Goal: Task Accomplishment & Management: Manage account settings

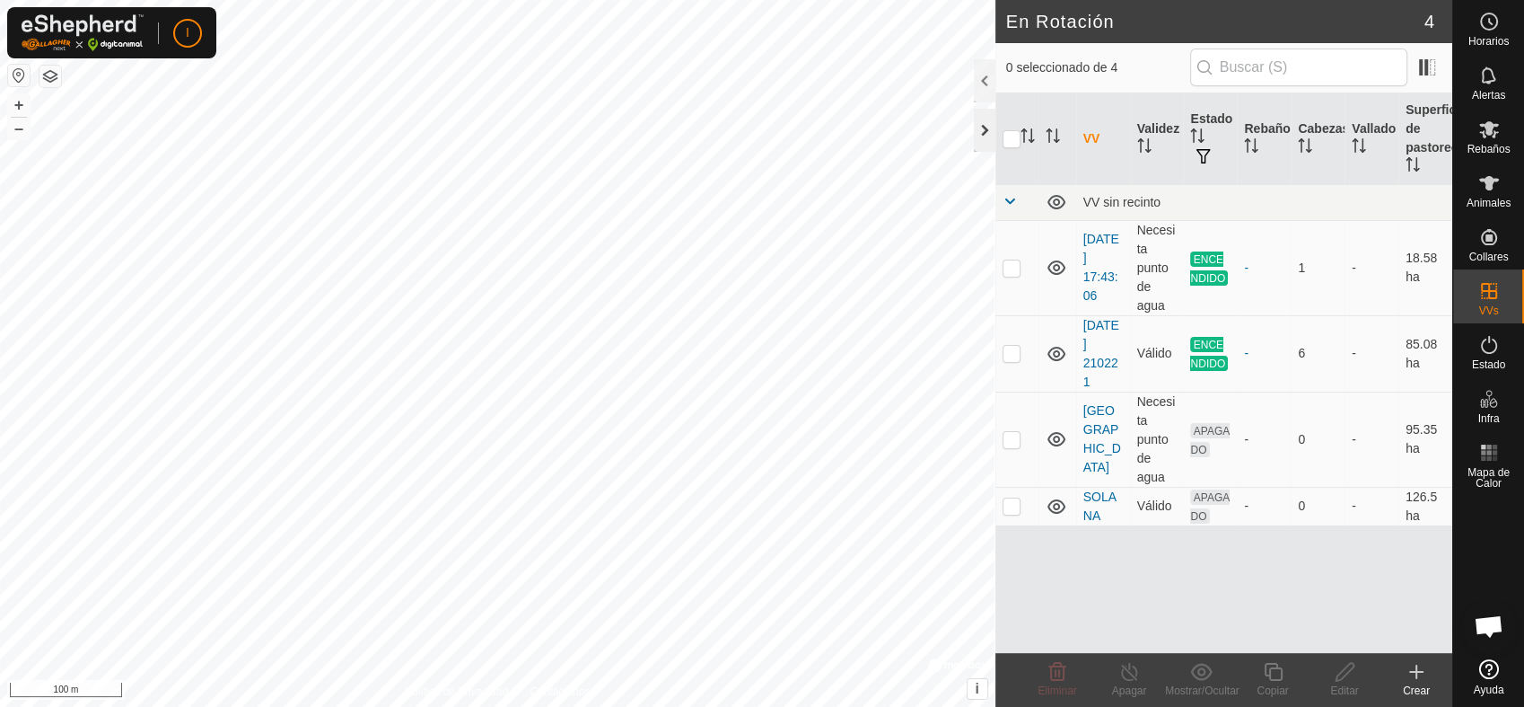
click at [980, 125] on div at bounding box center [985, 130] width 22 height 43
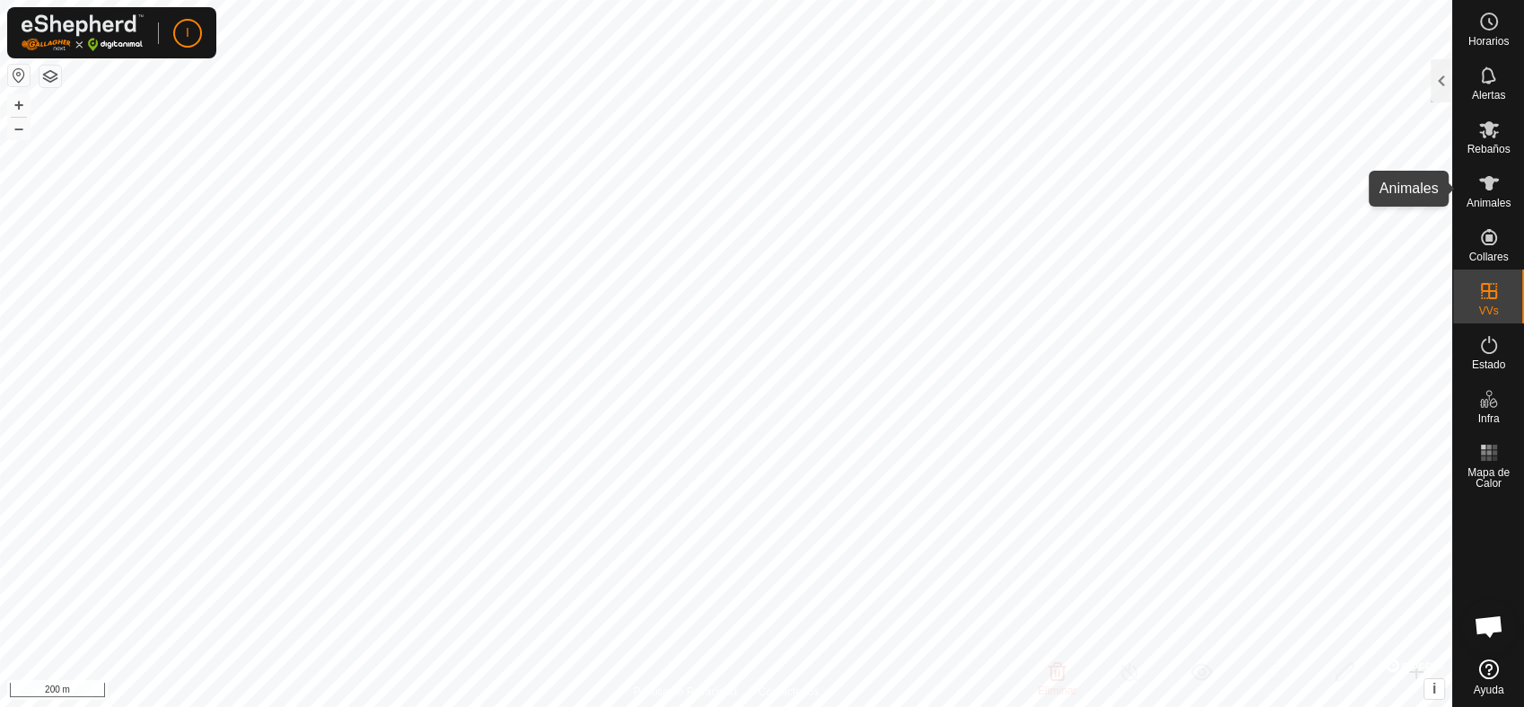
click at [1487, 185] on icon at bounding box center [1490, 183] width 20 height 14
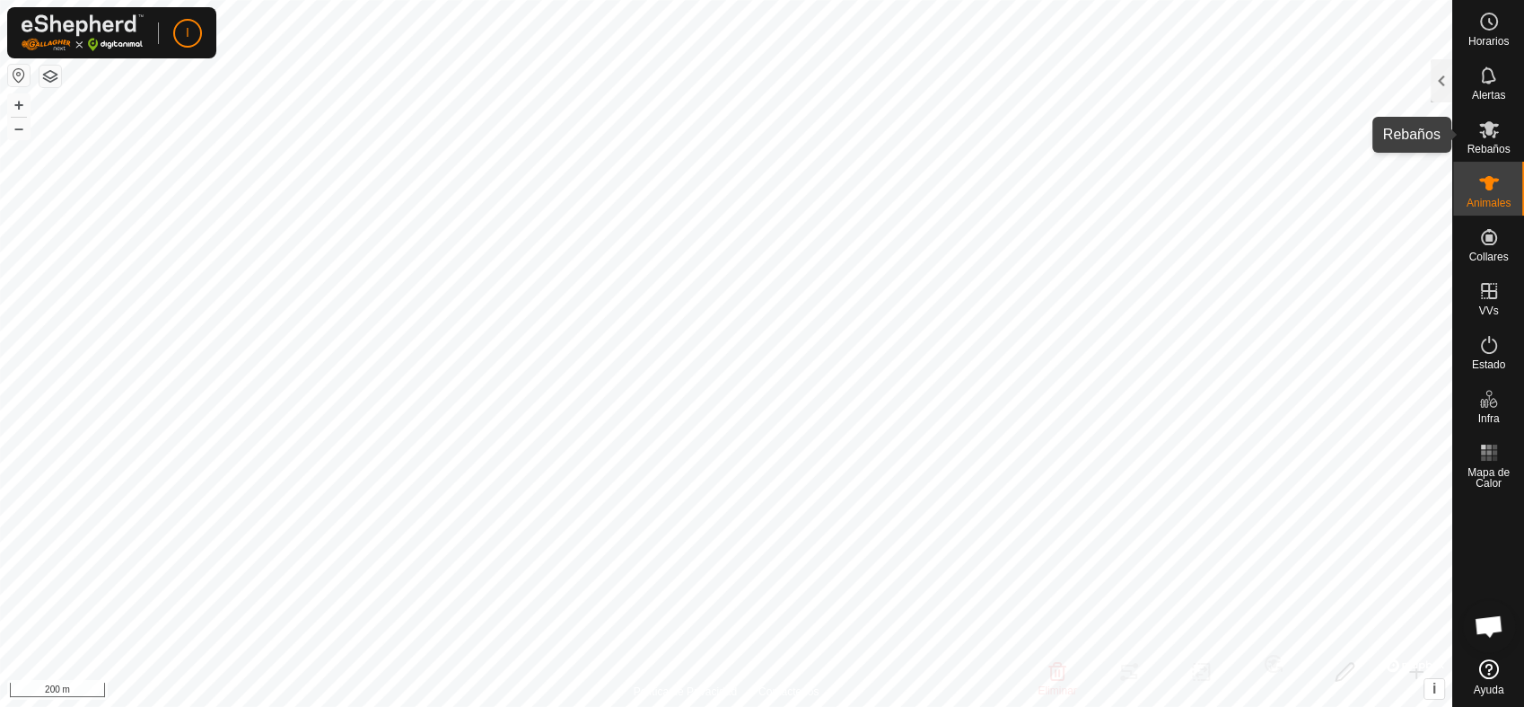
click at [1489, 133] on icon at bounding box center [1490, 129] width 20 height 17
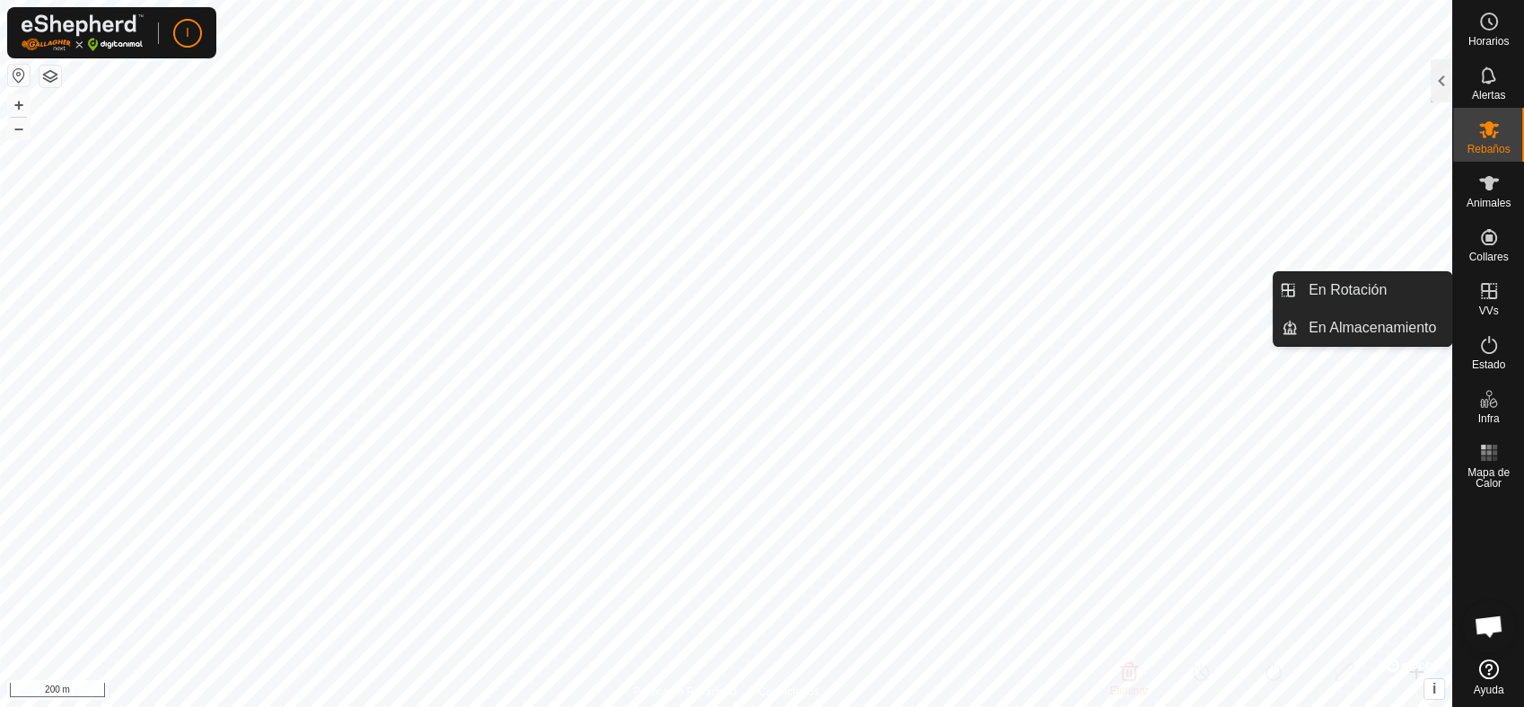
click at [1486, 294] on icon at bounding box center [1490, 291] width 22 height 22
click at [1340, 286] on link "En Rotación" at bounding box center [1375, 290] width 154 height 36
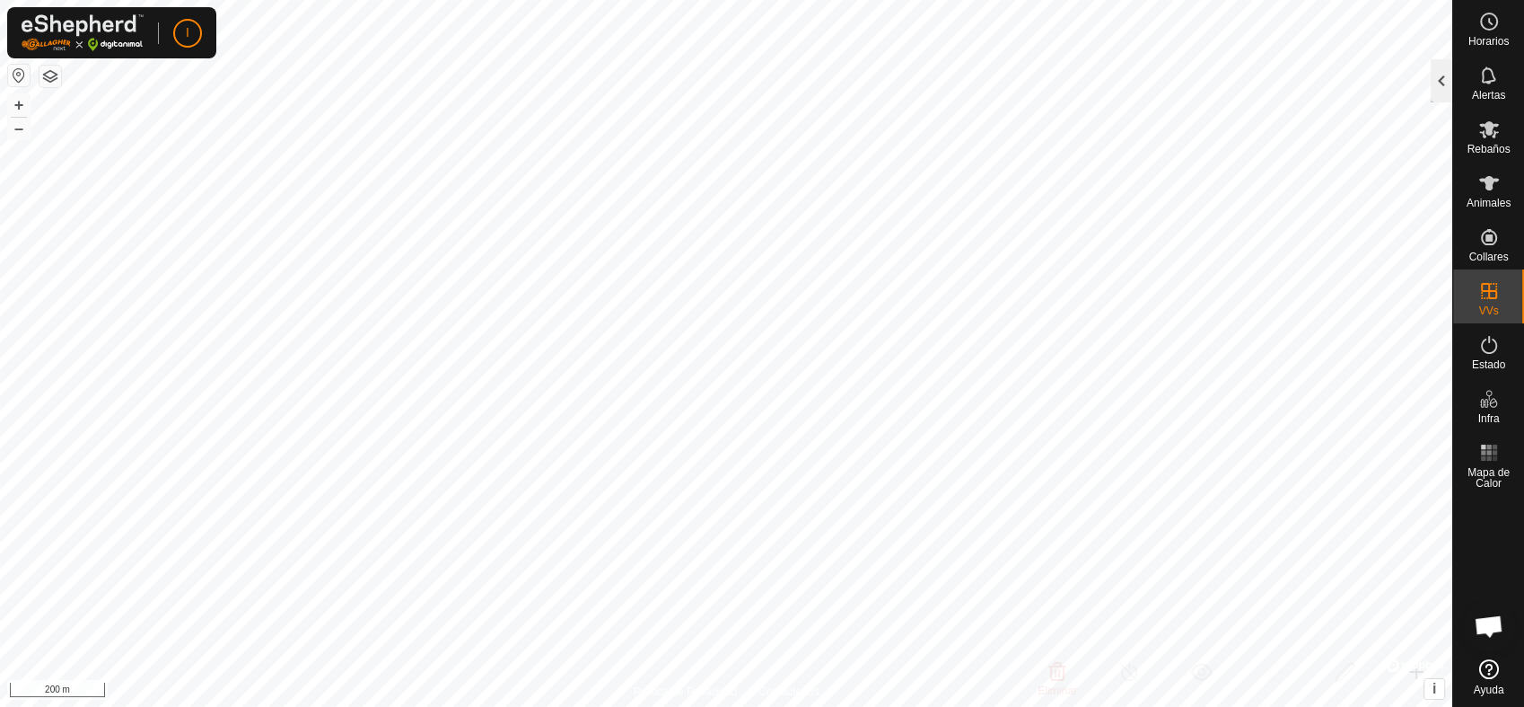
click at [1437, 79] on div at bounding box center [1442, 80] width 22 height 43
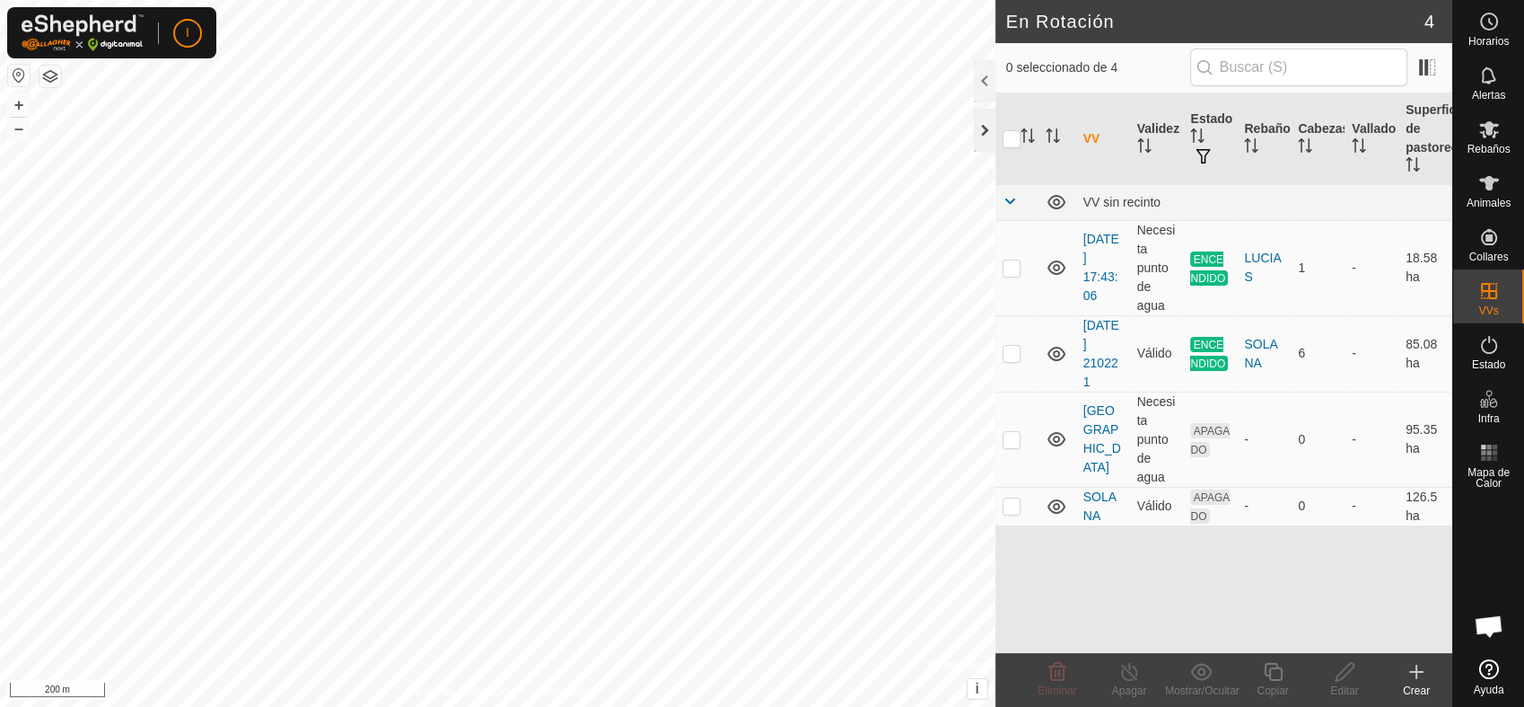
click at [979, 127] on div at bounding box center [985, 130] width 22 height 43
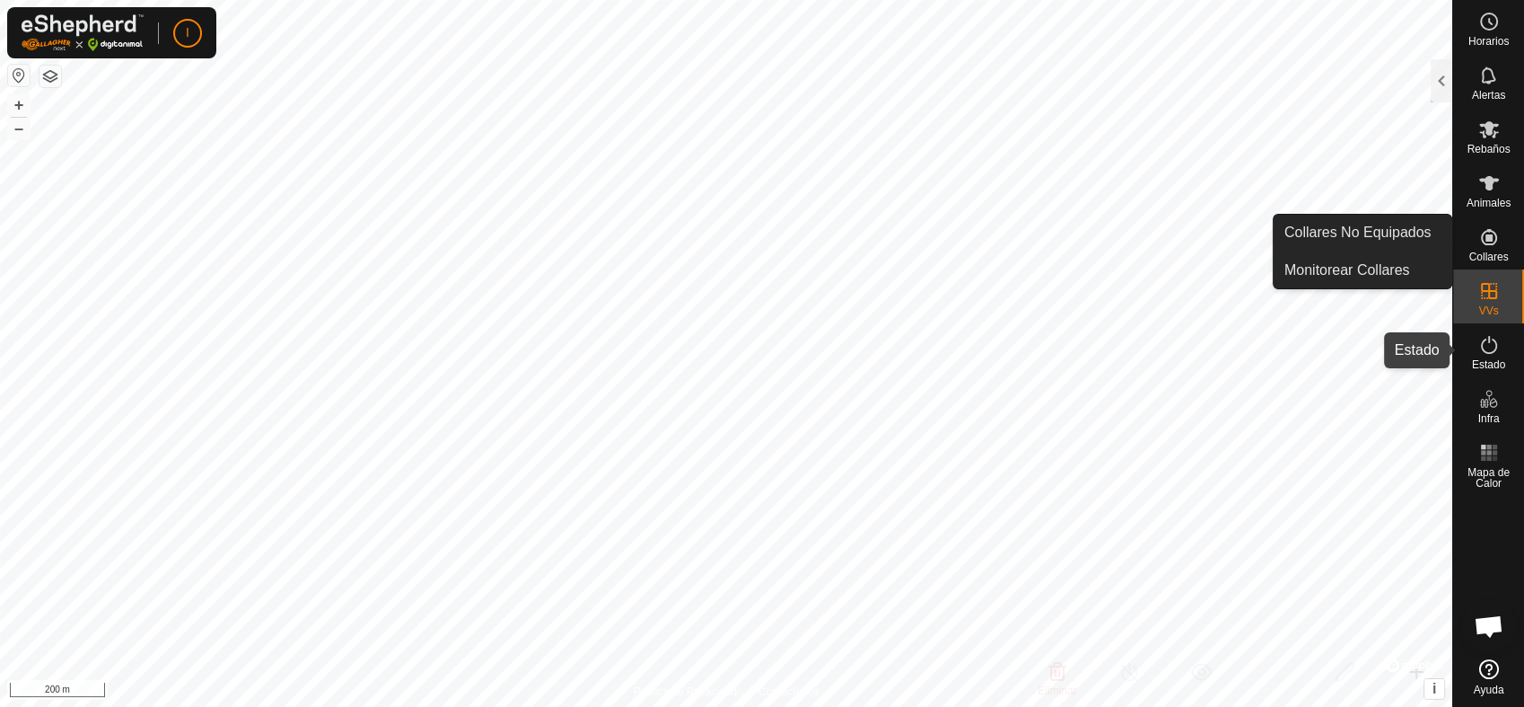
click at [1487, 346] on icon at bounding box center [1490, 345] width 22 height 22
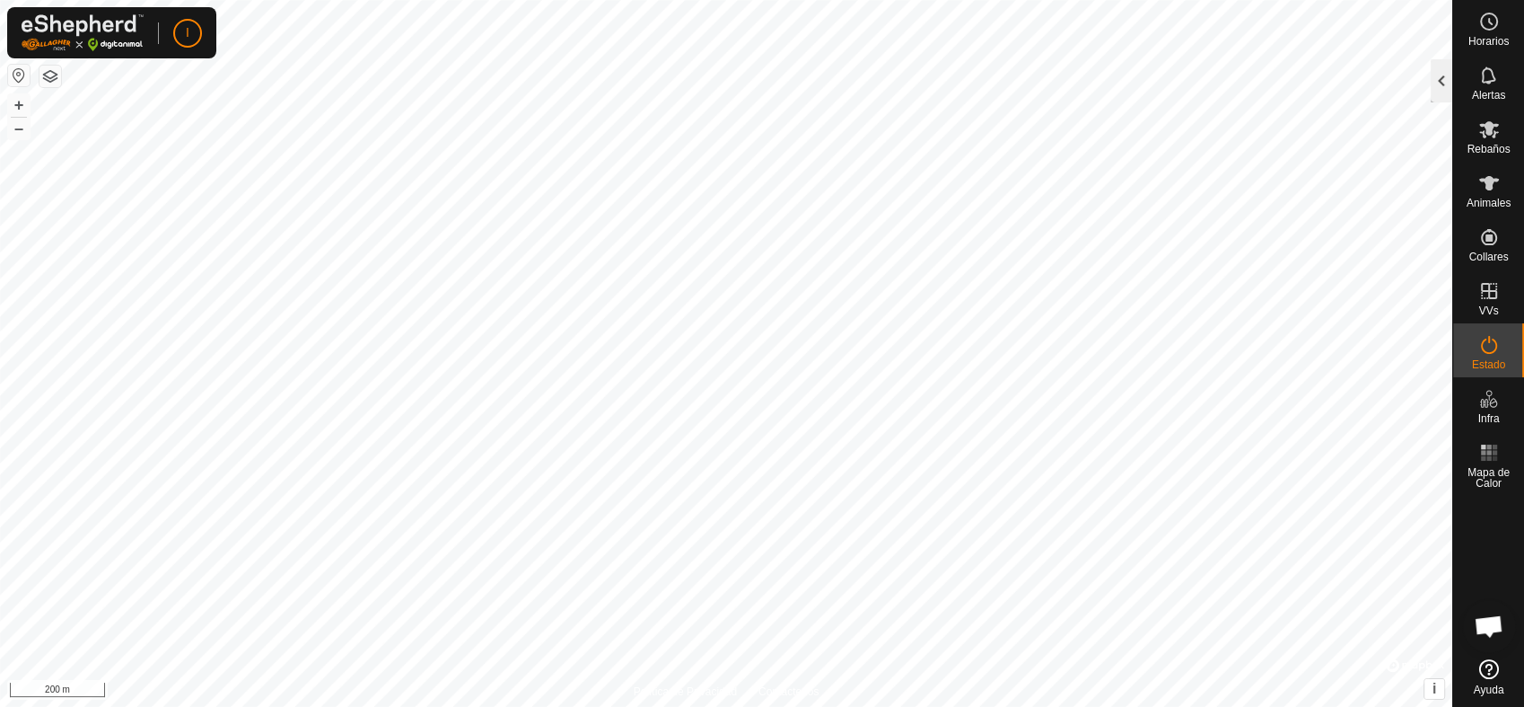
click at [1444, 74] on div at bounding box center [1442, 80] width 22 height 43
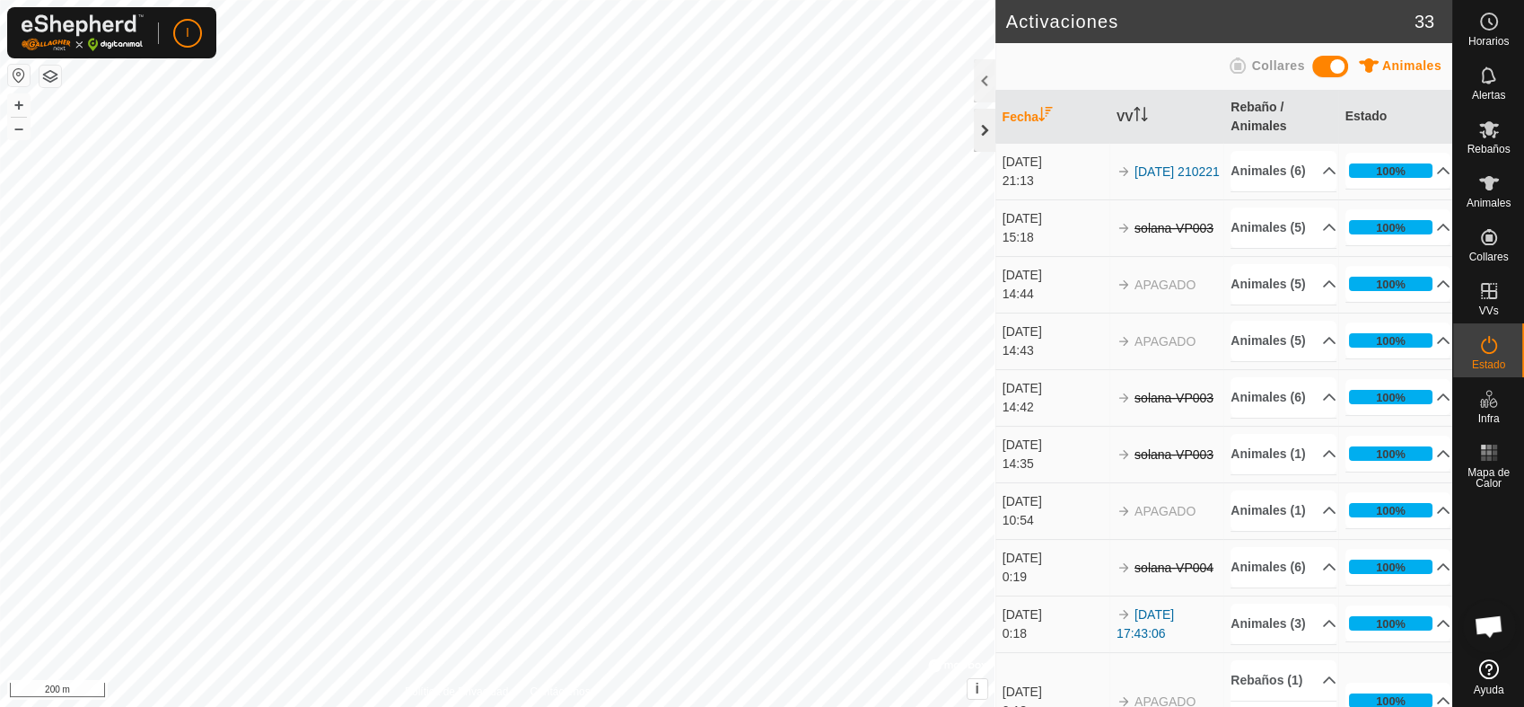
click at [986, 123] on div at bounding box center [985, 130] width 22 height 43
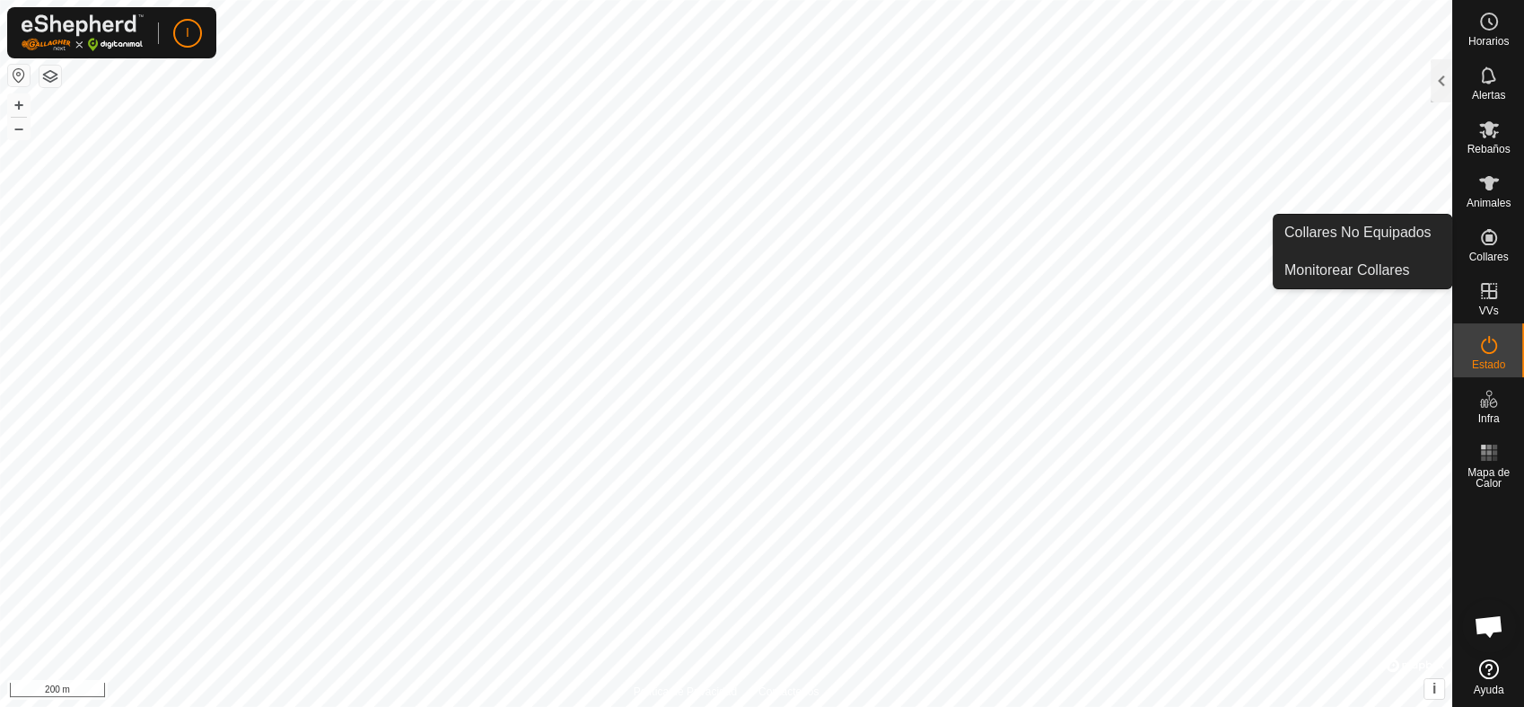
click at [1485, 242] on icon at bounding box center [1490, 237] width 22 height 22
click at [1366, 225] on link "Collares No Equipados" at bounding box center [1363, 233] width 178 height 36
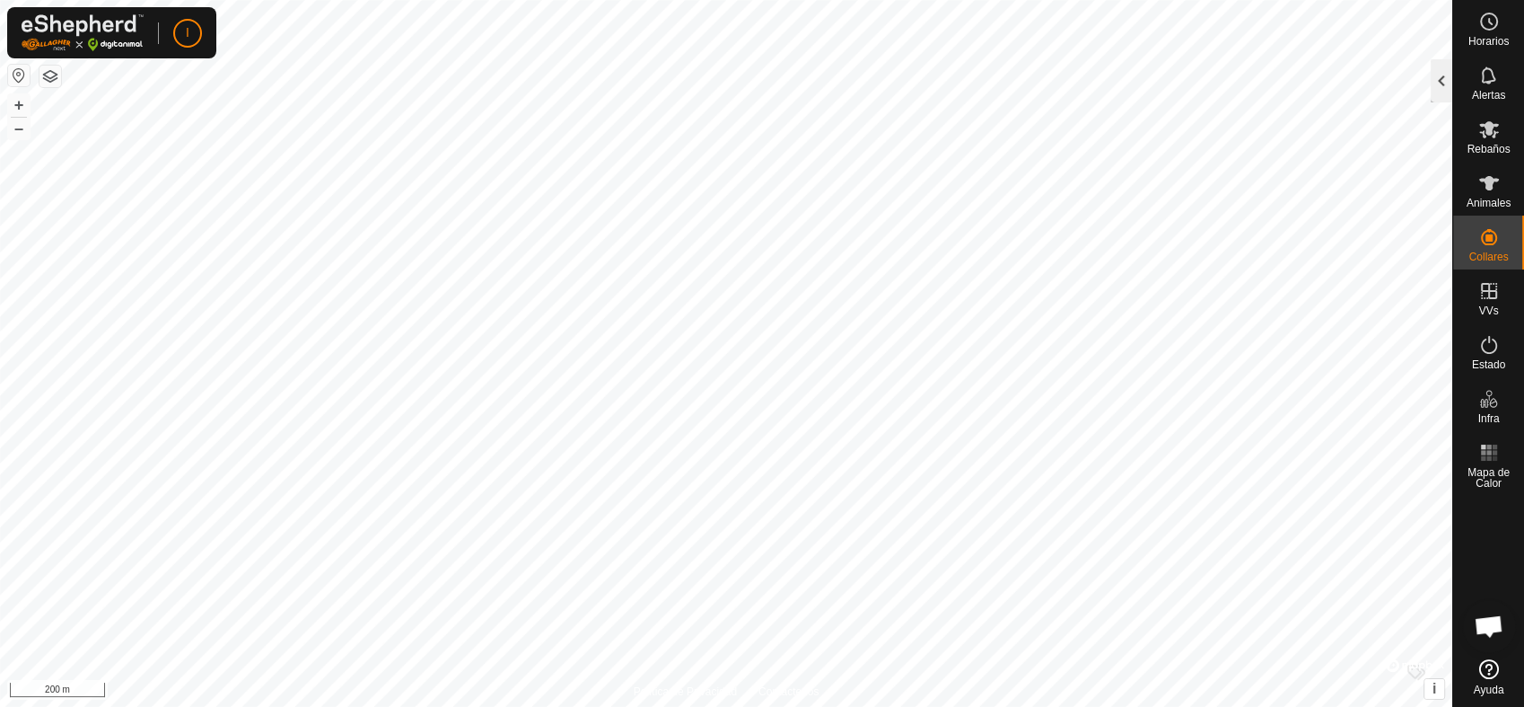
click at [1441, 77] on div at bounding box center [1442, 80] width 22 height 43
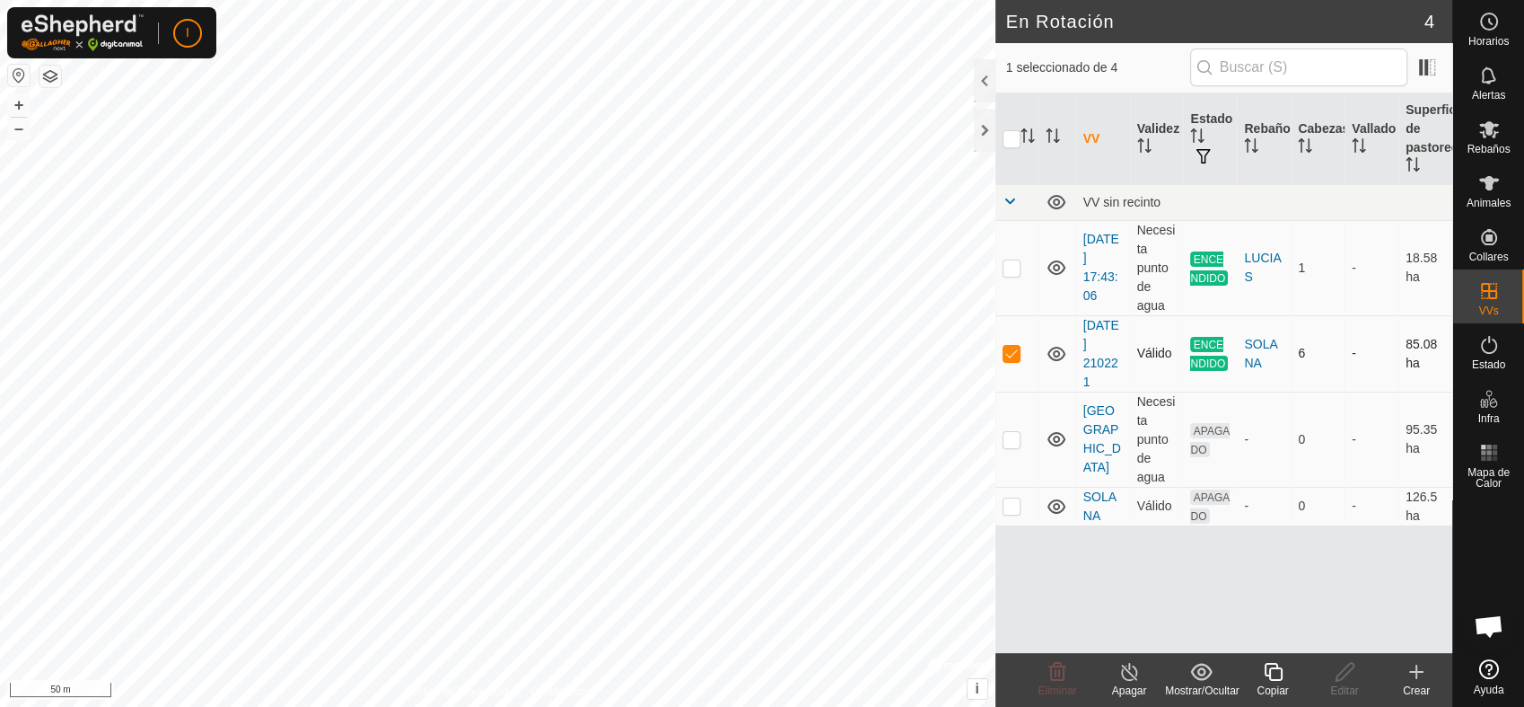
click at [1011, 356] on p-checkbox at bounding box center [1012, 353] width 18 height 14
checkbox input "false"
click at [592, 0] on html "I Horarios Alertas Rebaños Animales Collares VVs Estado Infra Mapa de Calor Ayu…" at bounding box center [762, 353] width 1524 height 707
click at [690, 0] on html "I Horarios Alertas Rebaños Animales Collares VVs Estado Infra Mapa de Calor Ayu…" at bounding box center [762, 353] width 1524 height 707
click at [510, 0] on html "I Horarios Alertas Rebaños Animales Collares VVs Estado Infra Mapa de Calor Ayu…" at bounding box center [762, 353] width 1524 height 707
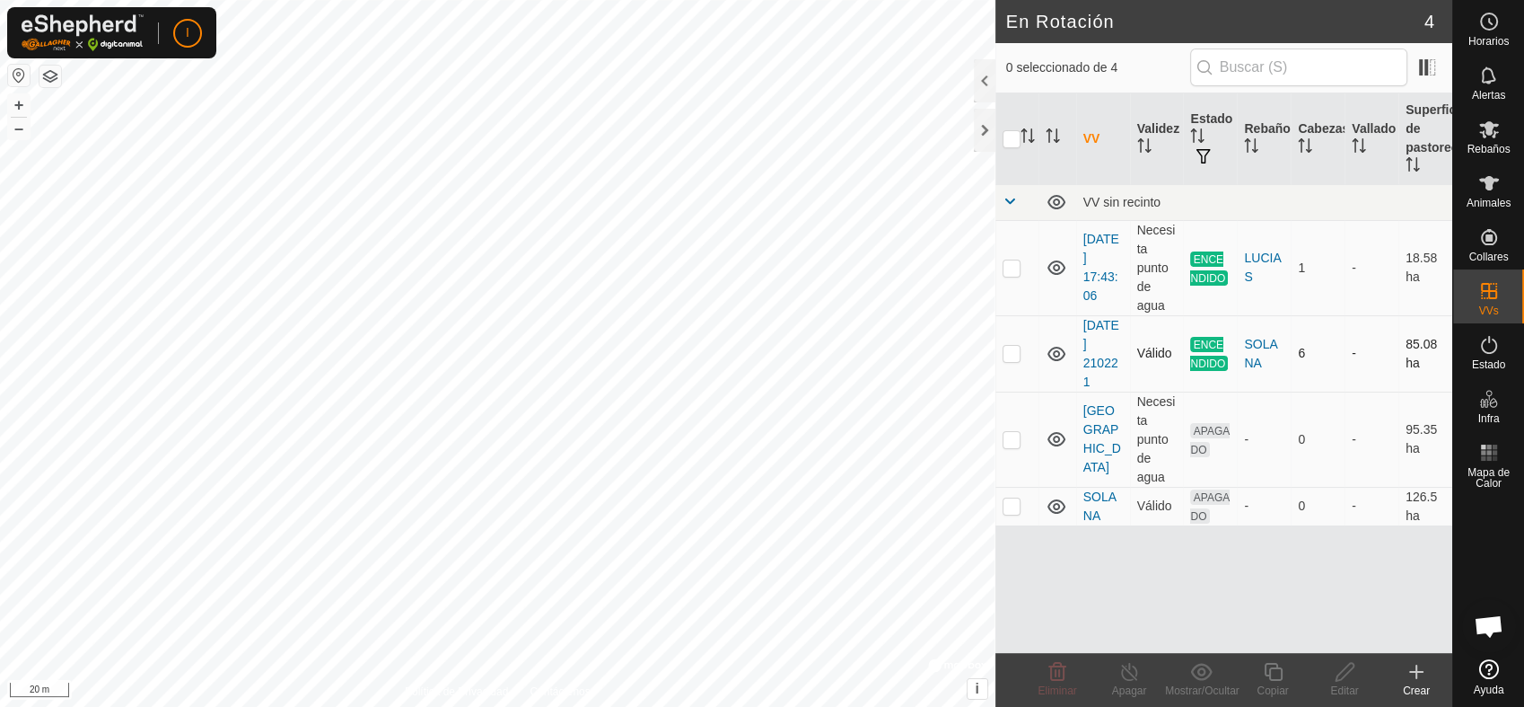
click at [1404, 364] on td "85.08 ha" at bounding box center [1426, 353] width 54 height 76
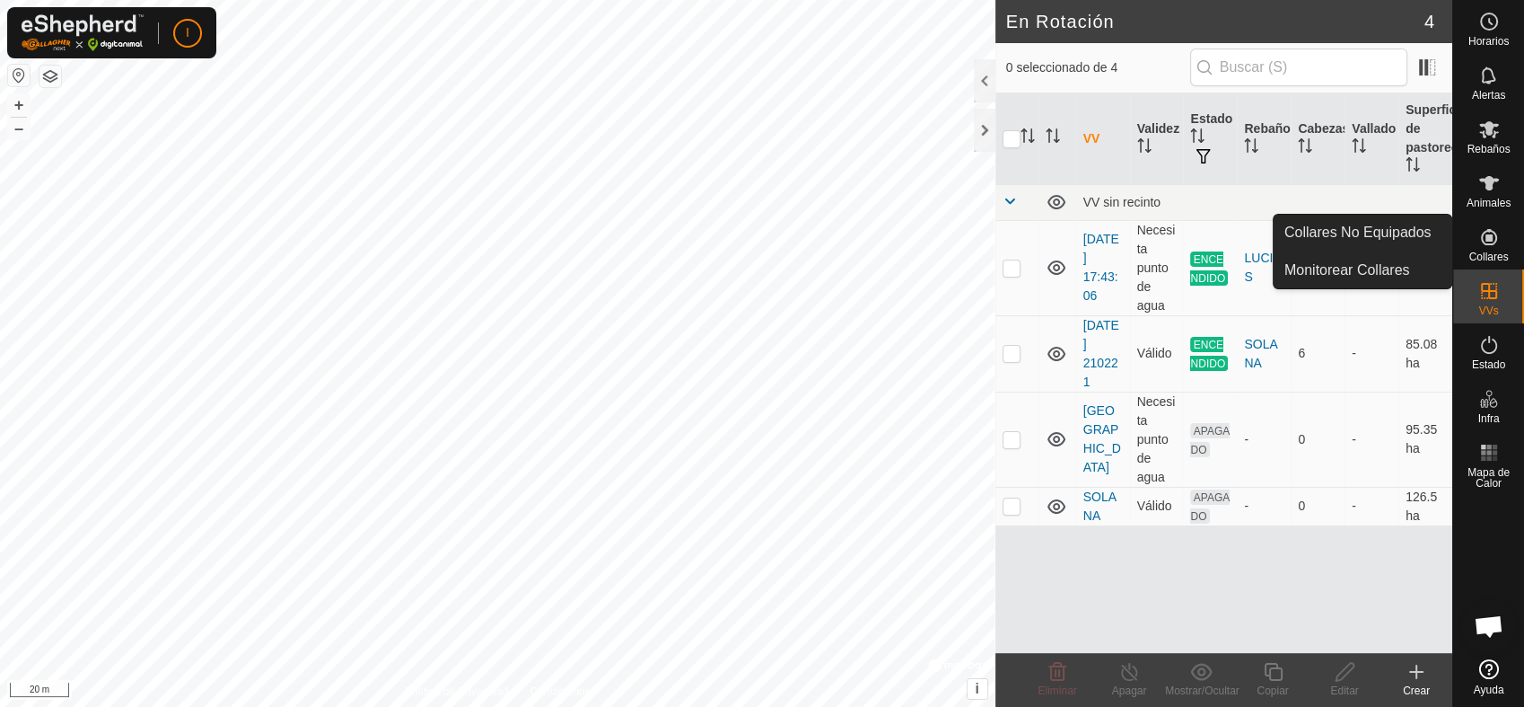
click at [1489, 241] on icon at bounding box center [1489, 237] width 16 height 16
click at [1393, 231] on link "Collares No Equipados" at bounding box center [1363, 233] width 178 height 36
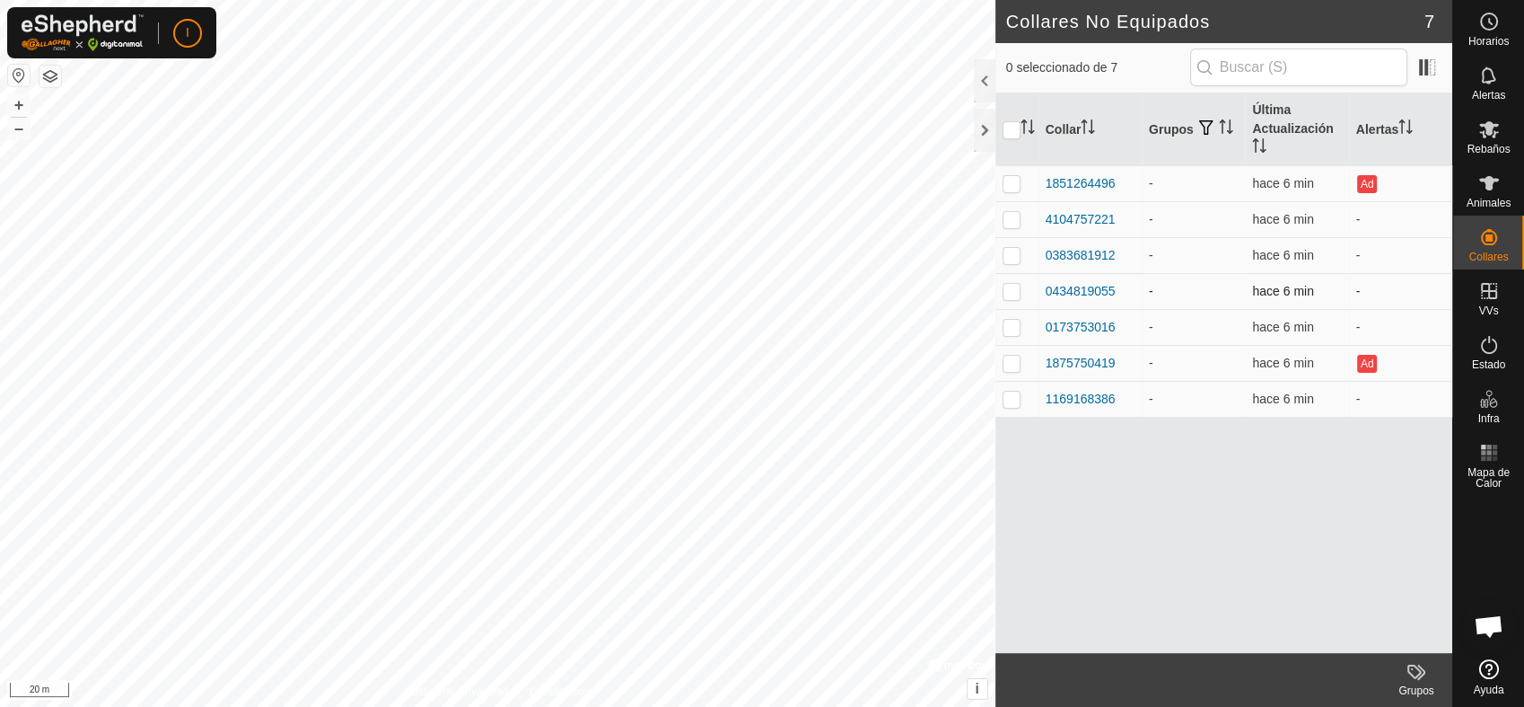
click at [1008, 291] on p-checkbox at bounding box center [1012, 291] width 18 height 14
checkbox input "true"
click at [1072, 287] on div "0434819055" at bounding box center [1081, 291] width 70 height 19
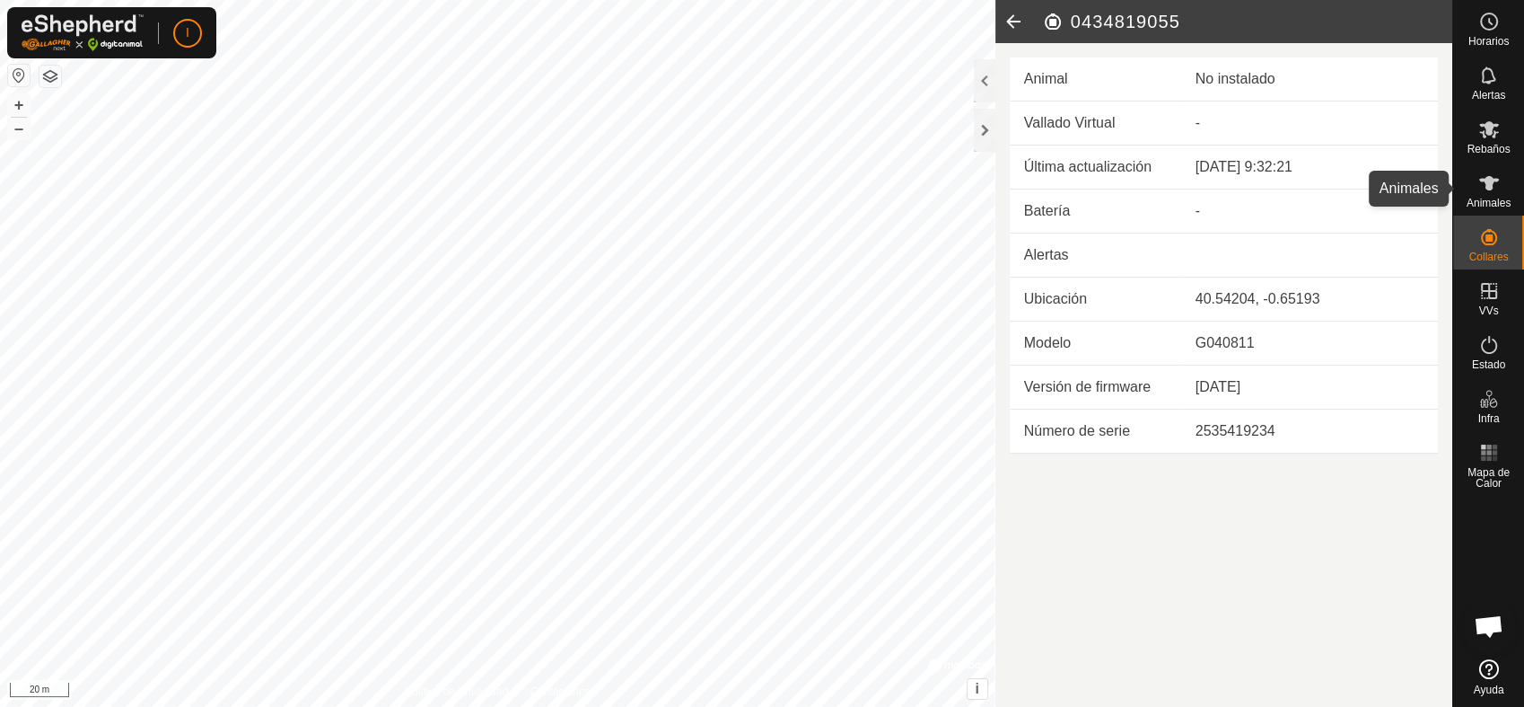
click at [1494, 187] on icon at bounding box center [1490, 183] width 22 height 22
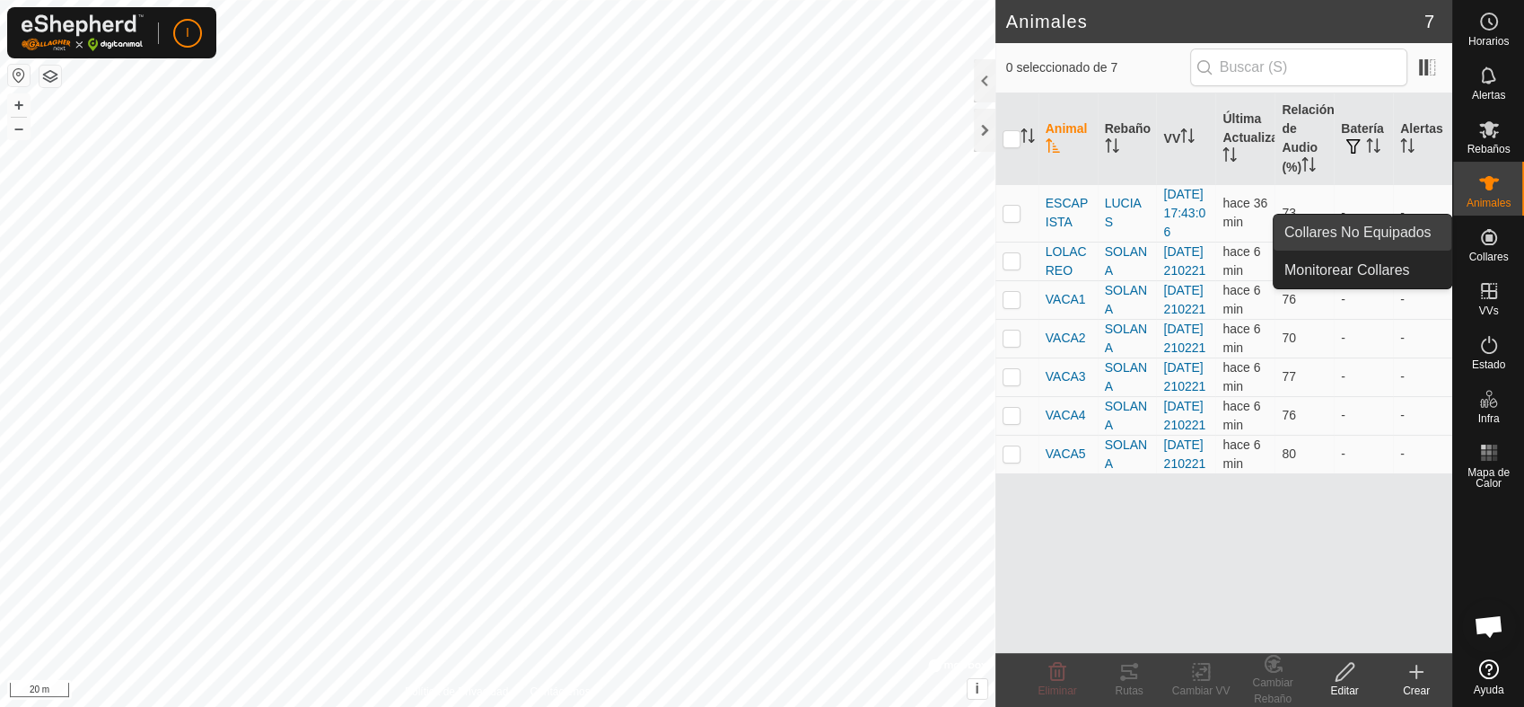
click at [1417, 225] on link "Collares No Equipados" at bounding box center [1363, 233] width 178 height 36
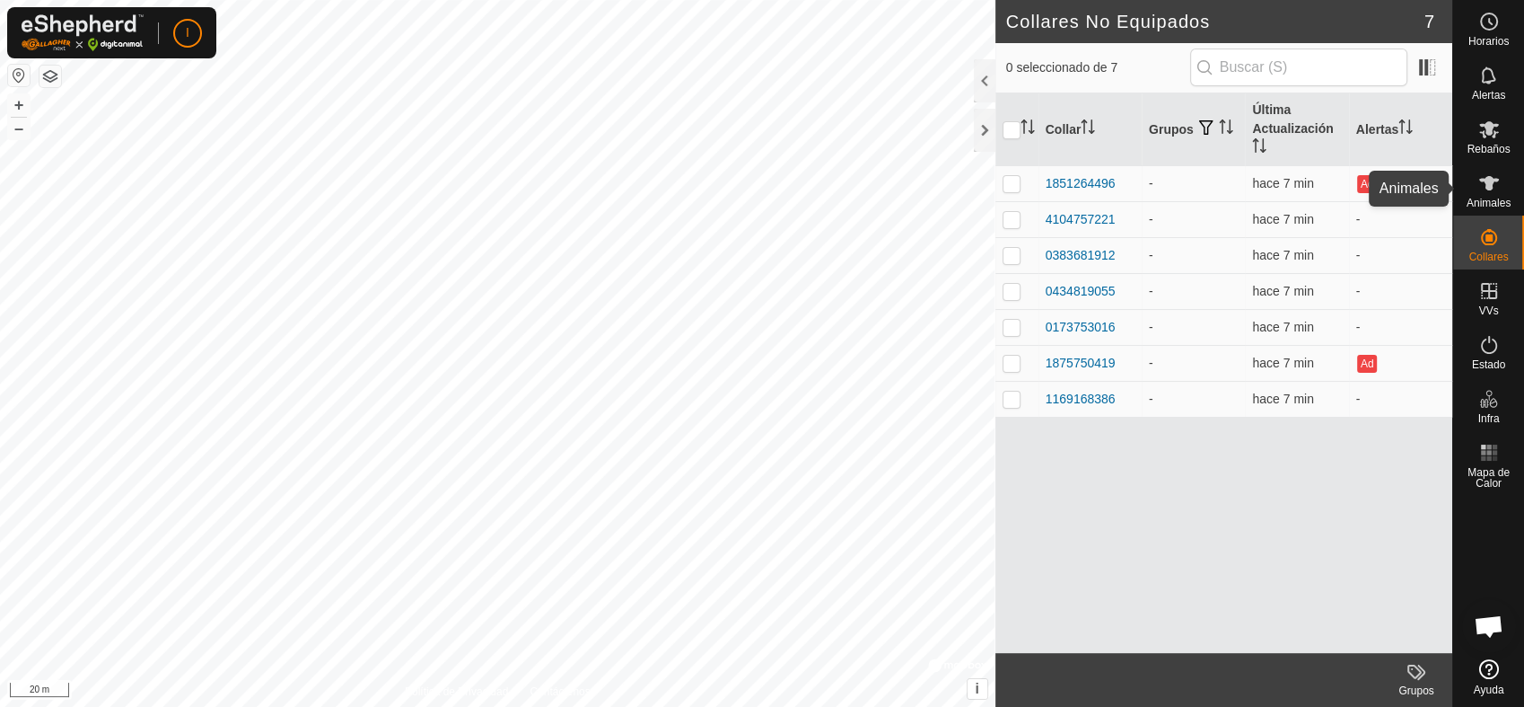
click at [1487, 198] on span "Animales" at bounding box center [1489, 203] width 44 height 11
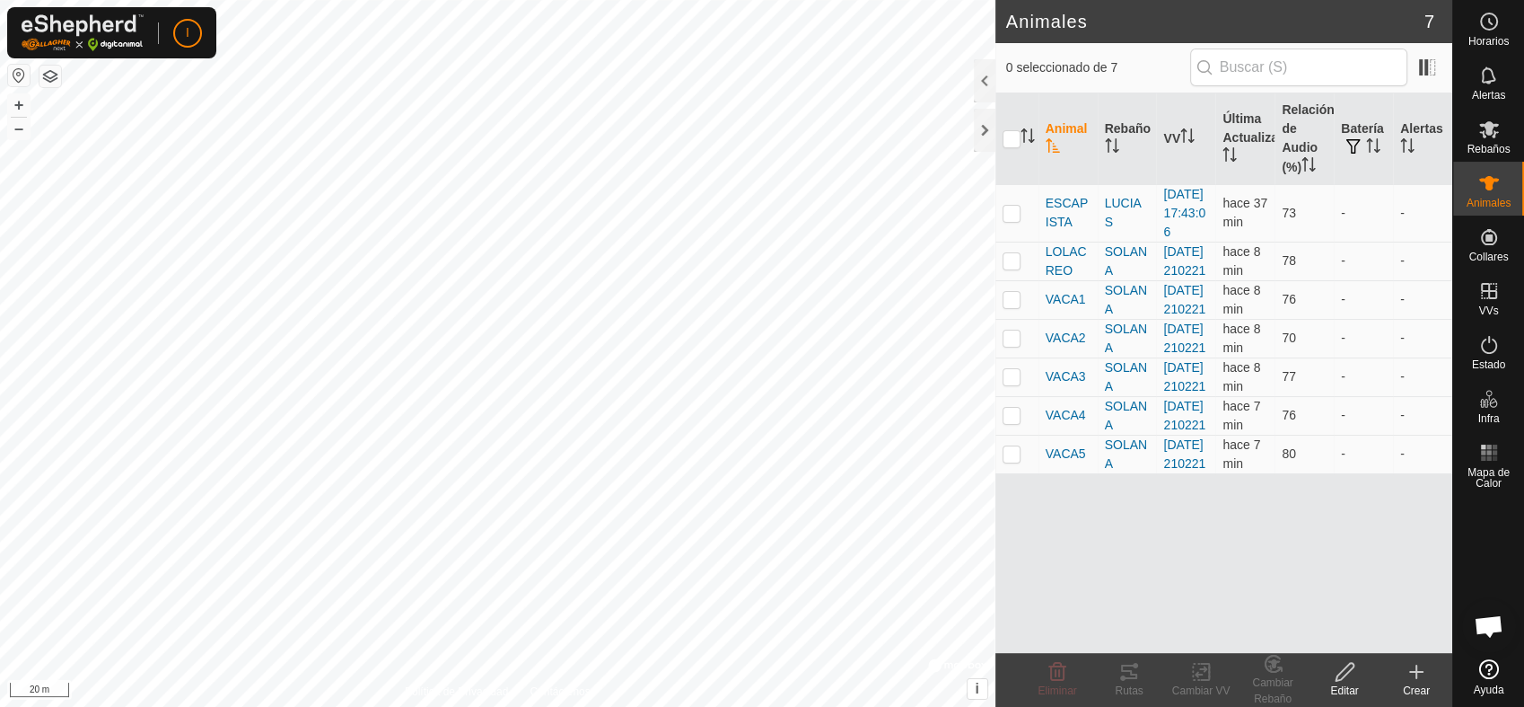
click at [1422, 672] on icon at bounding box center [1416, 672] width 13 height 0
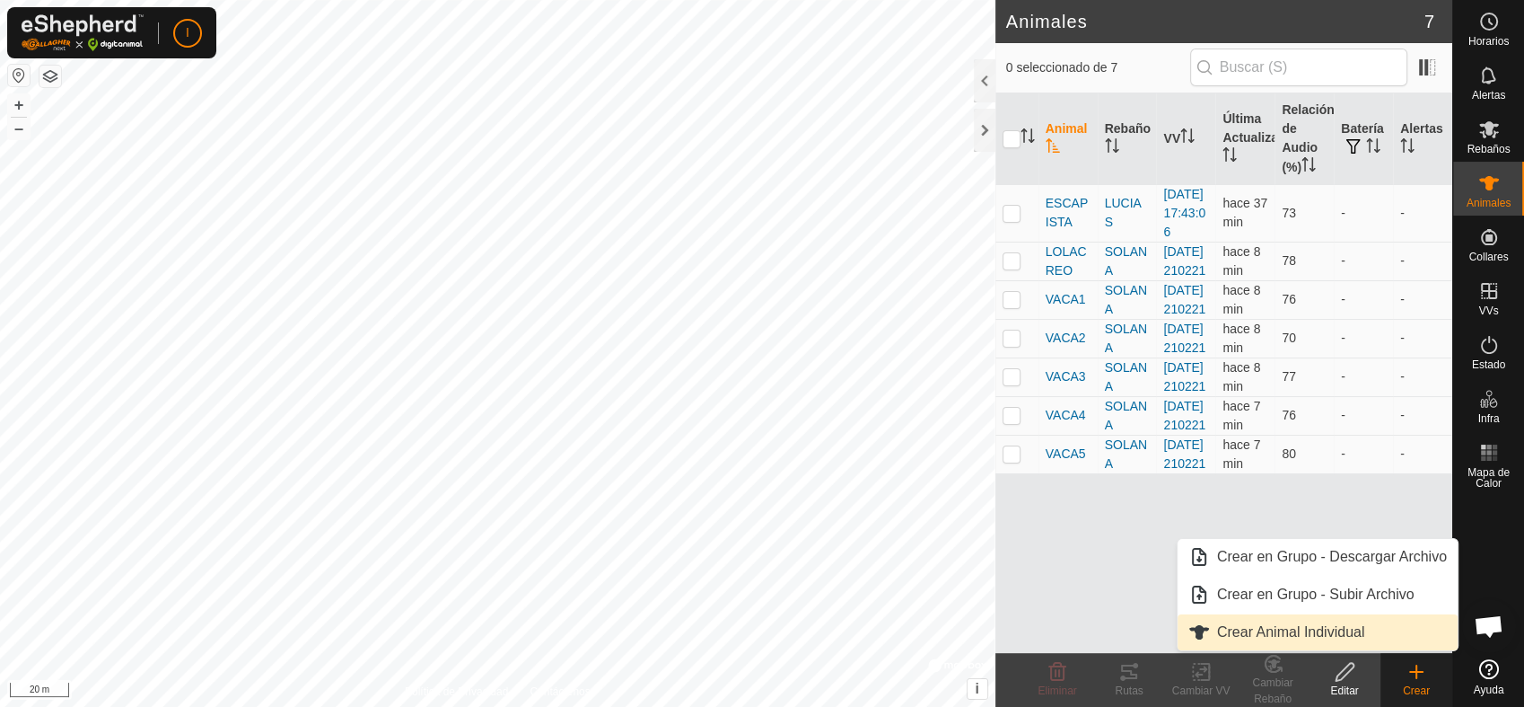
click at [1322, 631] on link "Crear Animal Individual" at bounding box center [1318, 632] width 280 height 36
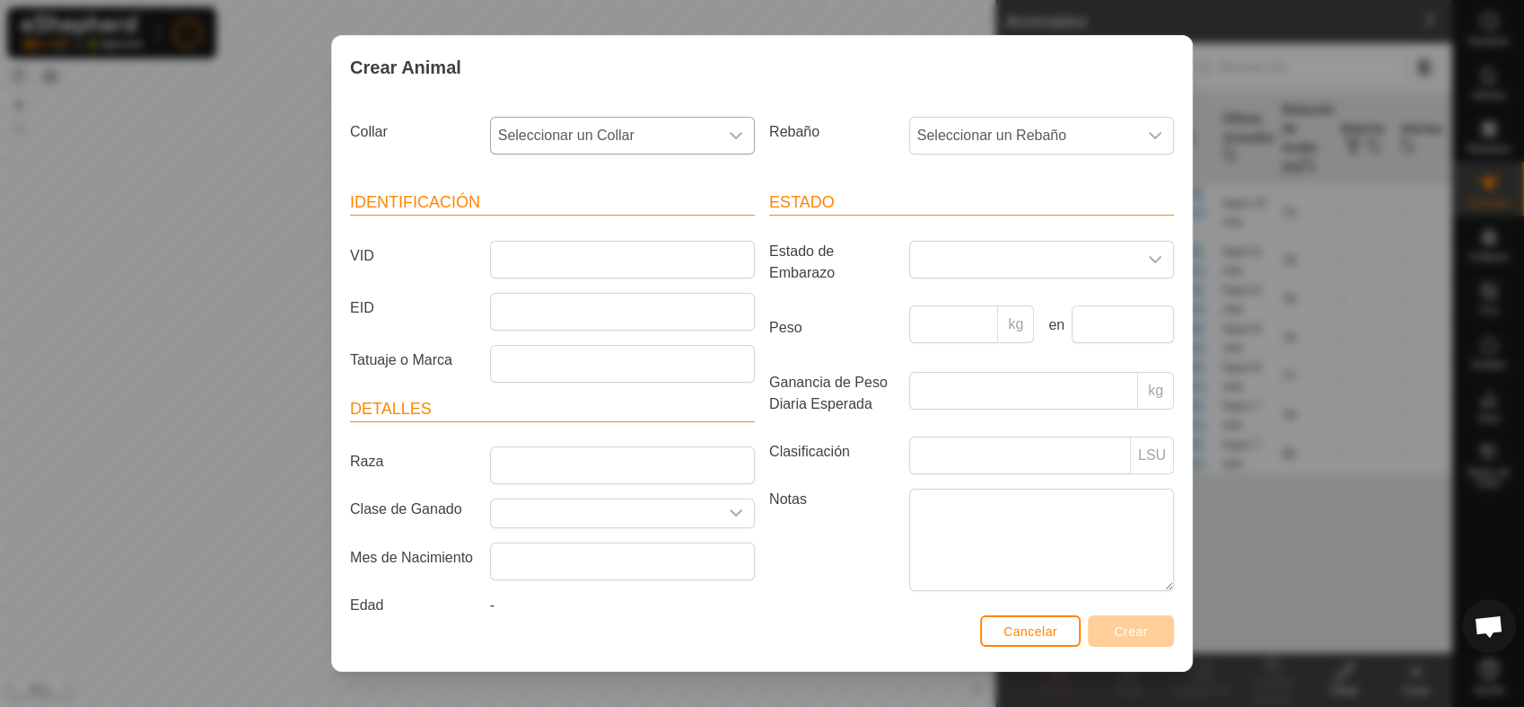
click at [733, 136] on icon "dropdown trigger" at bounding box center [736, 135] width 14 height 14
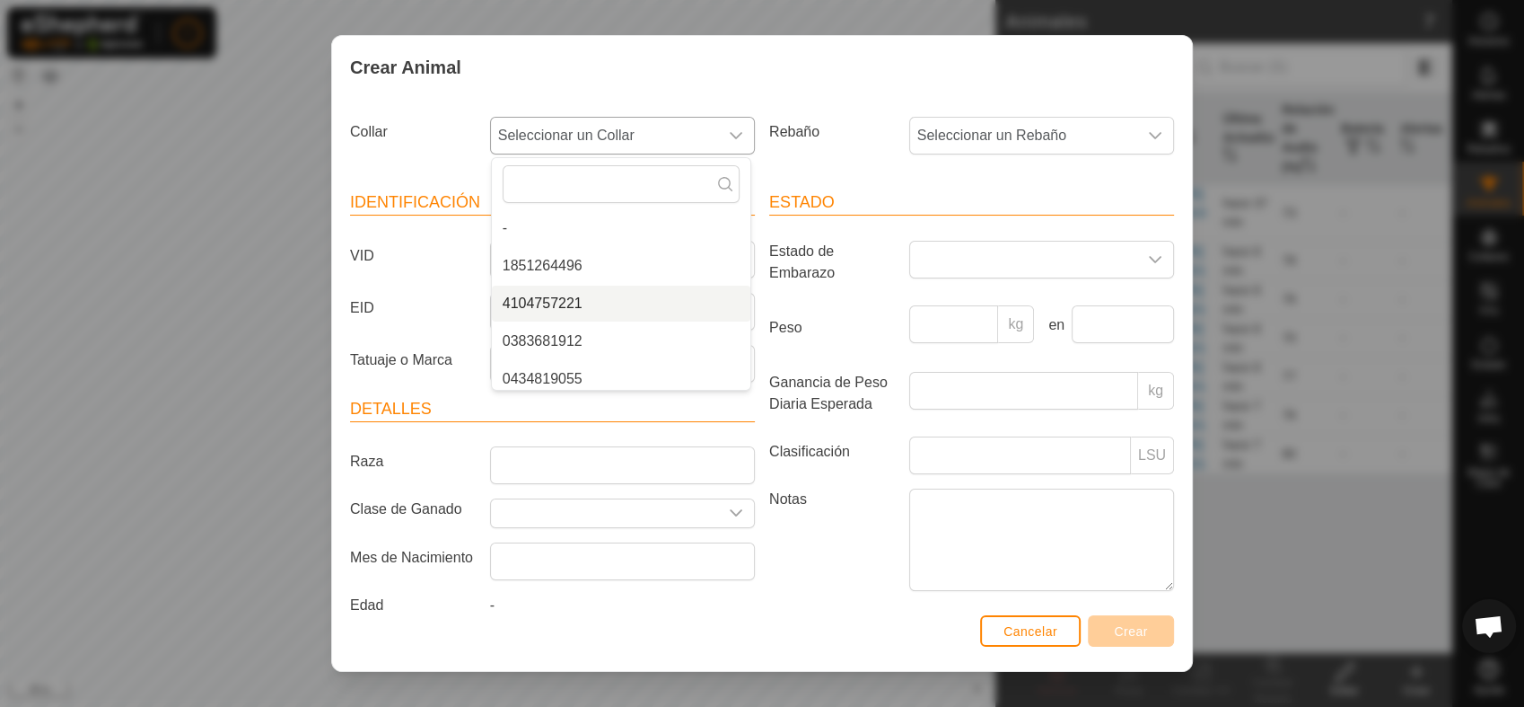
click at [550, 303] on li "4104757221" at bounding box center [621, 304] width 259 height 36
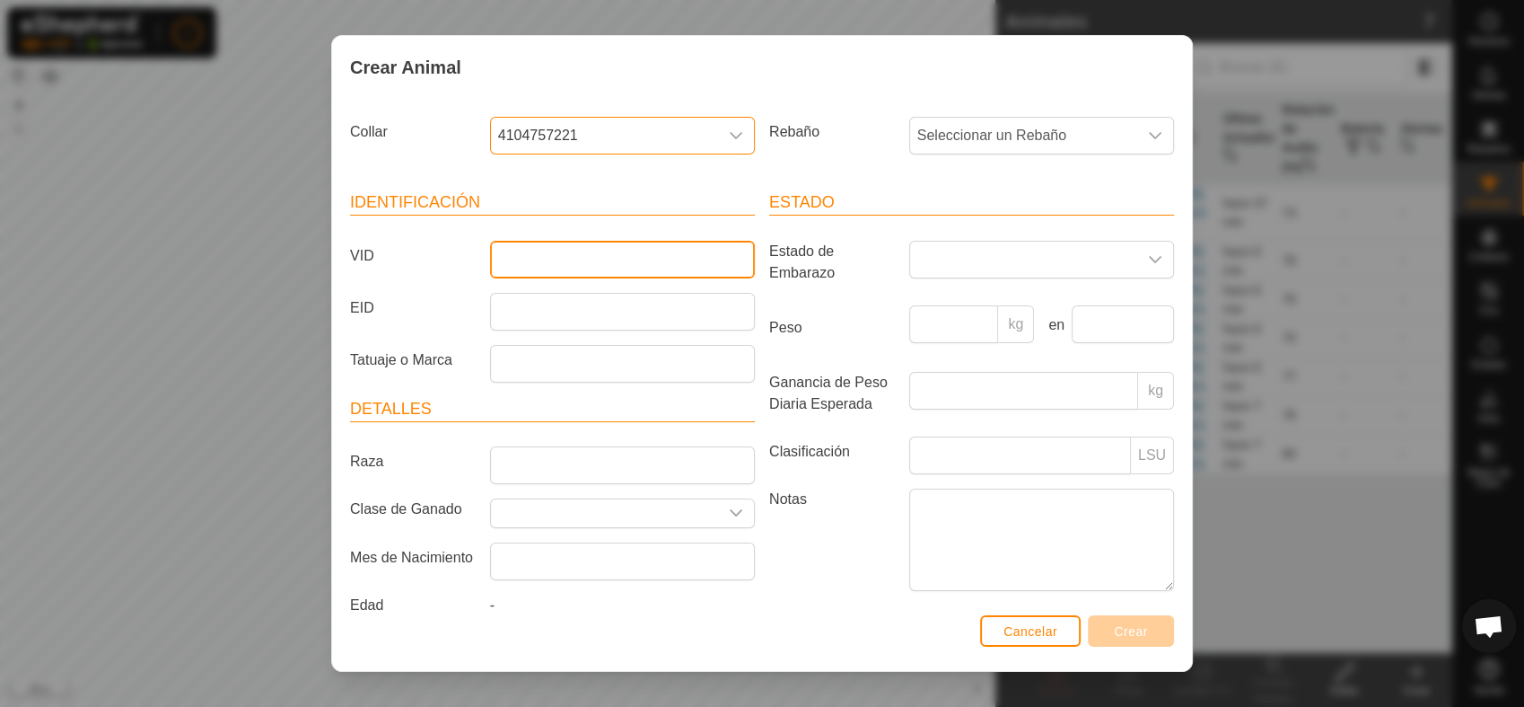
click at [616, 250] on input "VID" at bounding box center [622, 260] width 265 height 38
type input "v"
type input "VACA9"
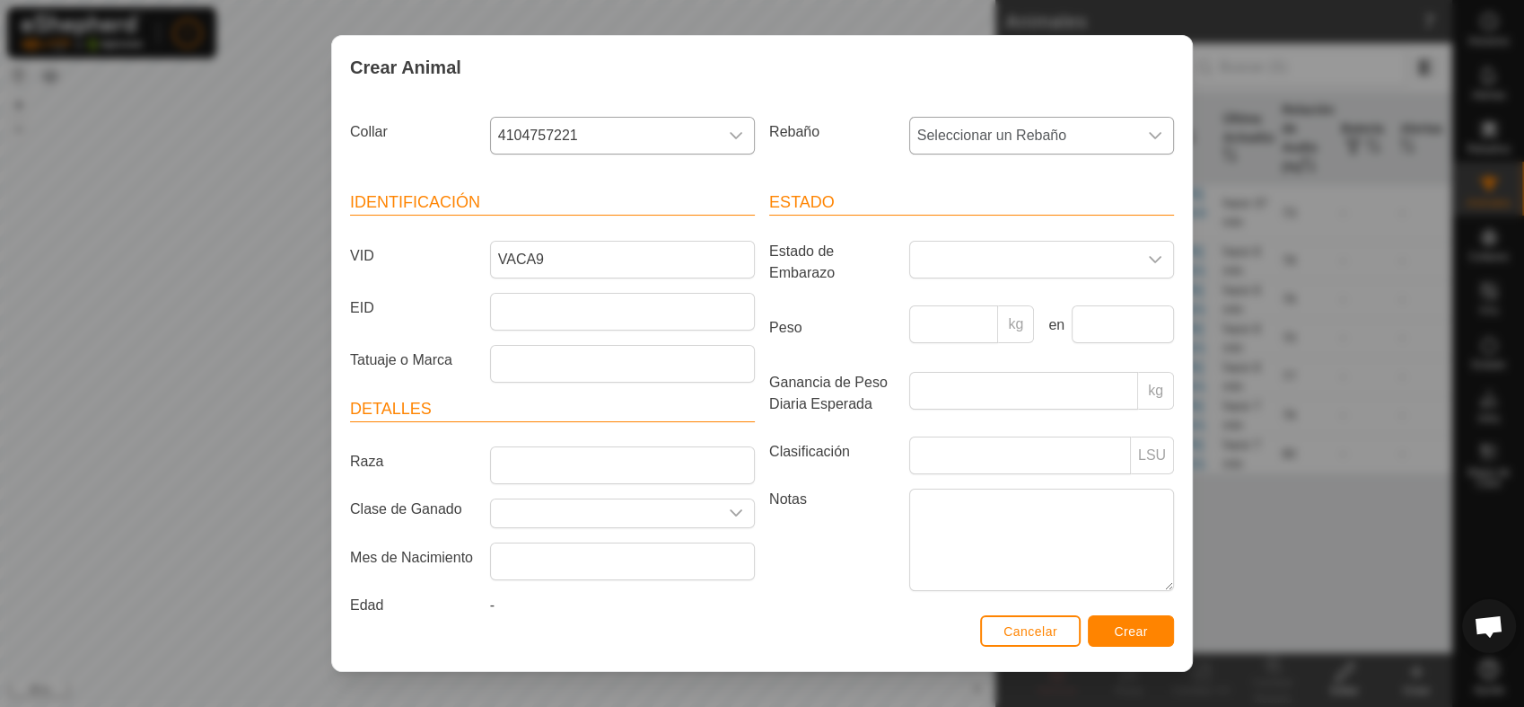
click at [1148, 136] on icon "dropdown trigger" at bounding box center [1155, 135] width 14 height 14
click at [934, 266] on li "SOLANA" at bounding box center [1040, 266] width 259 height 36
click at [1136, 627] on span "Crear" at bounding box center [1131, 631] width 34 height 14
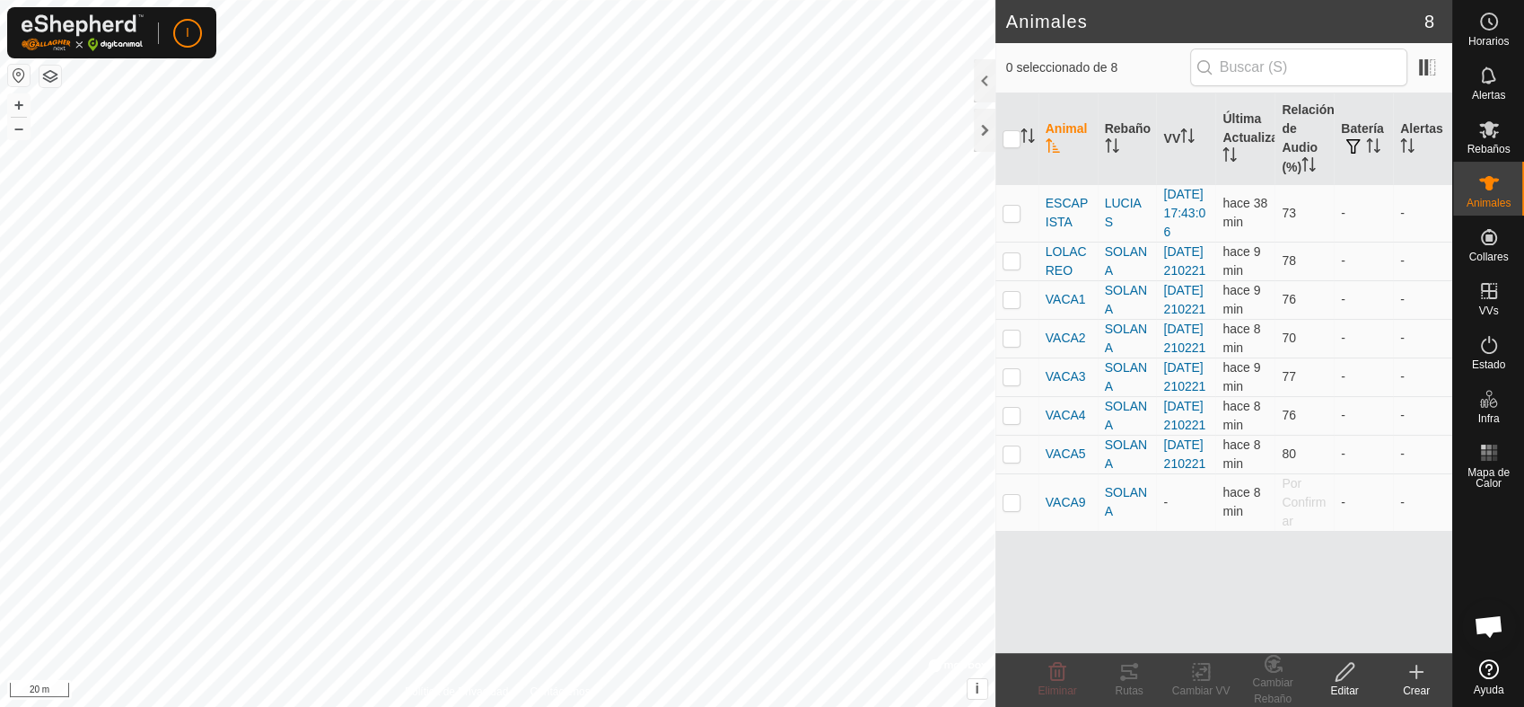
click at [1415, 673] on icon at bounding box center [1417, 672] width 22 height 22
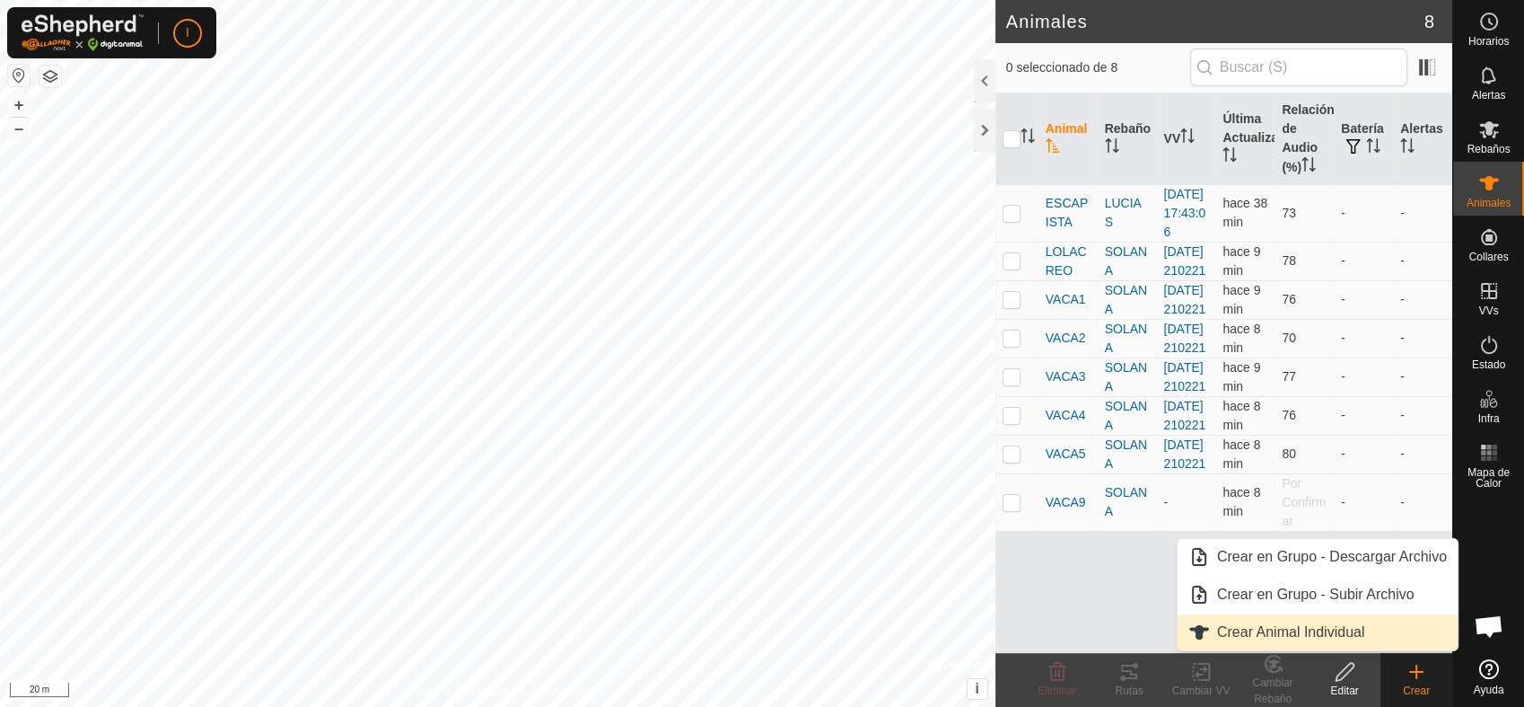
click at [1307, 625] on link "Crear Animal Individual" at bounding box center [1318, 632] width 280 height 36
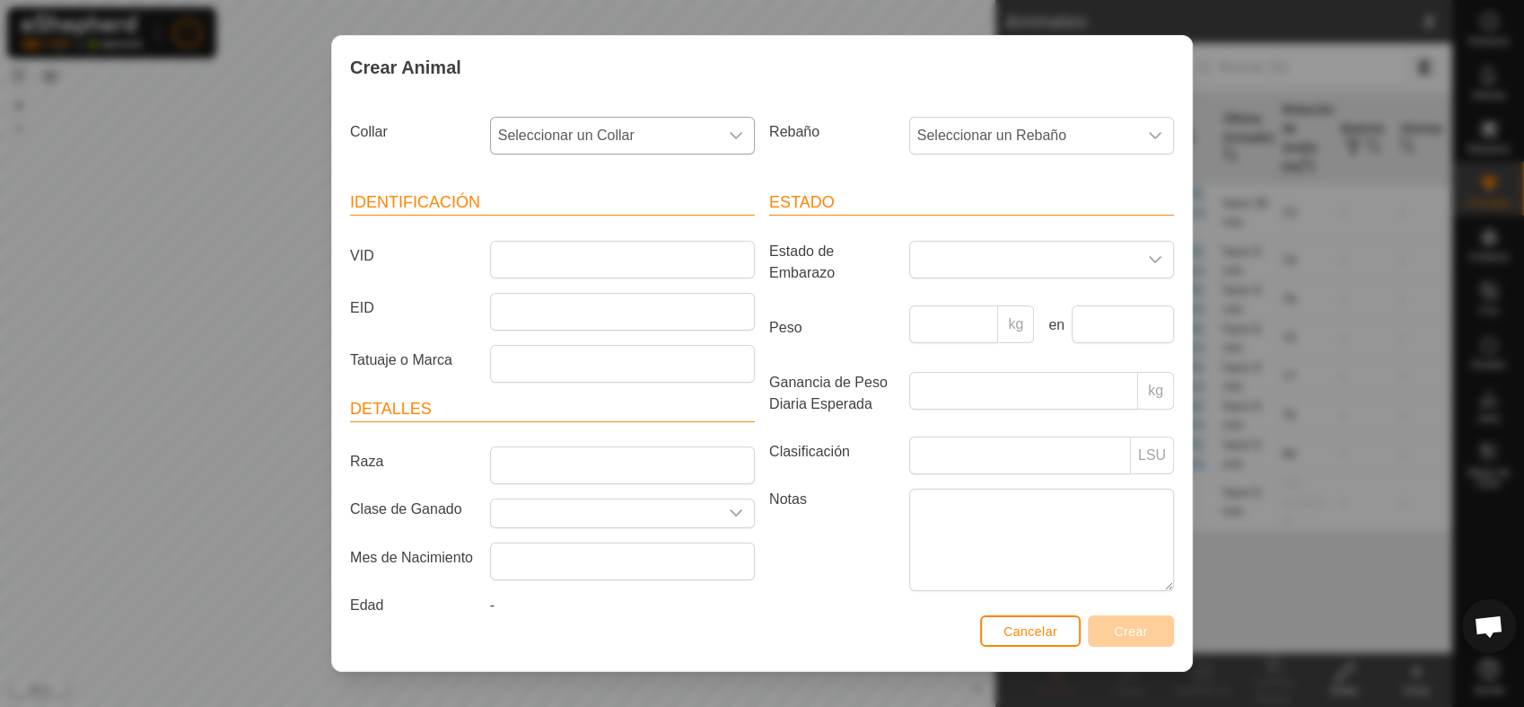
click at [729, 132] on icon "dropdown trigger" at bounding box center [736, 135] width 14 height 14
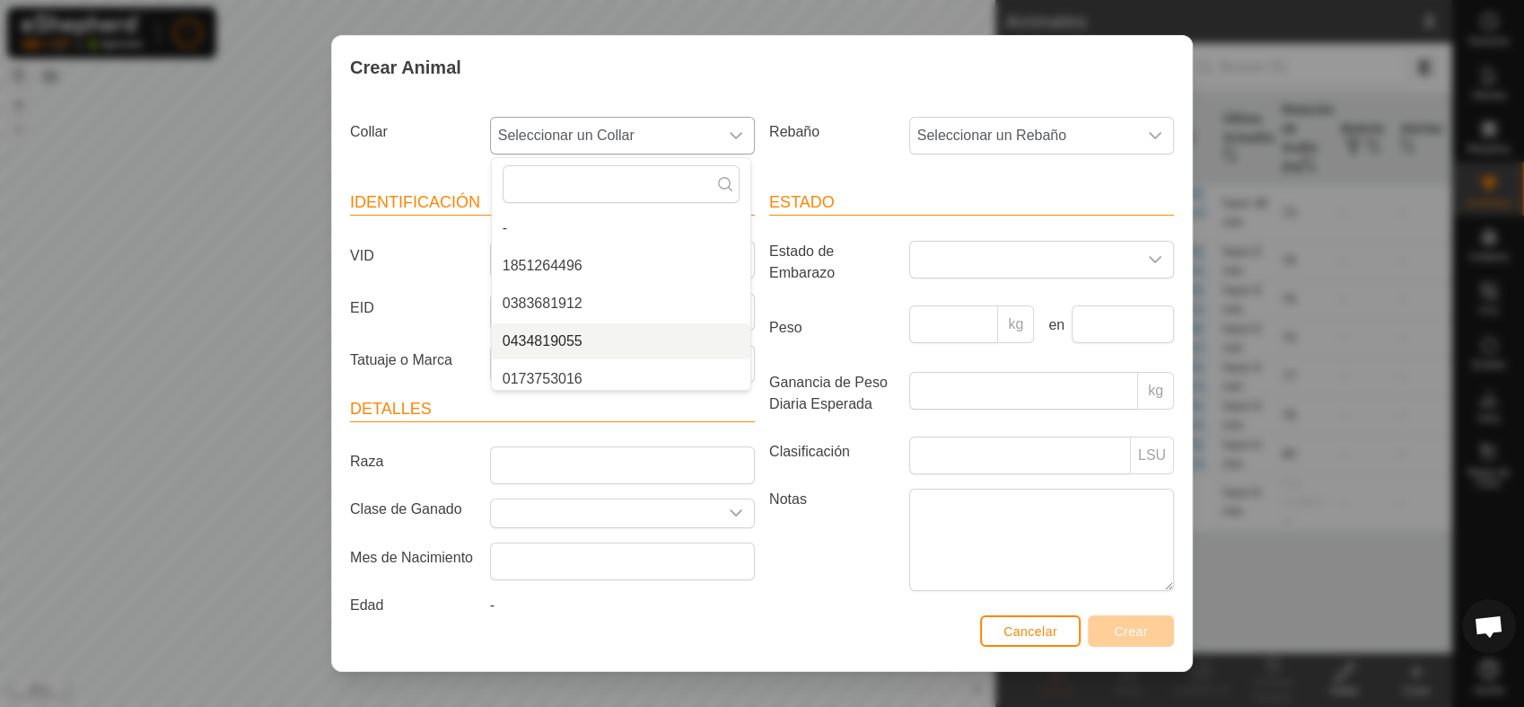
click at [548, 338] on li "0434819055" at bounding box center [621, 341] width 259 height 36
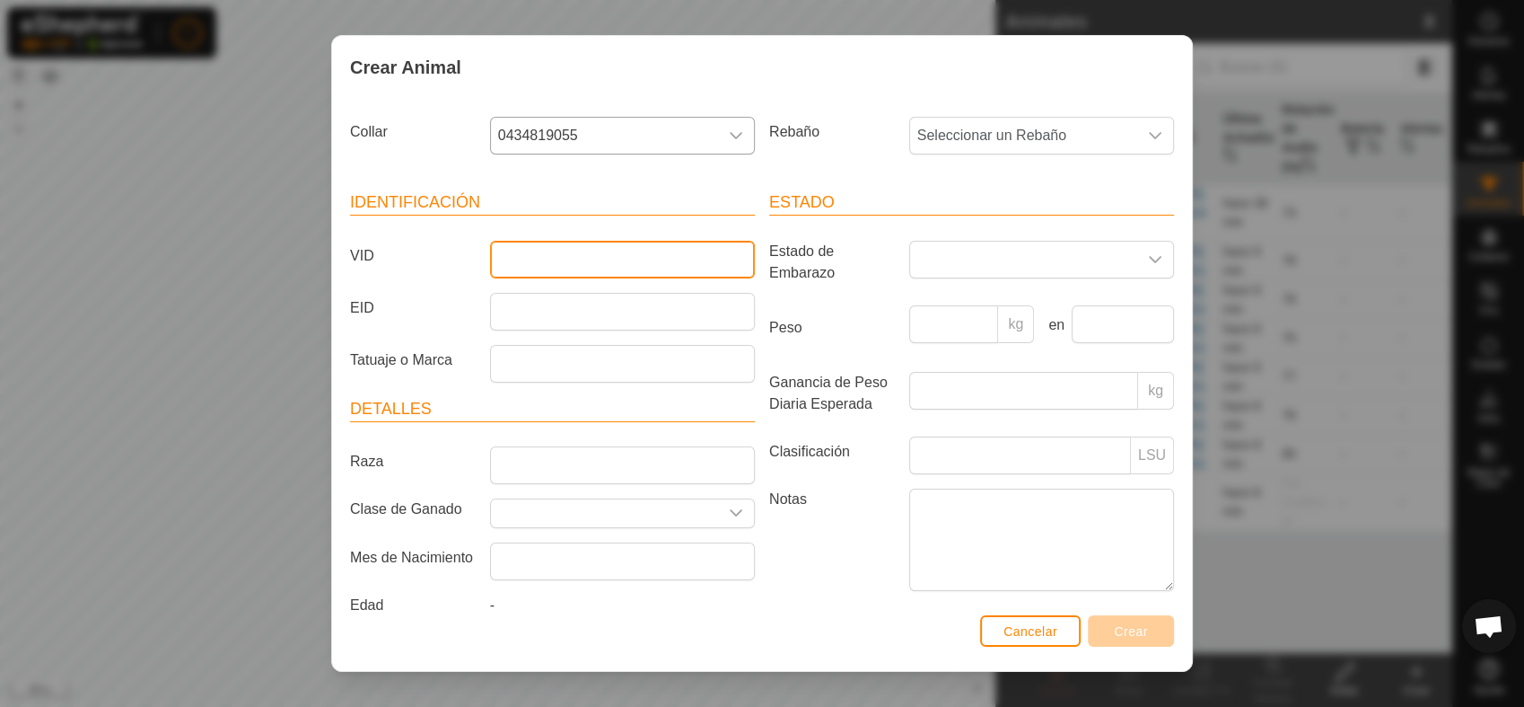
click at [591, 255] on input "VID" at bounding box center [622, 260] width 265 height 38
type input "VACA6"
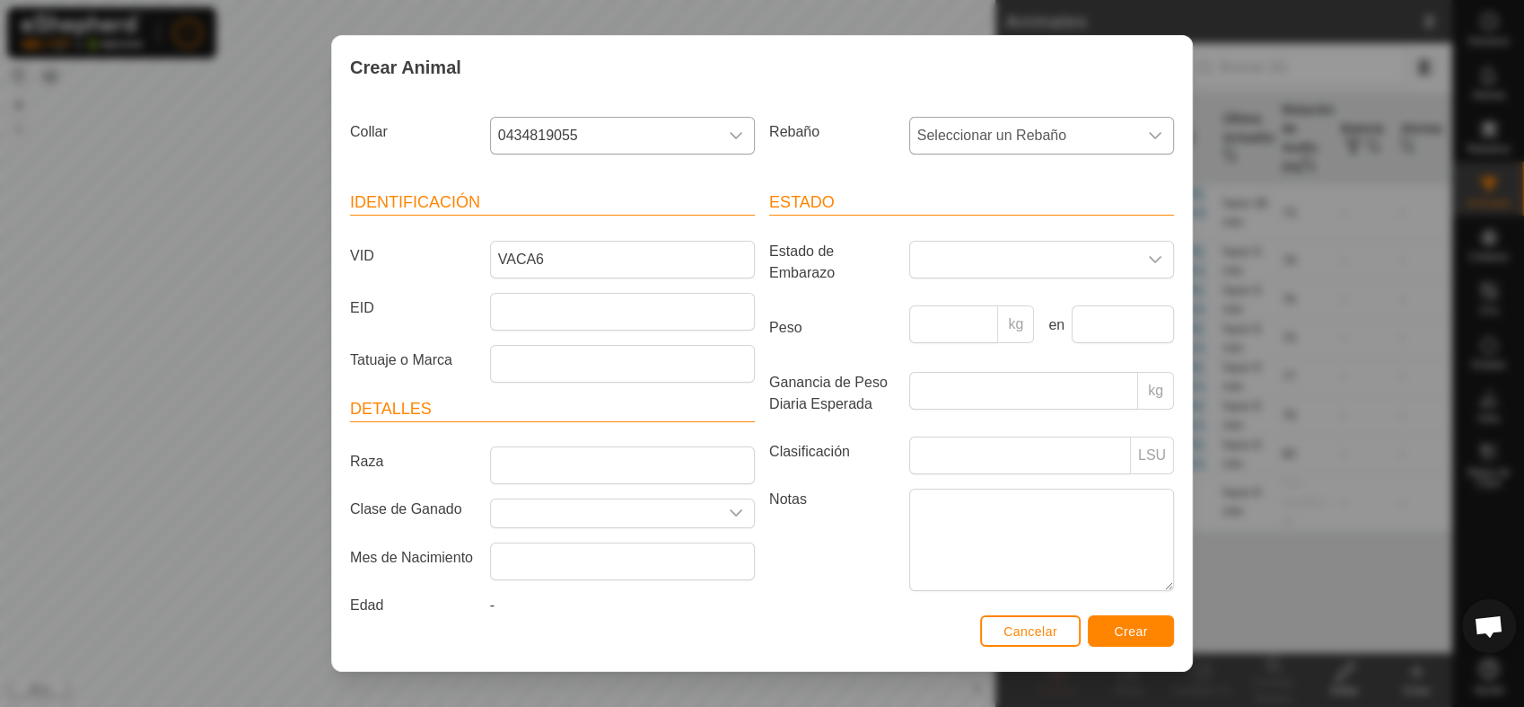
click at [1148, 135] on icon "dropdown trigger" at bounding box center [1155, 135] width 14 height 14
click at [988, 268] on li "SOLANA" at bounding box center [1040, 266] width 259 height 36
click at [1140, 628] on span "Crear" at bounding box center [1131, 631] width 34 height 14
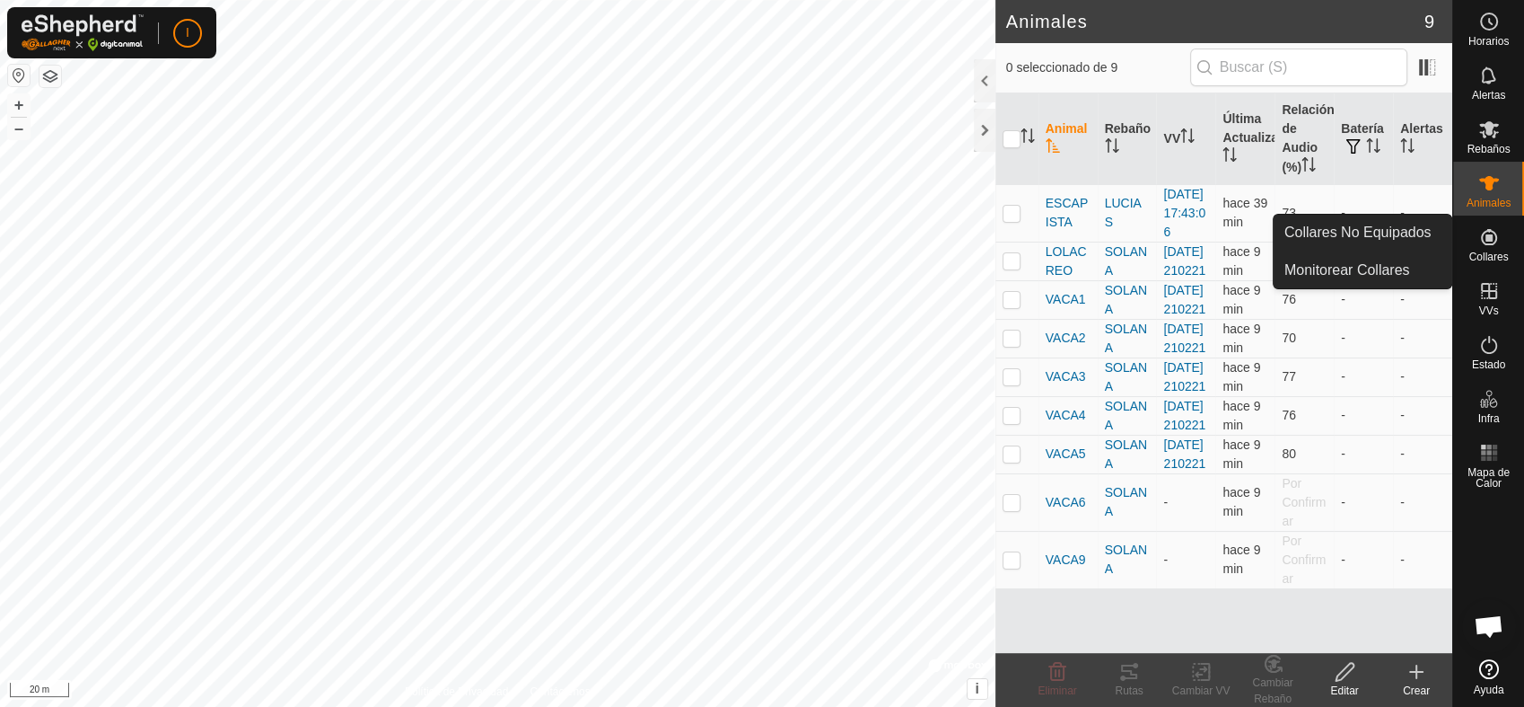
click at [1421, 676] on icon at bounding box center [1417, 672] width 22 height 22
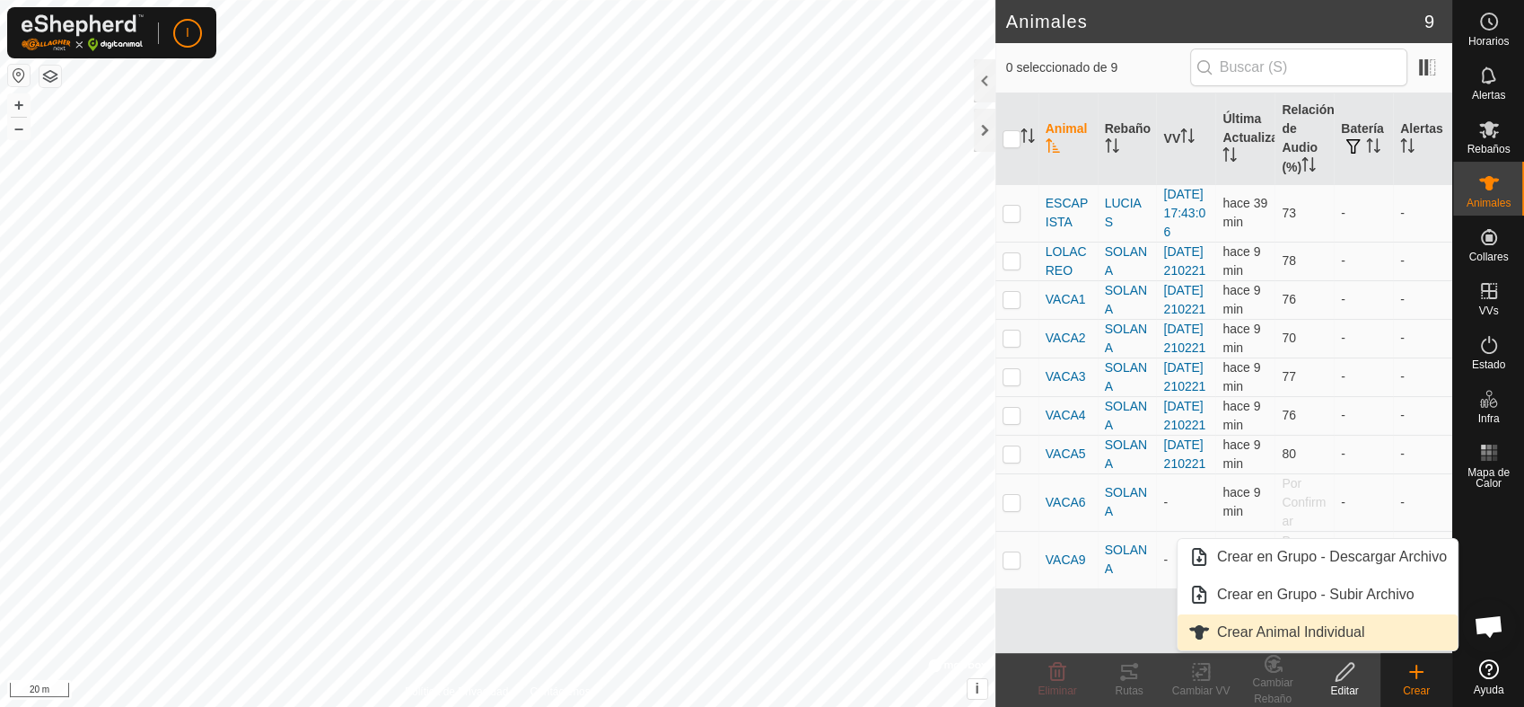
click at [1279, 632] on link "Crear Animal Individual" at bounding box center [1318, 632] width 280 height 36
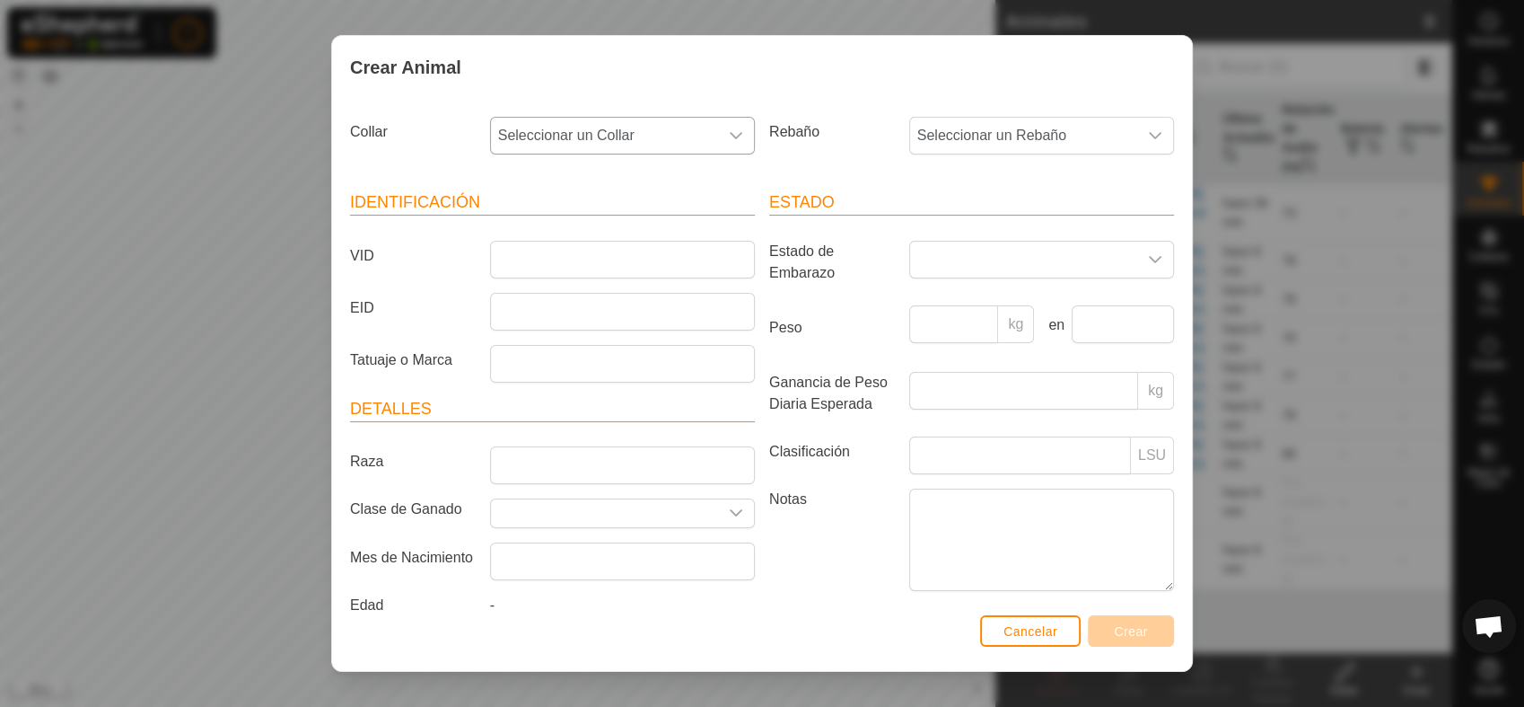
click at [734, 131] on icon "dropdown trigger" at bounding box center [736, 135] width 14 height 14
click at [554, 345] on li "0173753016" at bounding box center [621, 341] width 259 height 36
click at [550, 258] on input "VID" at bounding box center [622, 260] width 265 height 38
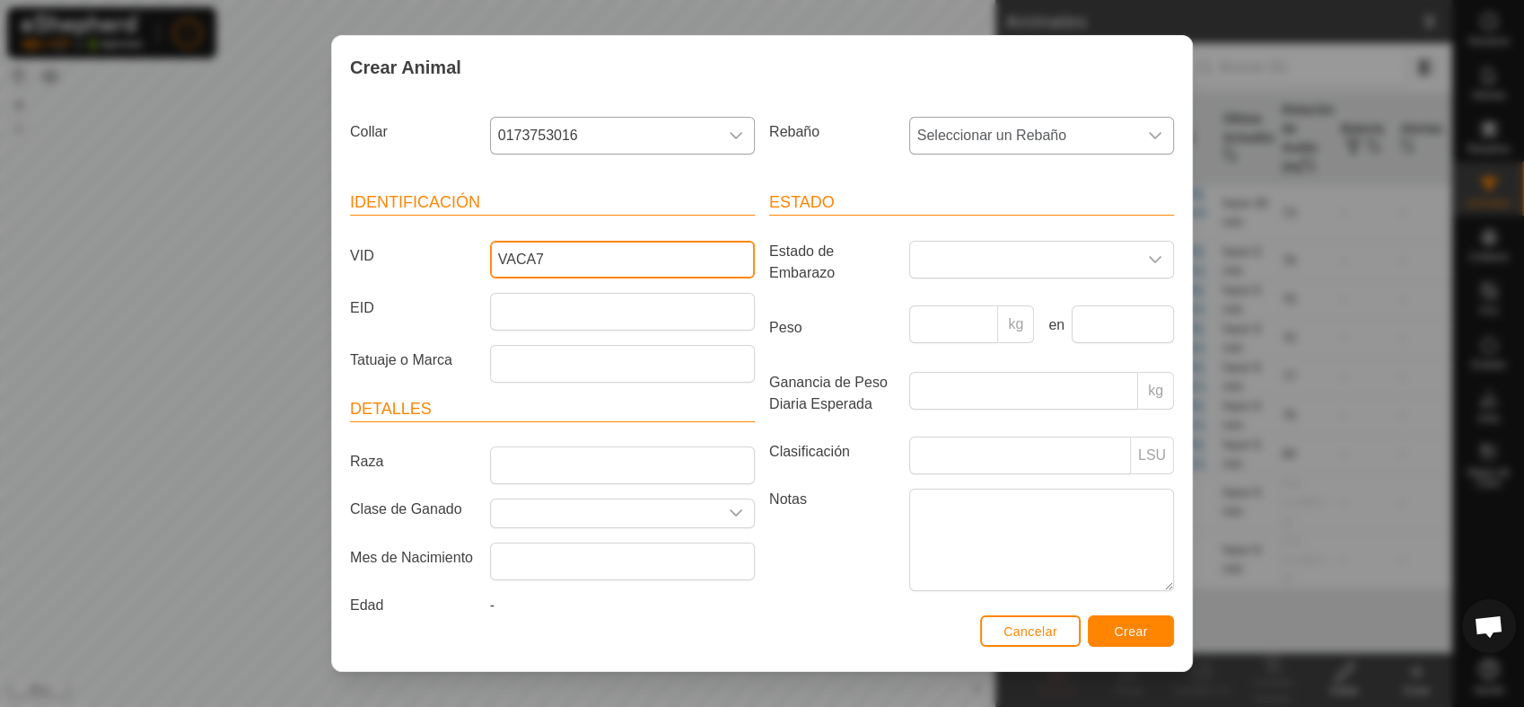
type input "VACA7"
click at [1149, 136] on icon "dropdown trigger" at bounding box center [1155, 135] width 13 height 7
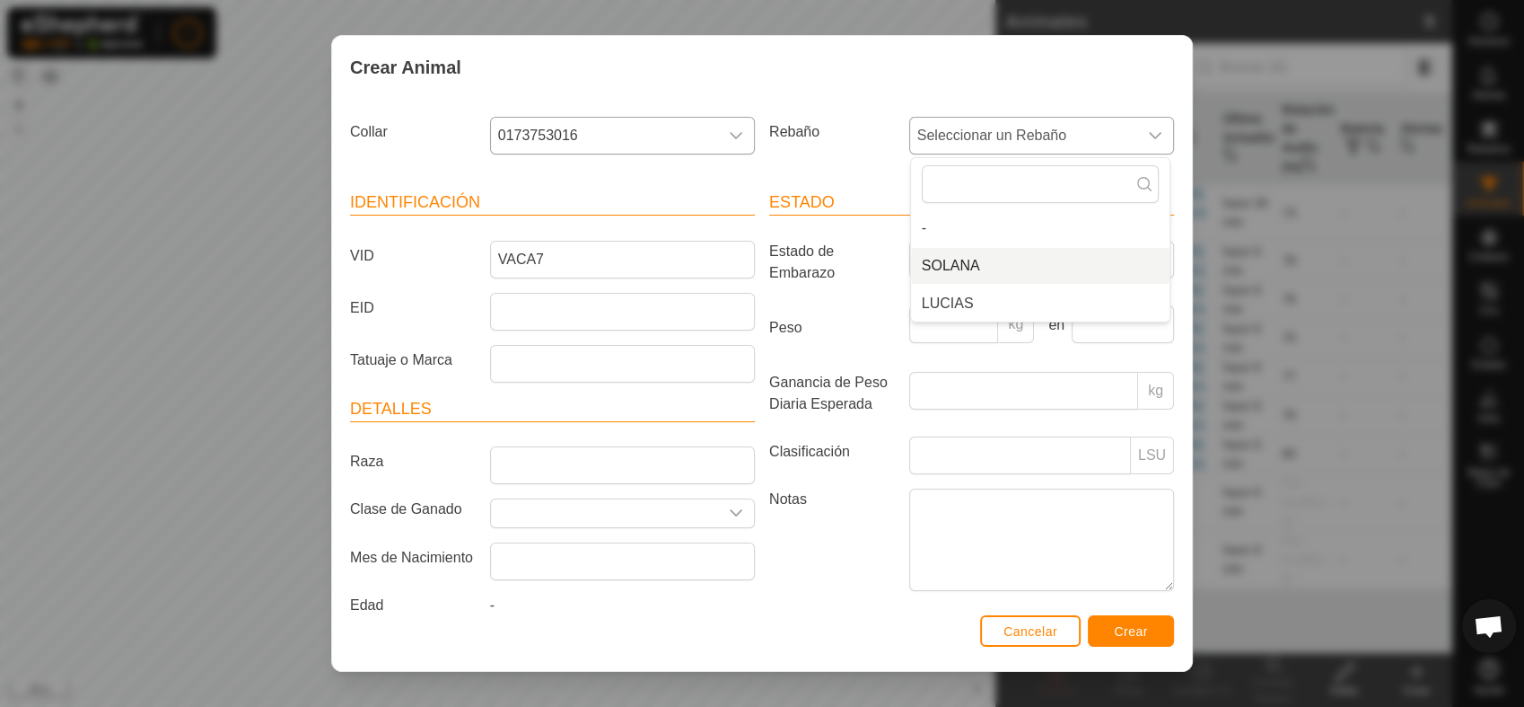
click at [960, 259] on li "SOLANA" at bounding box center [1040, 266] width 259 height 36
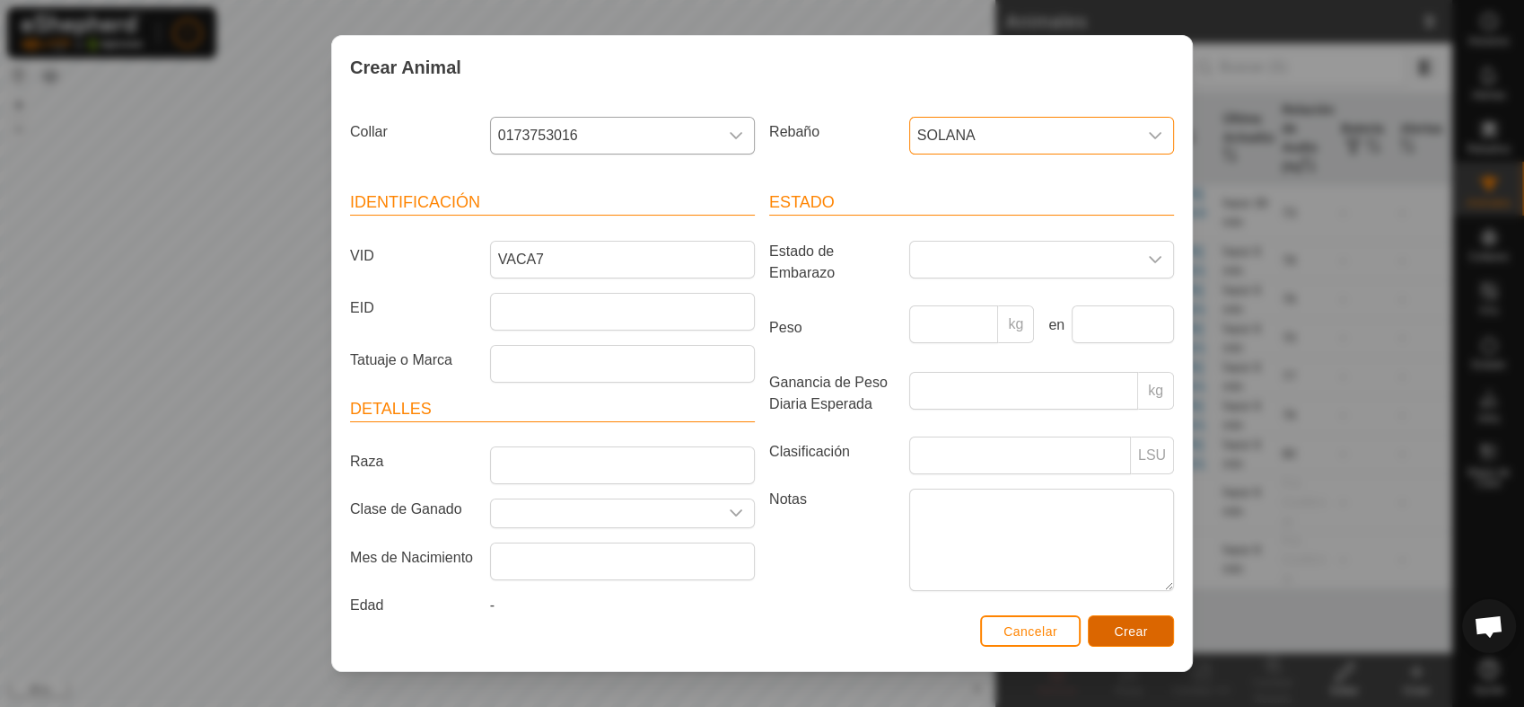
click at [1121, 634] on span "Crear" at bounding box center [1131, 631] width 34 height 14
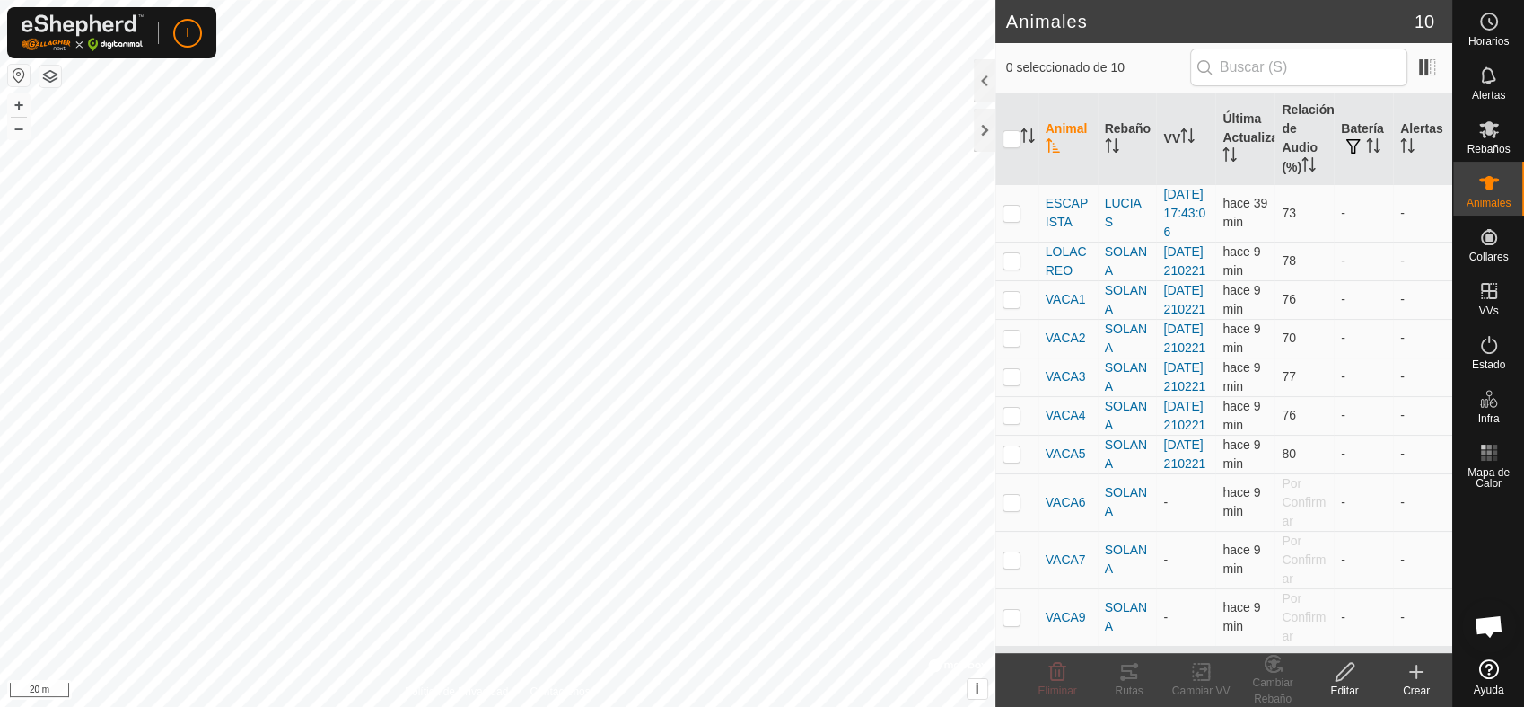
click at [1415, 678] on icon at bounding box center [1417, 672] width 22 height 22
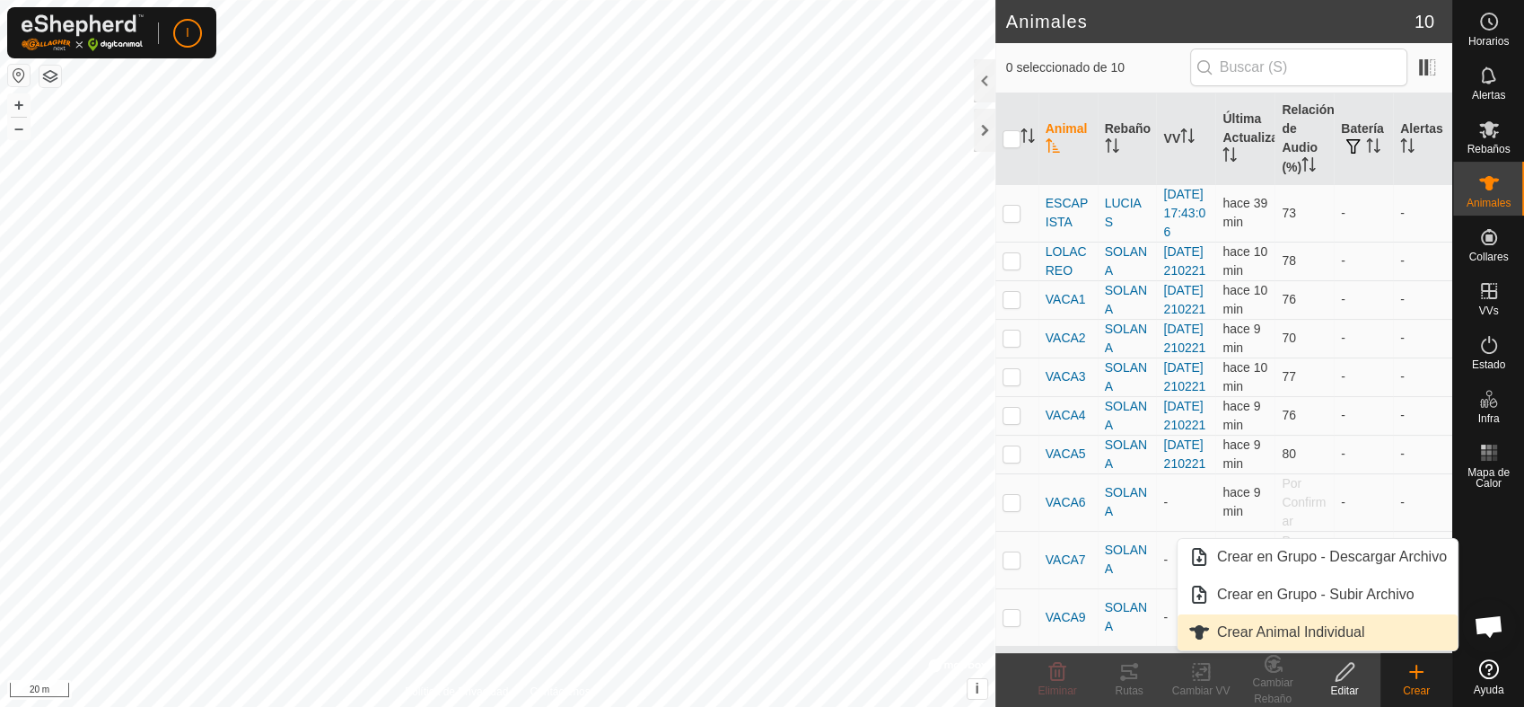
click at [1319, 628] on link "Crear Animal Individual" at bounding box center [1318, 632] width 280 height 36
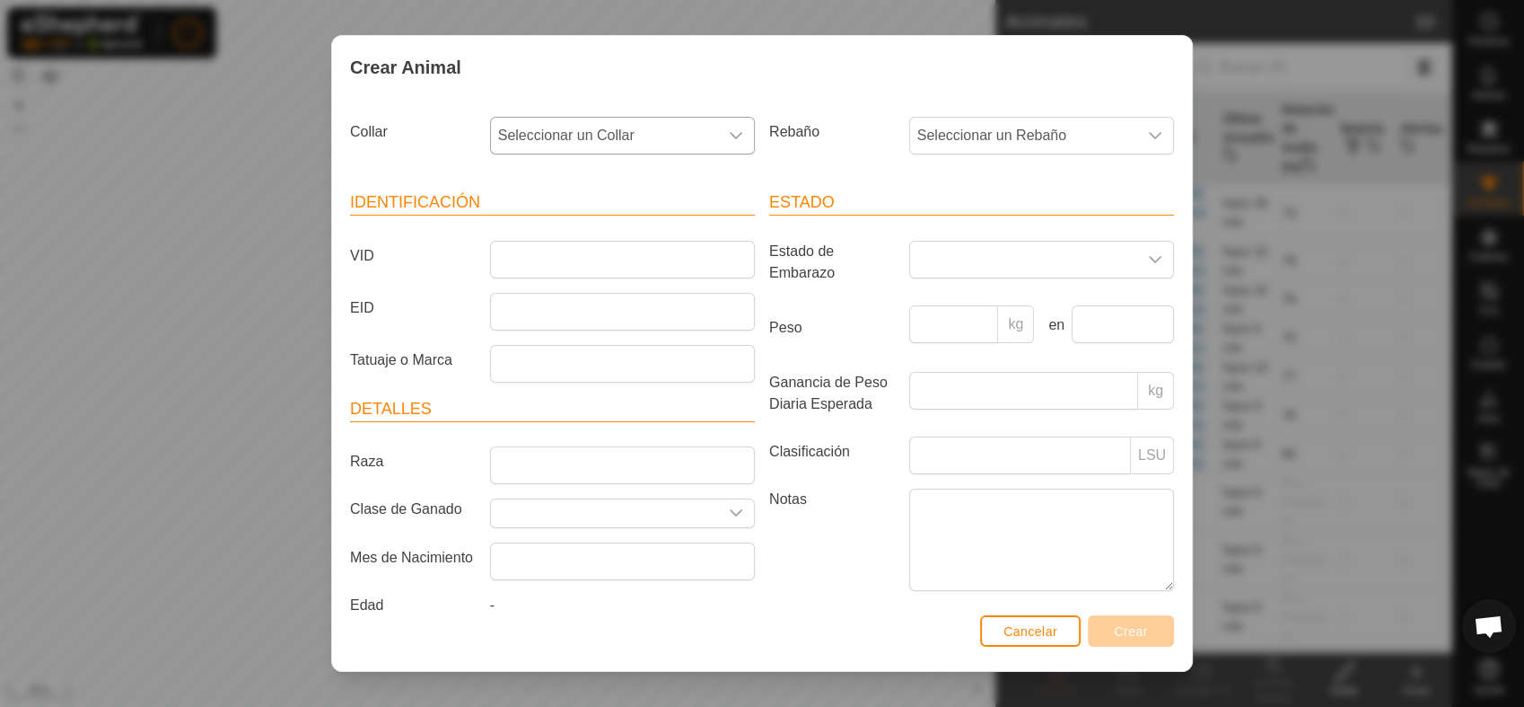
click at [733, 133] on icon "dropdown trigger" at bounding box center [736, 135] width 13 height 7
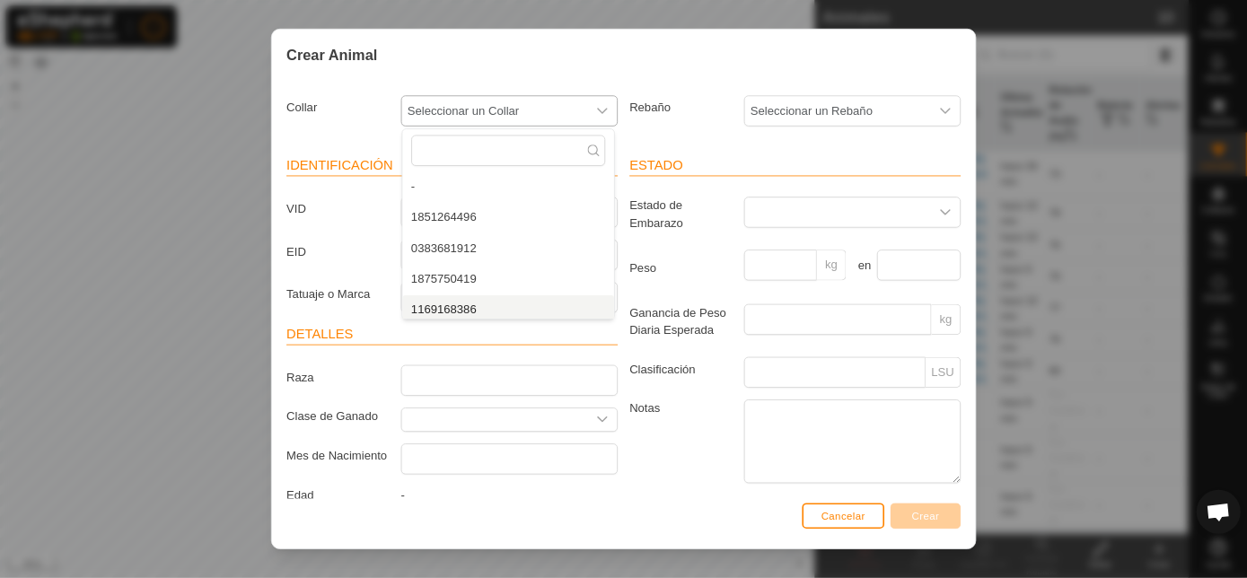
scroll to position [7, 0]
click at [539, 361] on li "1169168386" at bounding box center [621, 372] width 259 height 36
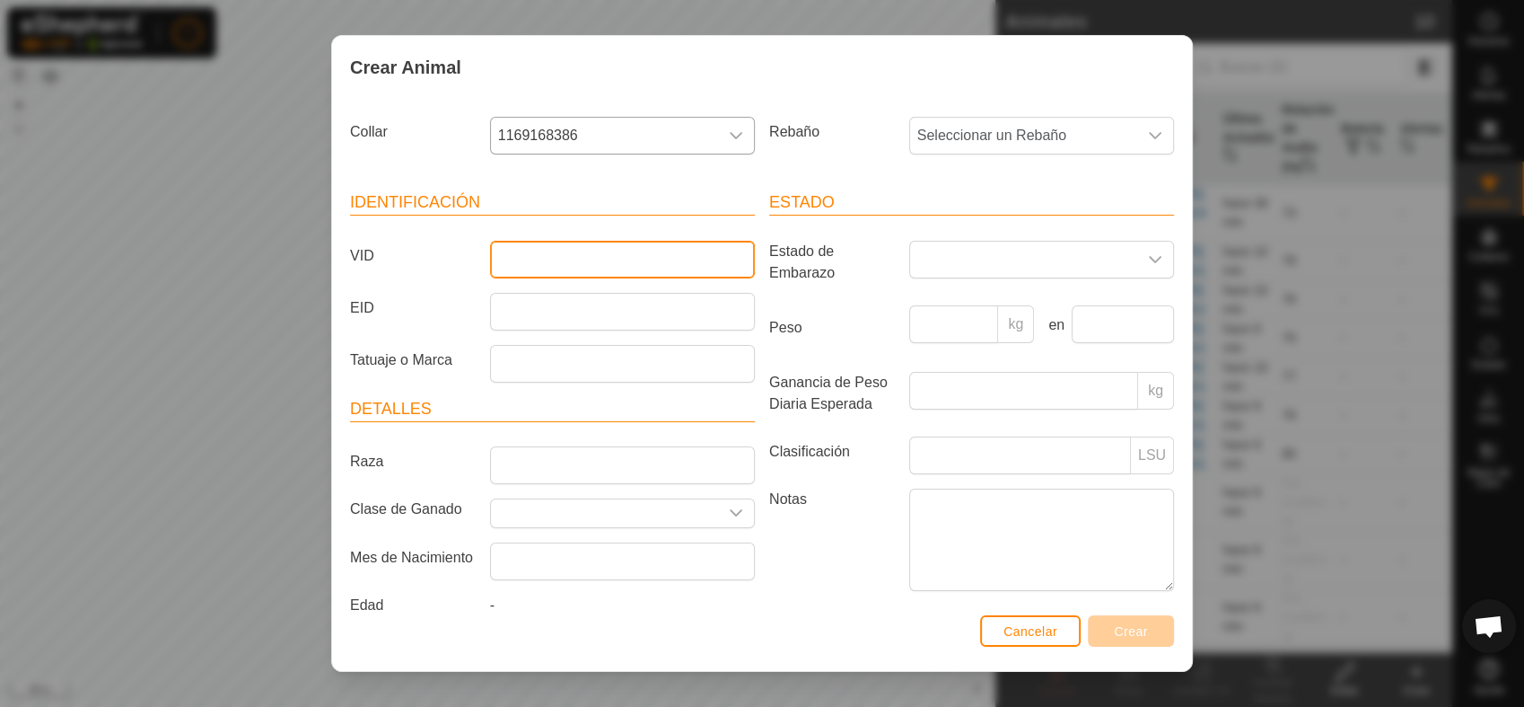
click at [571, 256] on input "VID" at bounding box center [622, 260] width 265 height 38
type input "VACA8"
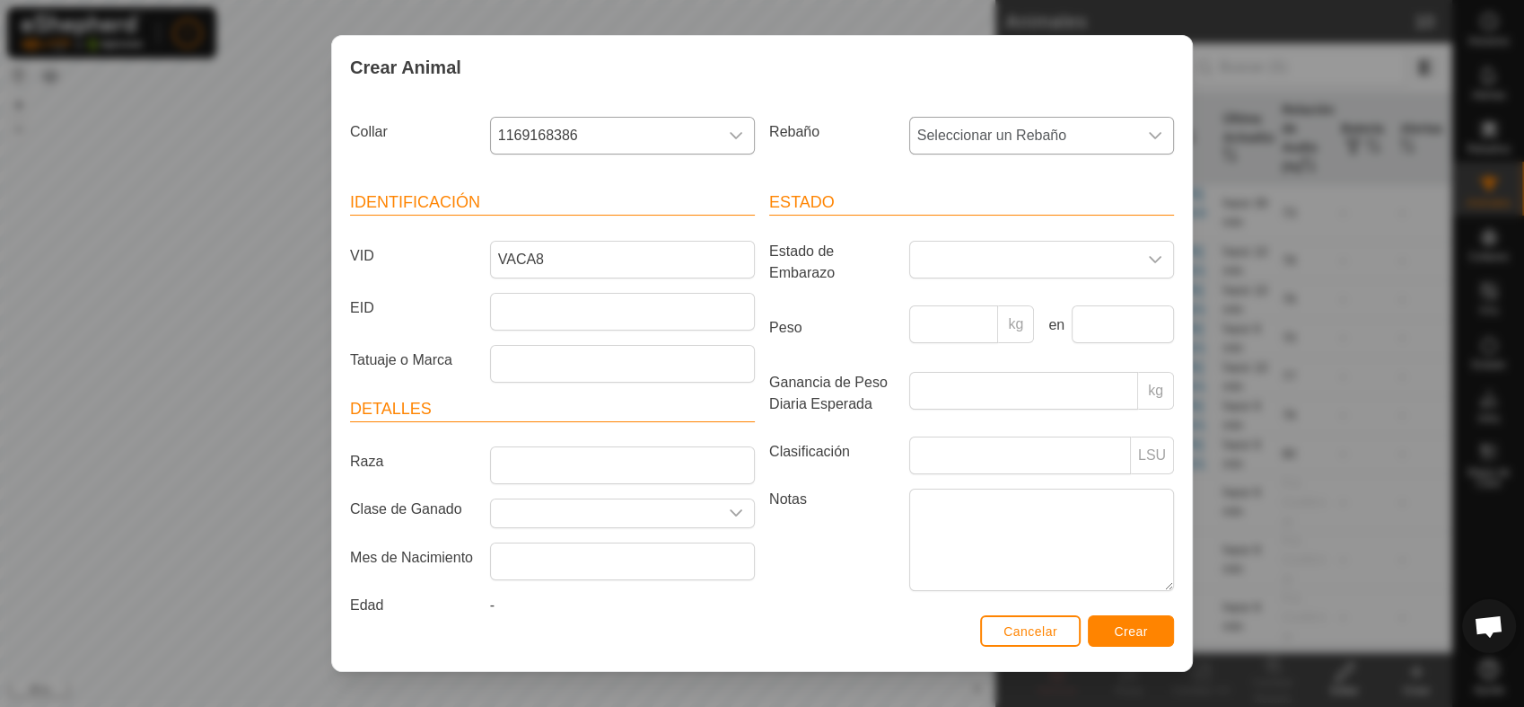
click at [1148, 135] on icon "dropdown trigger" at bounding box center [1155, 135] width 14 height 14
click at [946, 259] on li "SOLANA" at bounding box center [1040, 266] width 259 height 36
click at [1131, 624] on span "Crear" at bounding box center [1131, 631] width 34 height 14
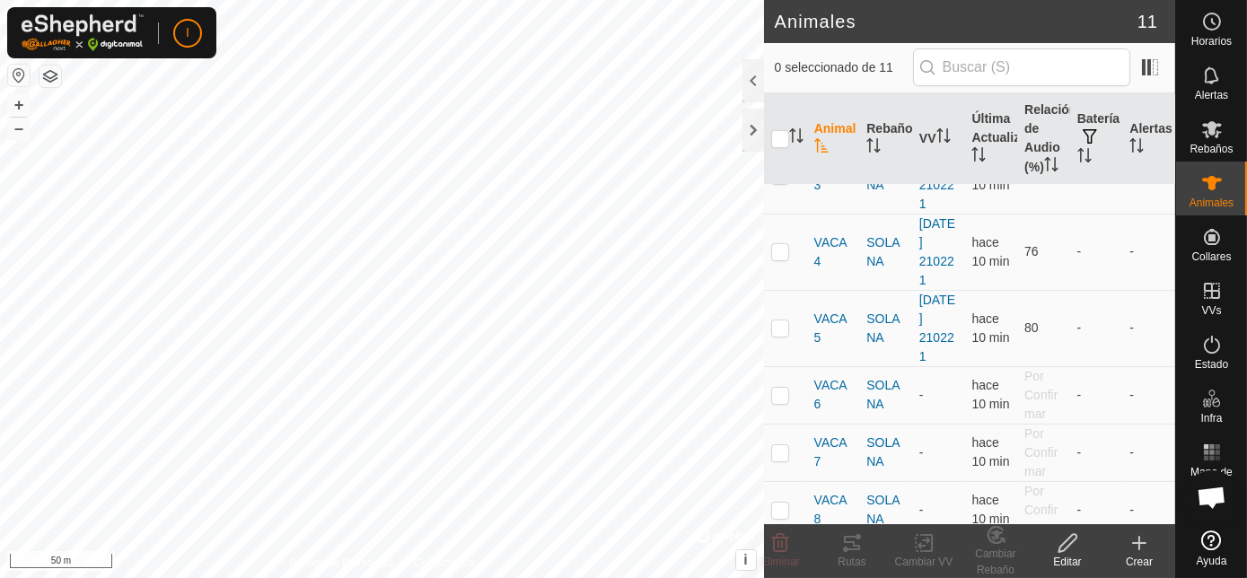
scroll to position [421, 0]
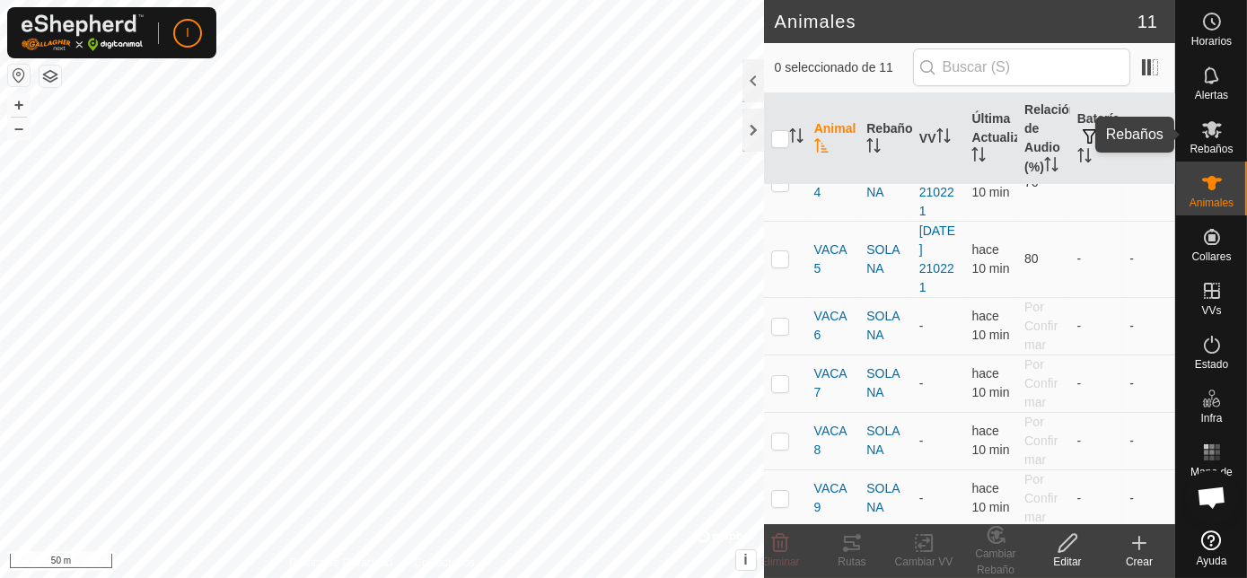
click at [1219, 141] on es-mob-svg-icon at bounding box center [1212, 129] width 32 height 29
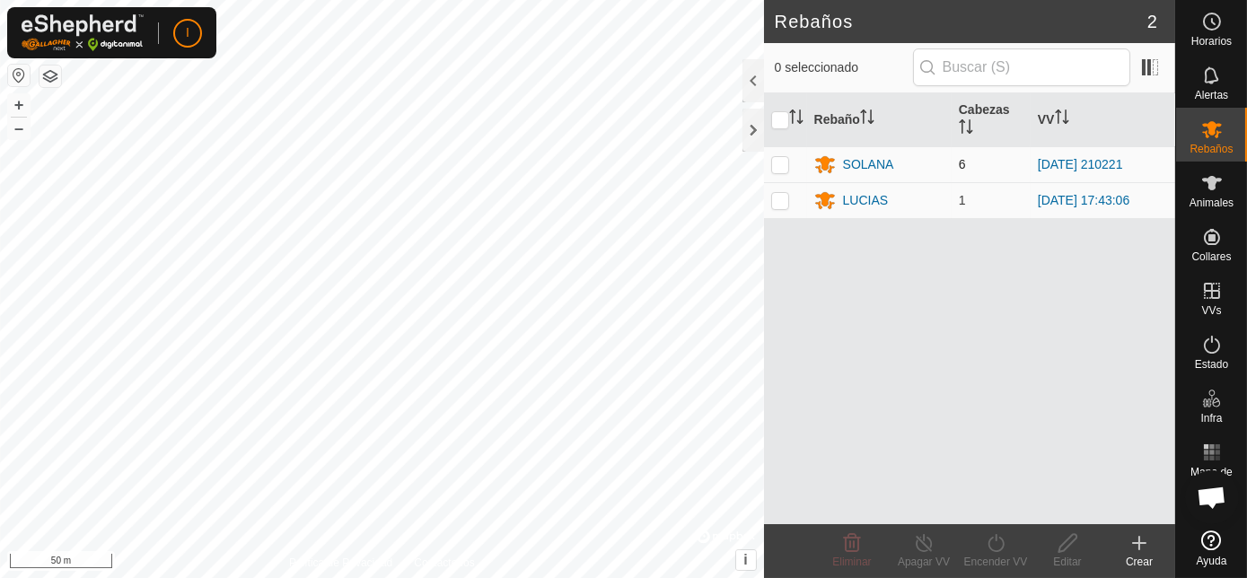
click at [780, 167] on p-checkbox at bounding box center [780, 164] width 18 height 14
click at [779, 159] on p-checkbox at bounding box center [780, 164] width 18 height 14
checkbox input "false"
click at [1207, 188] on icon at bounding box center [1212, 183] width 22 height 22
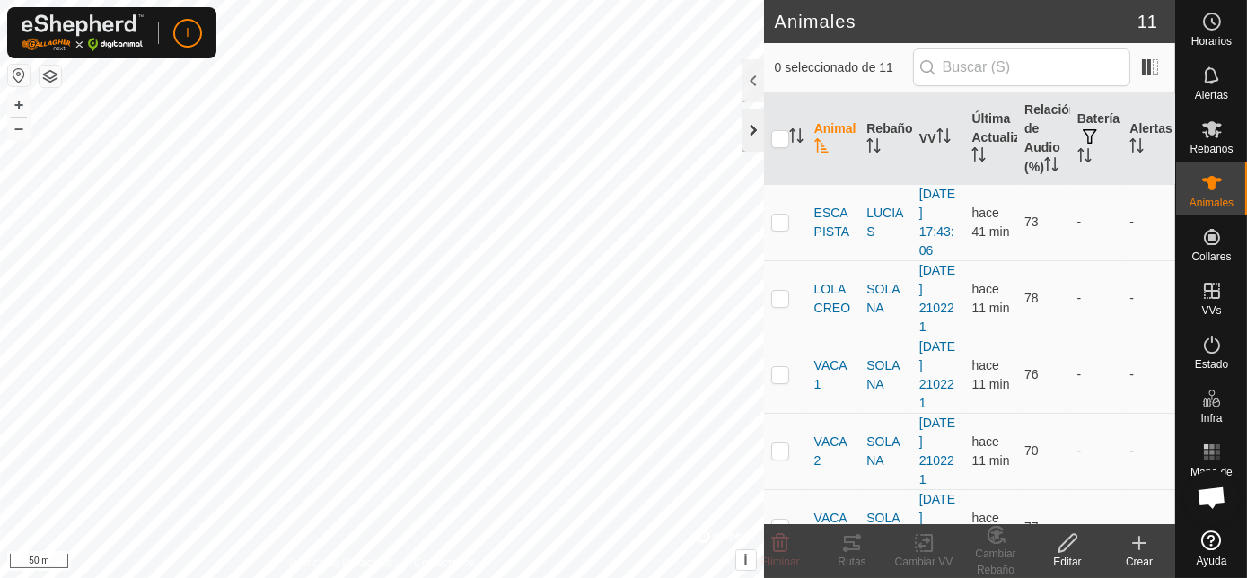
click at [751, 120] on div at bounding box center [753, 130] width 22 height 43
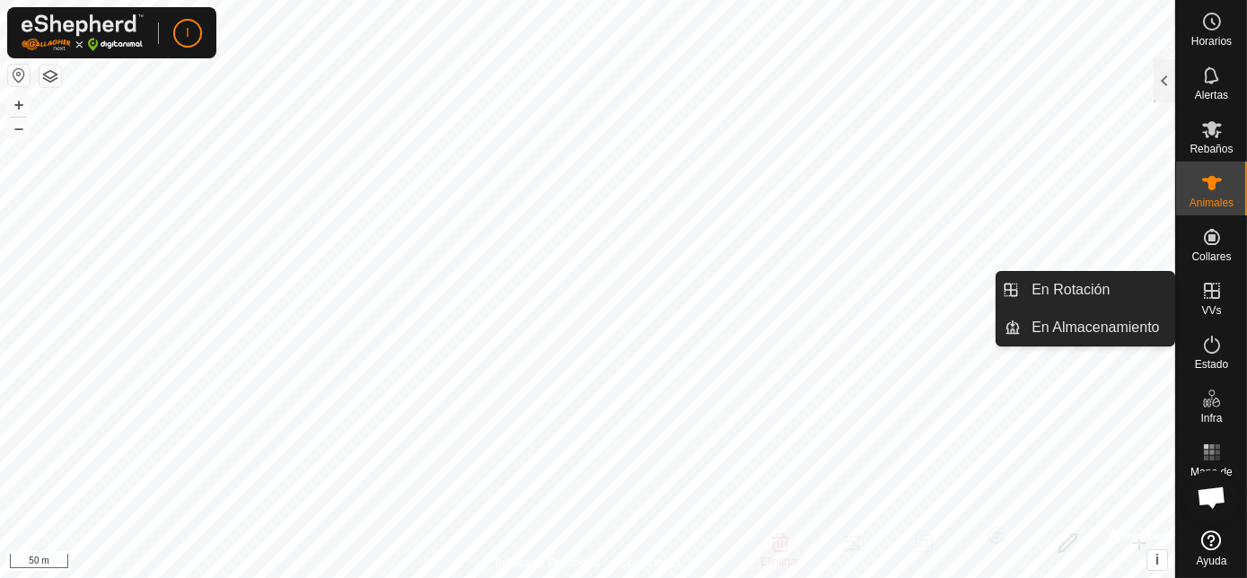
click at [1216, 291] on icon at bounding box center [1212, 291] width 16 height 16
click at [1100, 325] on link "En Almacenamiento" at bounding box center [1098, 328] width 154 height 36
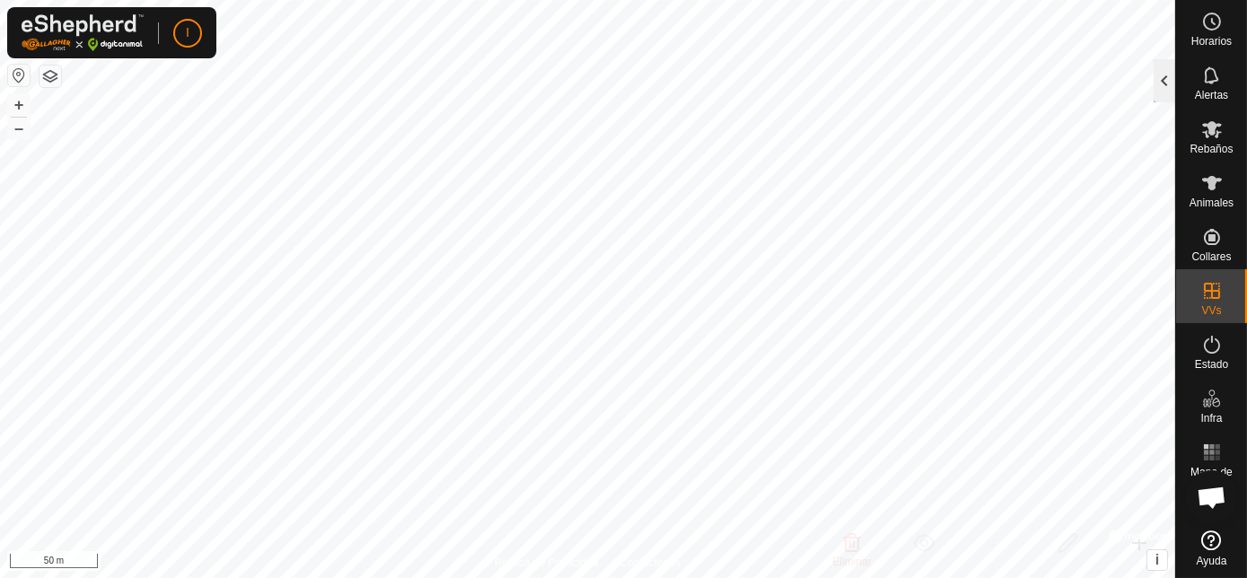
click at [1171, 80] on div at bounding box center [1165, 80] width 22 height 43
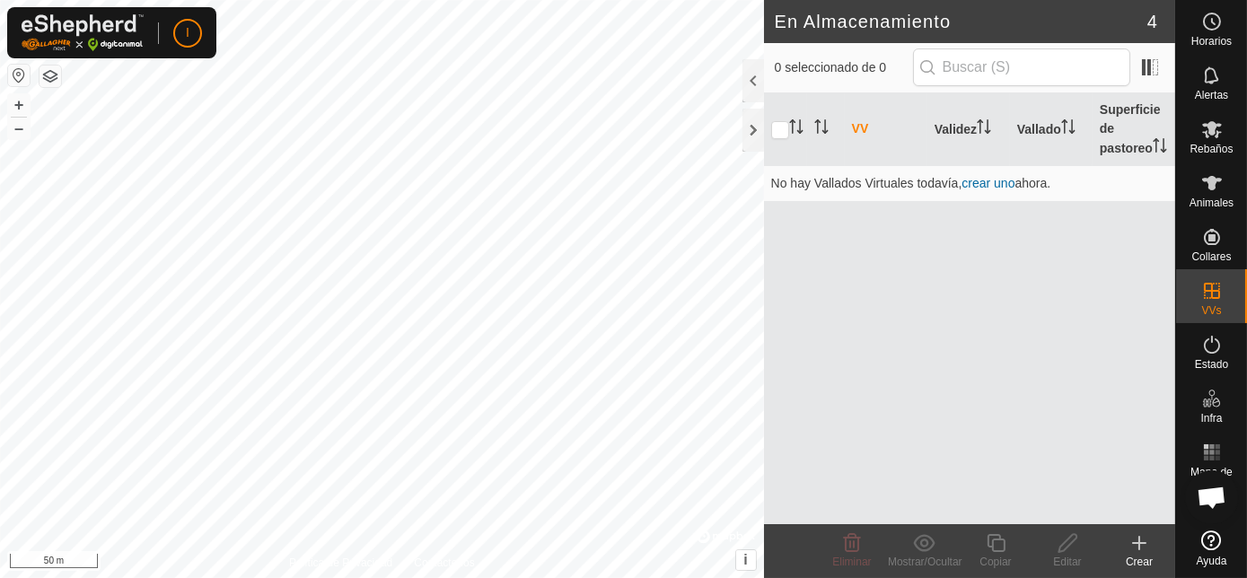
click at [1144, 545] on icon at bounding box center [1140, 543] width 22 height 22
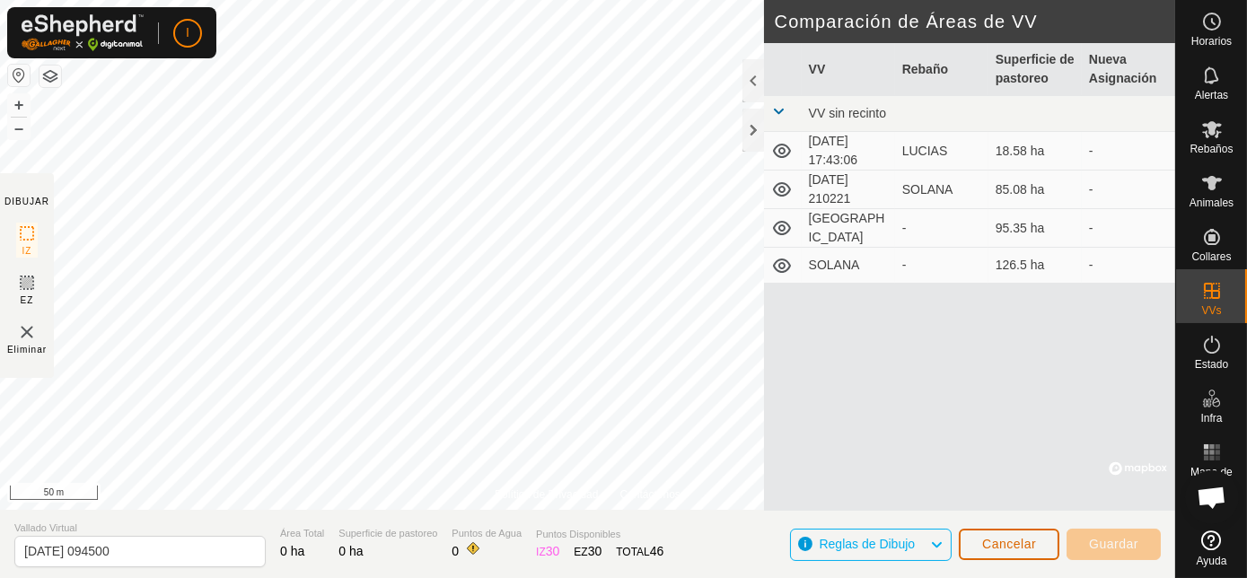
click at [1017, 538] on span "Cancelar" at bounding box center [1009, 544] width 54 height 14
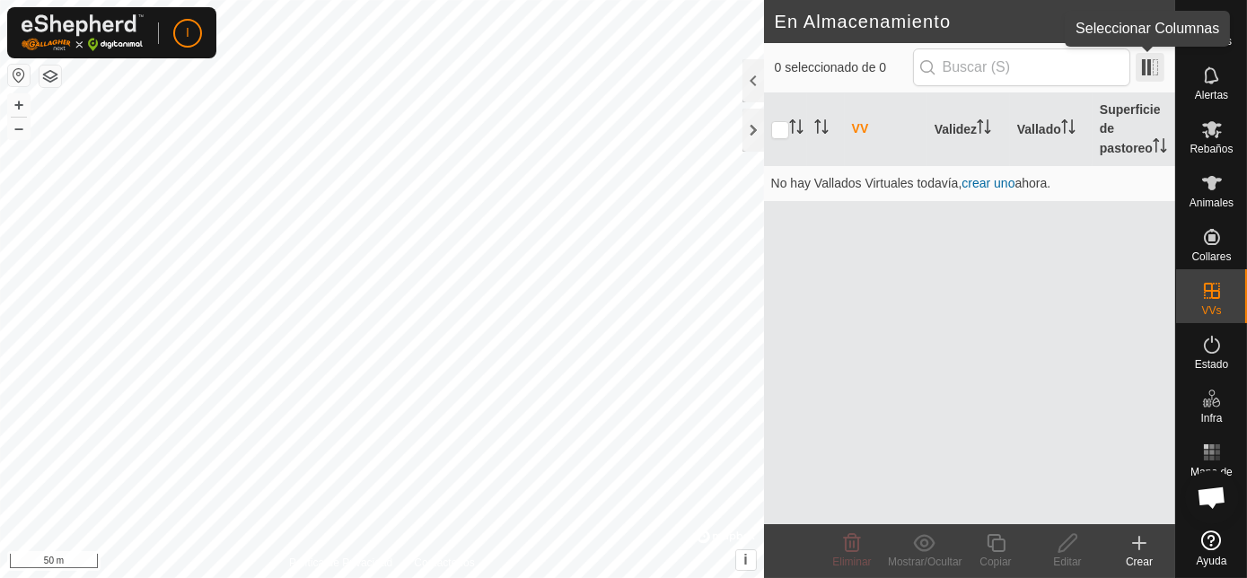
click at [1151, 62] on span at bounding box center [1150, 67] width 29 height 29
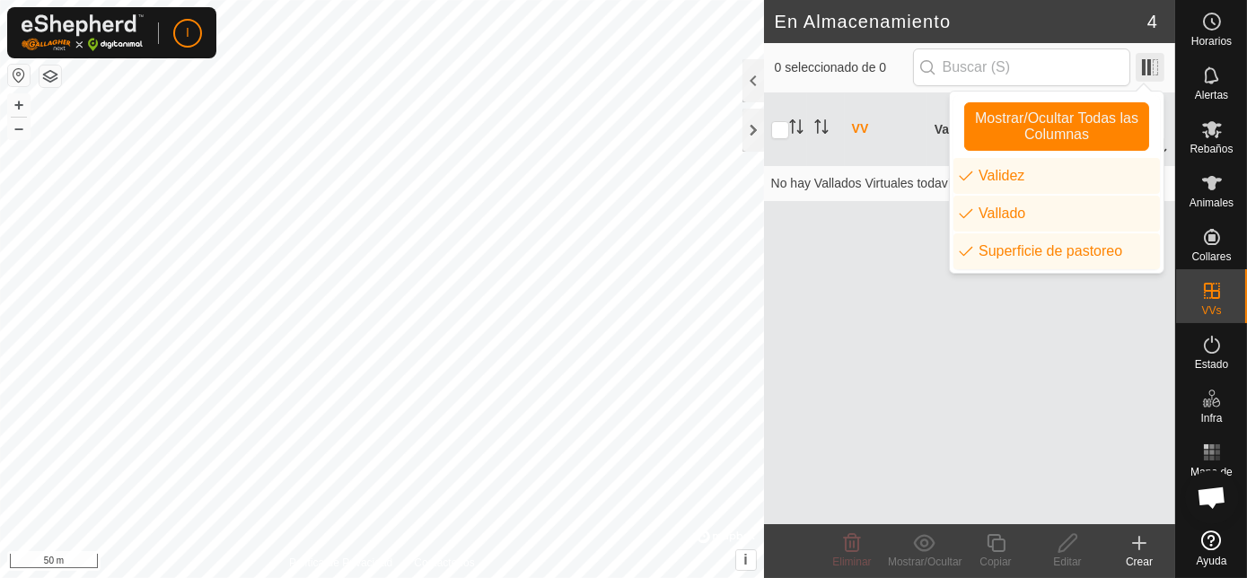
click at [1151, 62] on span at bounding box center [1150, 67] width 29 height 29
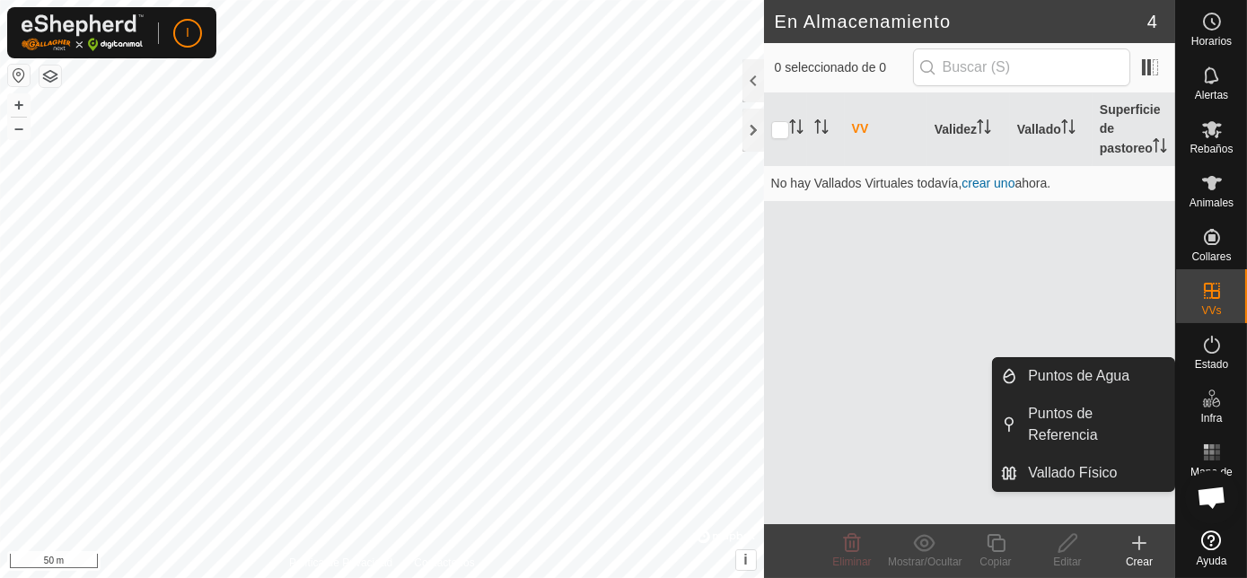
click at [1137, 556] on div "Crear" at bounding box center [1139, 562] width 72 height 16
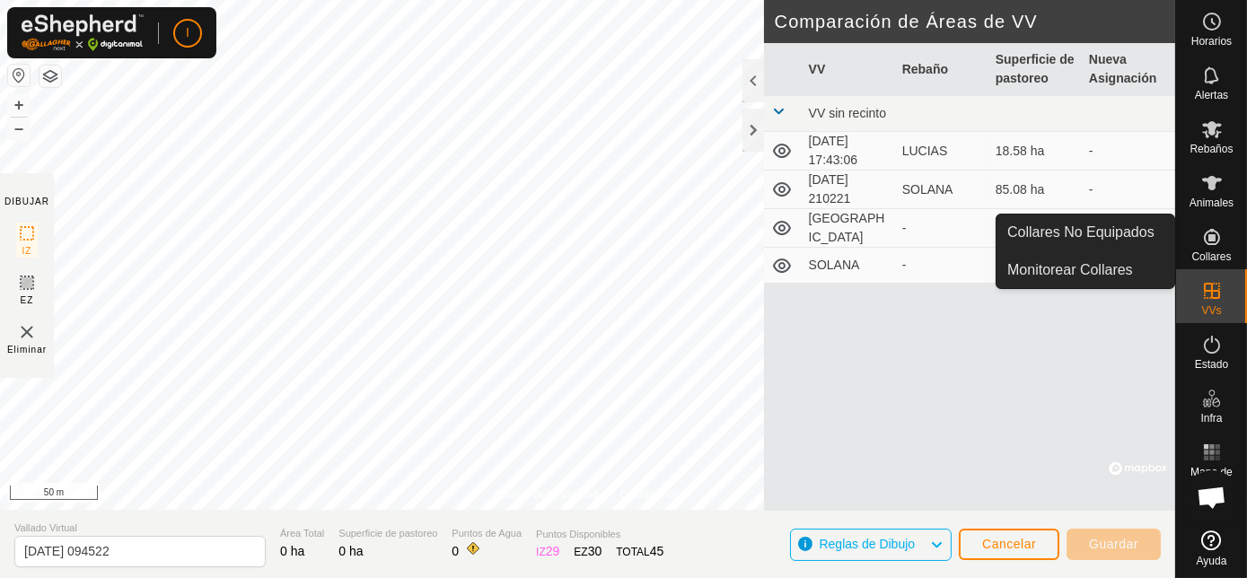
click at [1210, 244] on icon at bounding box center [1212, 237] width 16 height 16
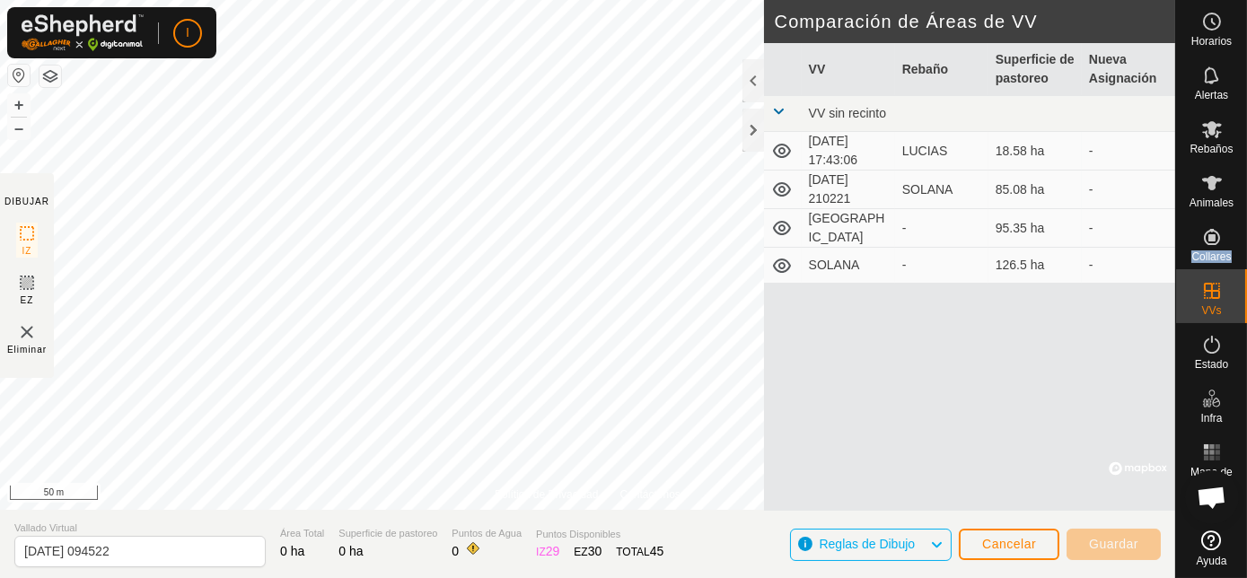
click at [1210, 244] on es-menu-bar "Horarios Alertas Rebaños Animales Collares VVs Estado Infra Mapa de Calor Ayuda" at bounding box center [1211, 289] width 72 height 578
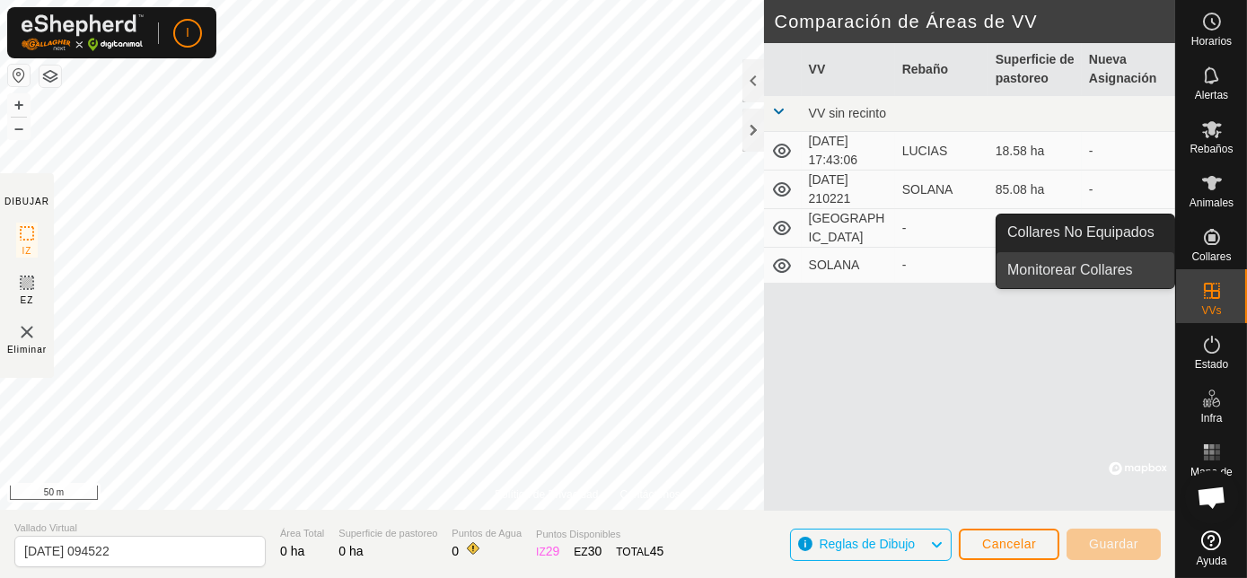
click at [1076, 270] on link "Monitorear Collares" at bounding box center [1086, 270] width 178 height 36
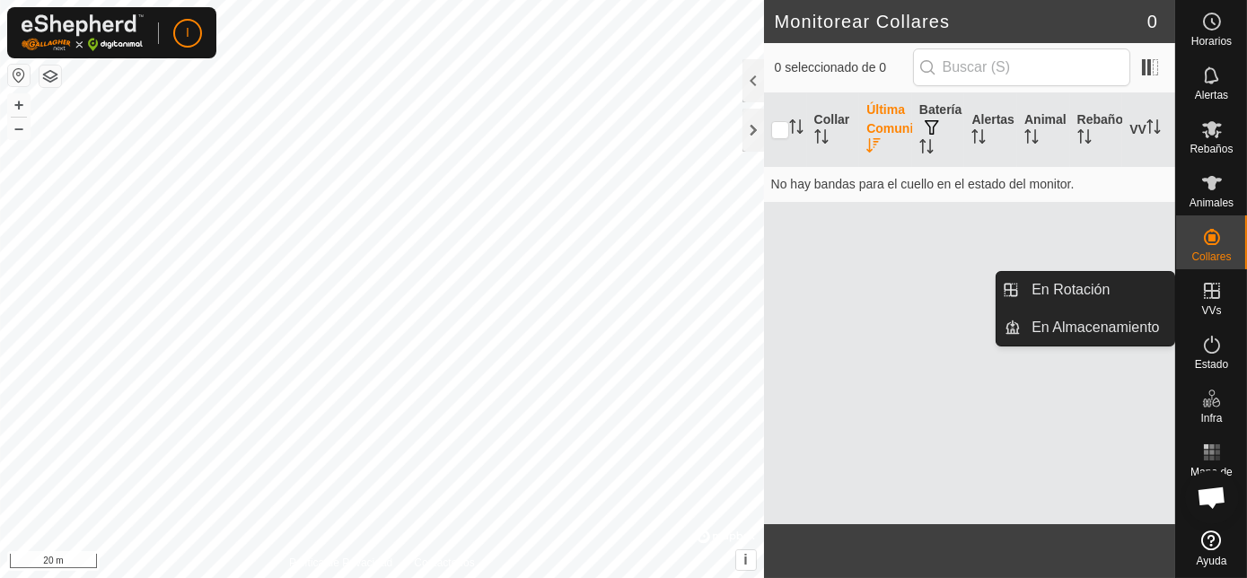
click at [1210, 289] on icon at bounding box center [1212, 291] width 22 height 22
click at [1210, 289] on es-menu-bar "Horarios Alertas Rebaños Animales Collares VVs Estado Infra Mapa de Calor Ayuda…" at bounding box center [1211, 289] width 72 height 578
click at [1073, 288] on link "En Rotación" at bounding box center [1098, 290] width 154 height 36
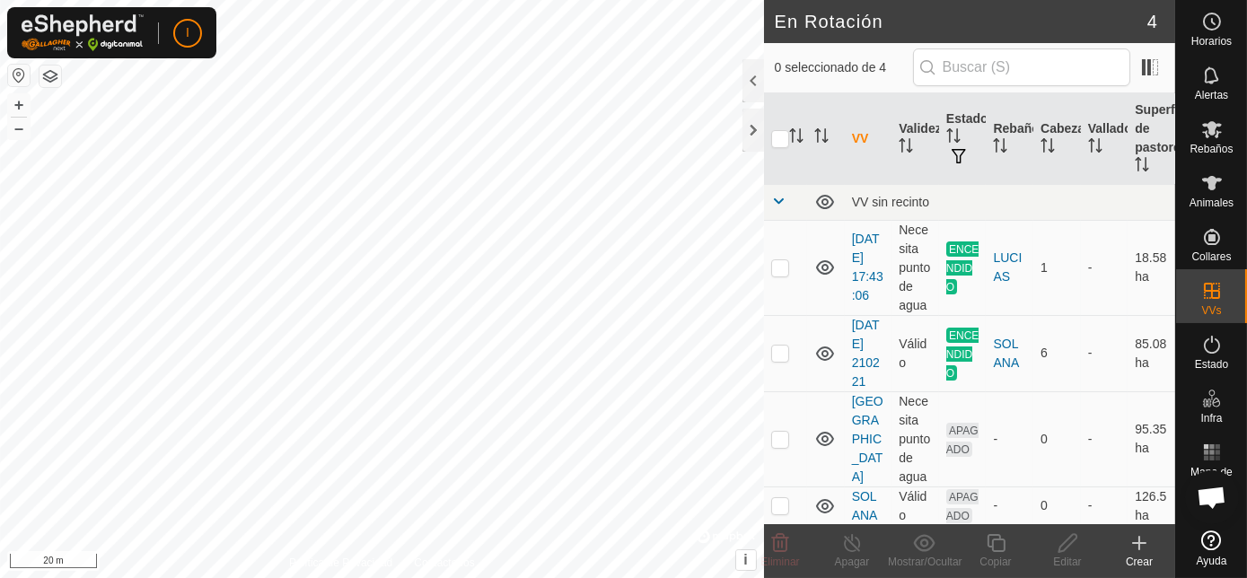
scroll to position [19, 0]
click at [783, 347] on p-checkbox at bounding box center [780, 351] width 18 height 14
checkbox input "true"
click at [996, 546] on icon at bounding box center [996, 543] width 22 height 22
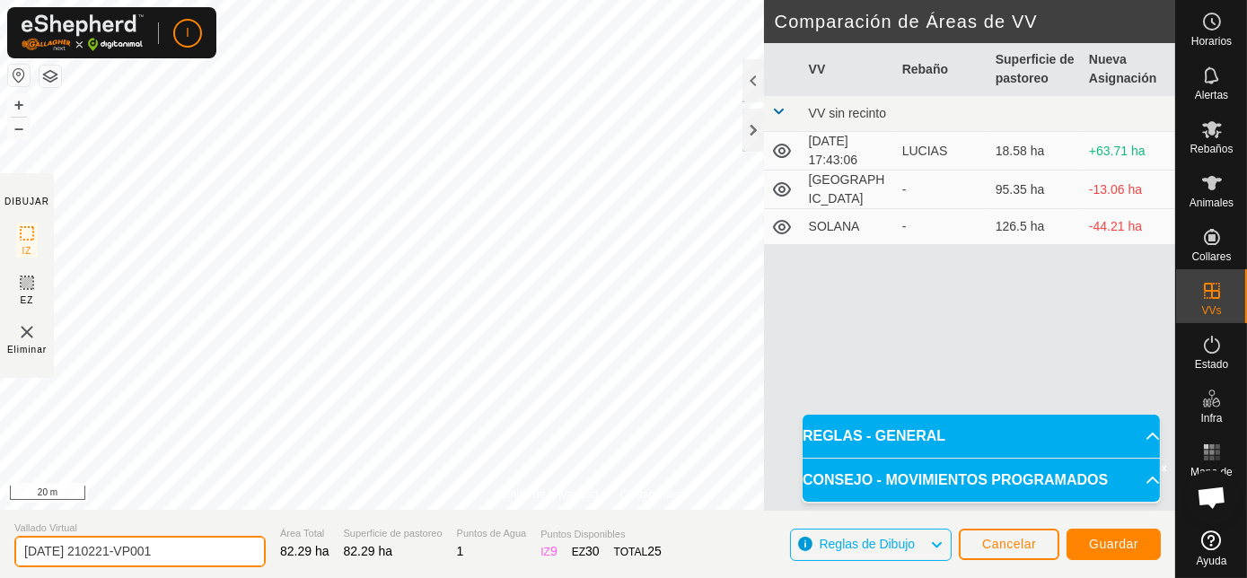
drag, startPoint x: 203, startPoint y: 554, endPoint x: -4, endPoint y: 523, distance: 208.9
click at [0, 523] on html "I Horarios Alertas Rebaños Animales Collares VVs Estado Infra Mapa de Calor Ayu…" at bounding box center [623, 289] width 1247 height 578
type input "SOLANA RECORTADA"
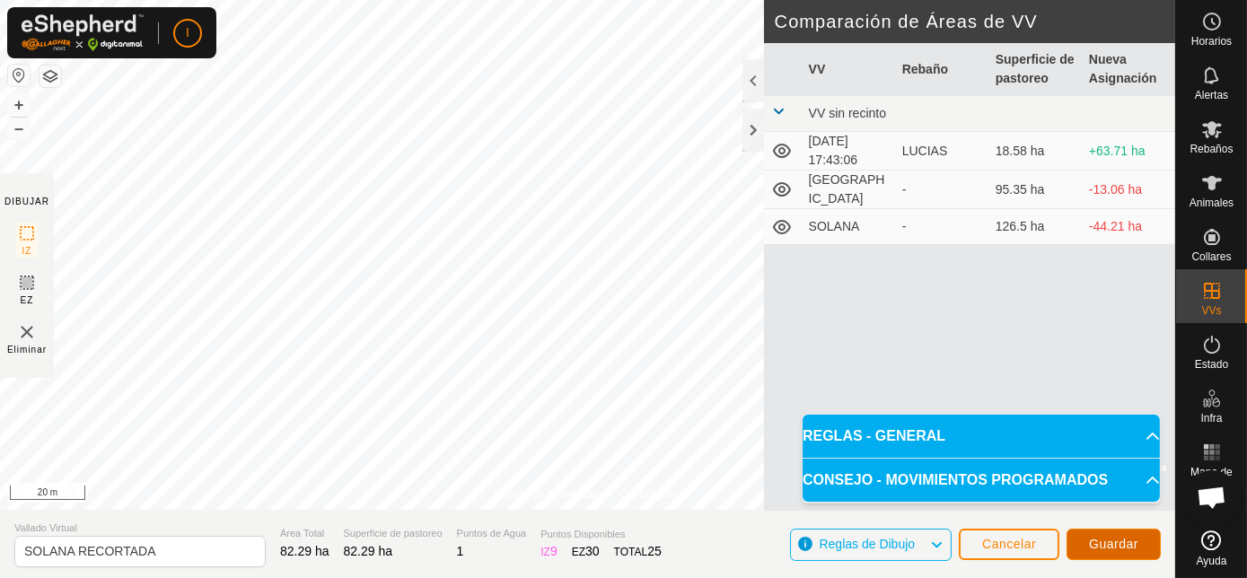
click at [1121, 543] on span "Guardar" at bounding box center [1113, 544] width 49 height 14
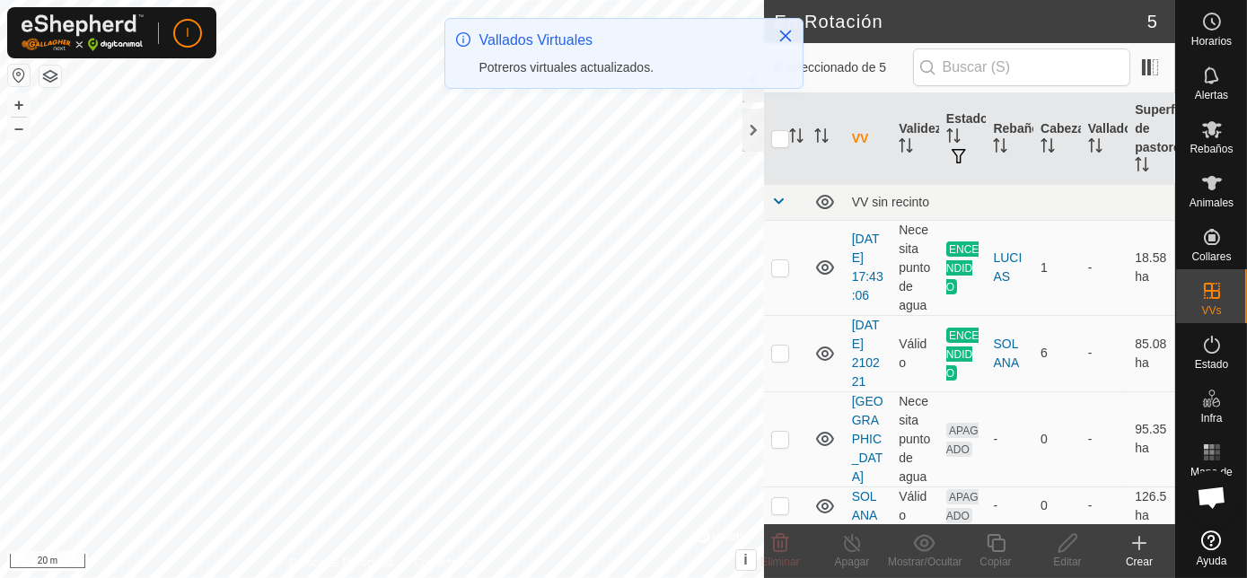
scroll to position [113, 0]
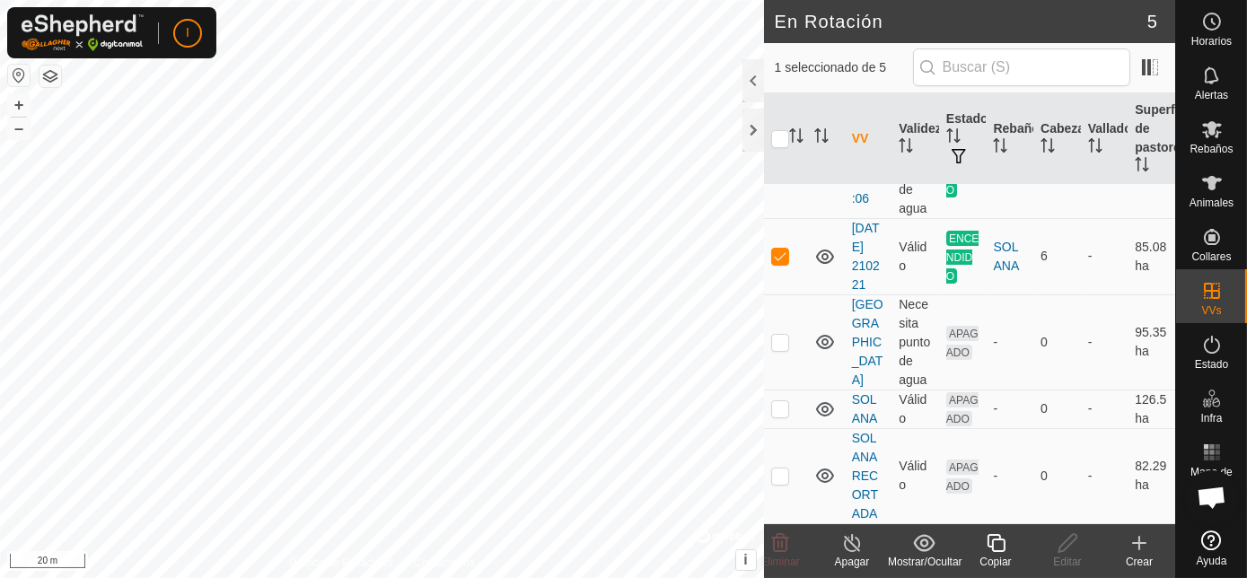
click at [926, 14] on h2 "En Rotación" at bounding box center [961, 22] width 373 height 22
click at [751, 122] on div at bounding box center [753, 130] width 22 height 43
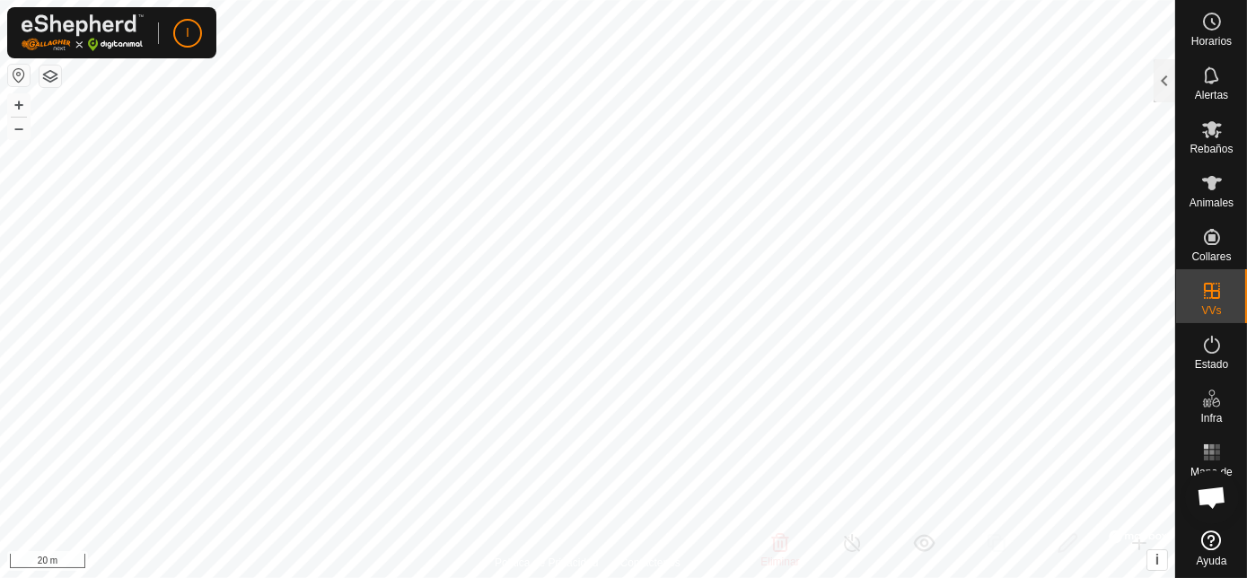
scroll to position [181, 0]
checkbox input "false"
checkbox input "true"
click at [1211, 139] on icon at bounding box center [1212, 130] width 22 height 22
click at [1164, 79] on div at bounding box center [1165, 80] width 22 height 43
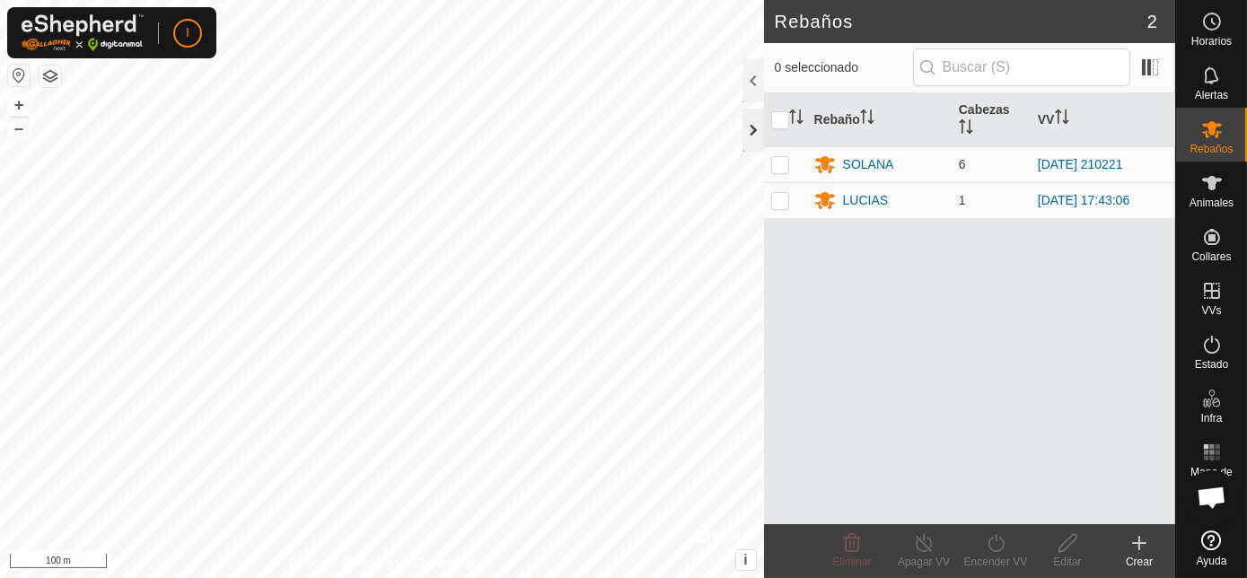
click at [758, 133] on div at bounding box center [753, 130] width 22 height 43
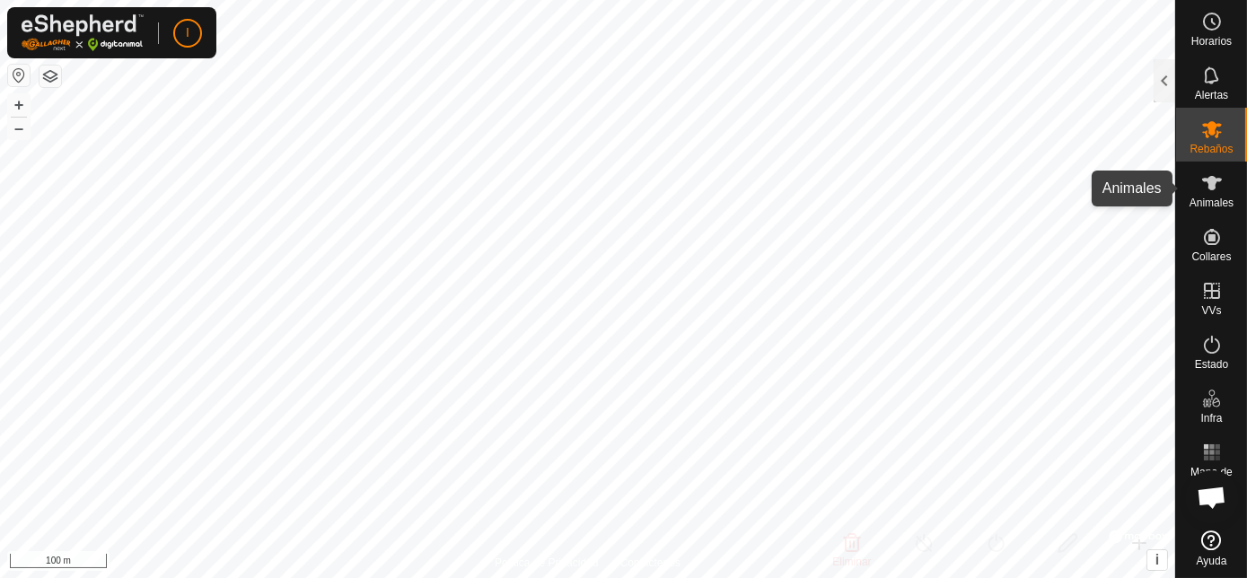
click at [1208, 196] on es-animals-svg-icon at bounding box center [1212, 183] width 32 height 29
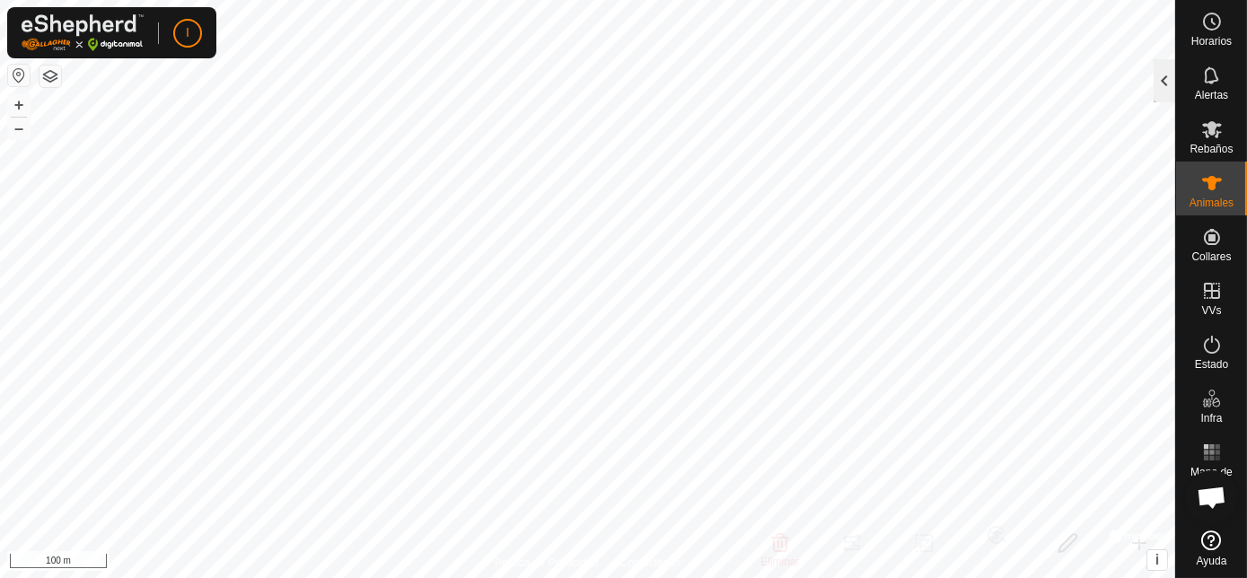
click at [1166, 83] on div at bounding box center [1165, 80] width 22 height 43
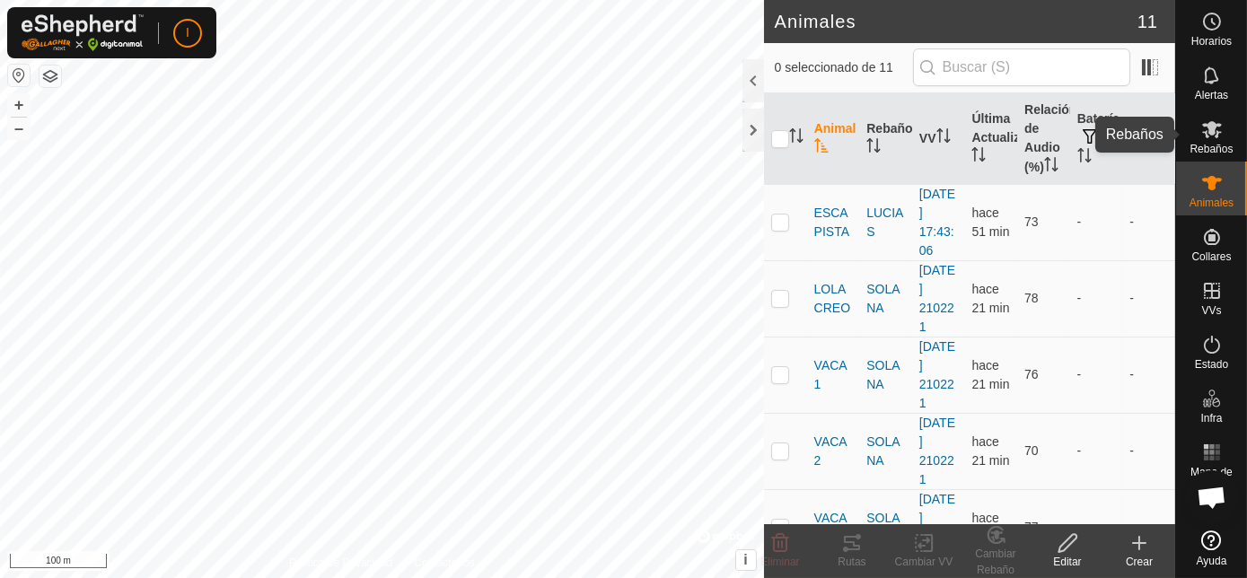
click at [1207, 139] on icon at bounding box center [1212, 130] width 22 height 22
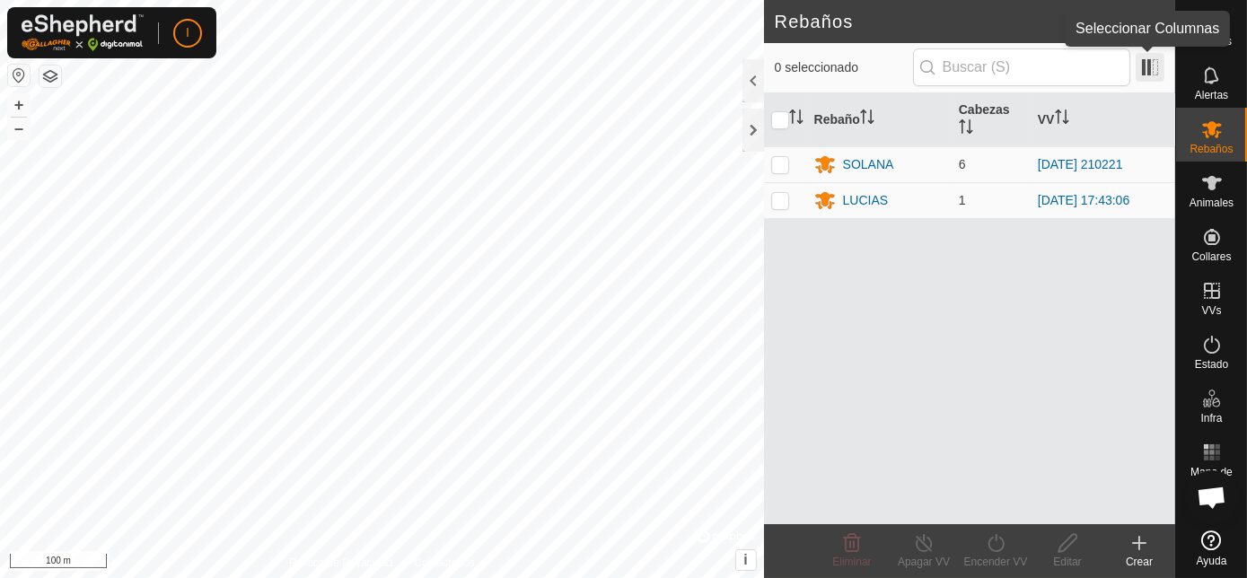
click at [1147, 67] on span at bounding box center [1150, 67] width 29 height 29
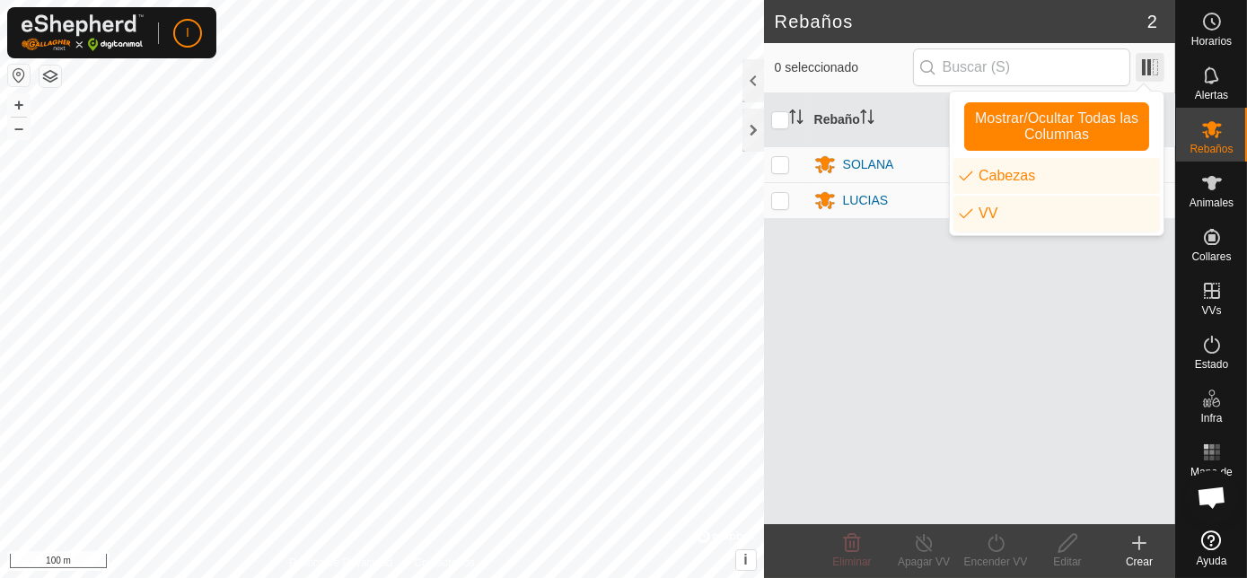
click at [1147, 67] on span at bounding box center [1150, 67] width 29 height 29
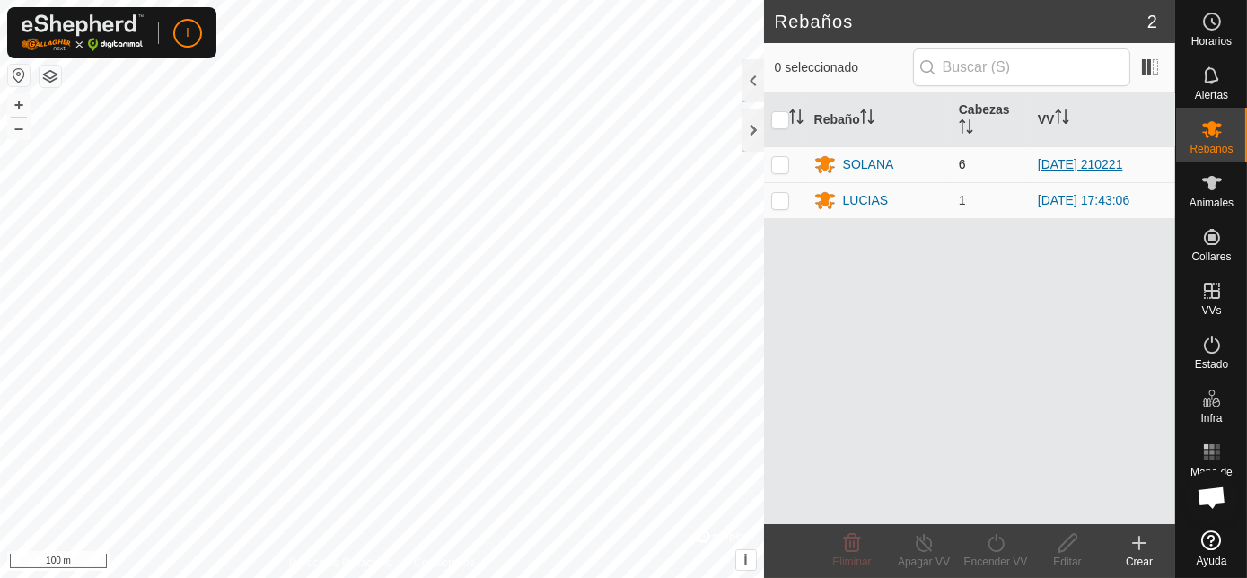
click at [1107, 161] on link "[DATE] 210221" at bounding box center [1080, 164] width 85 height 14
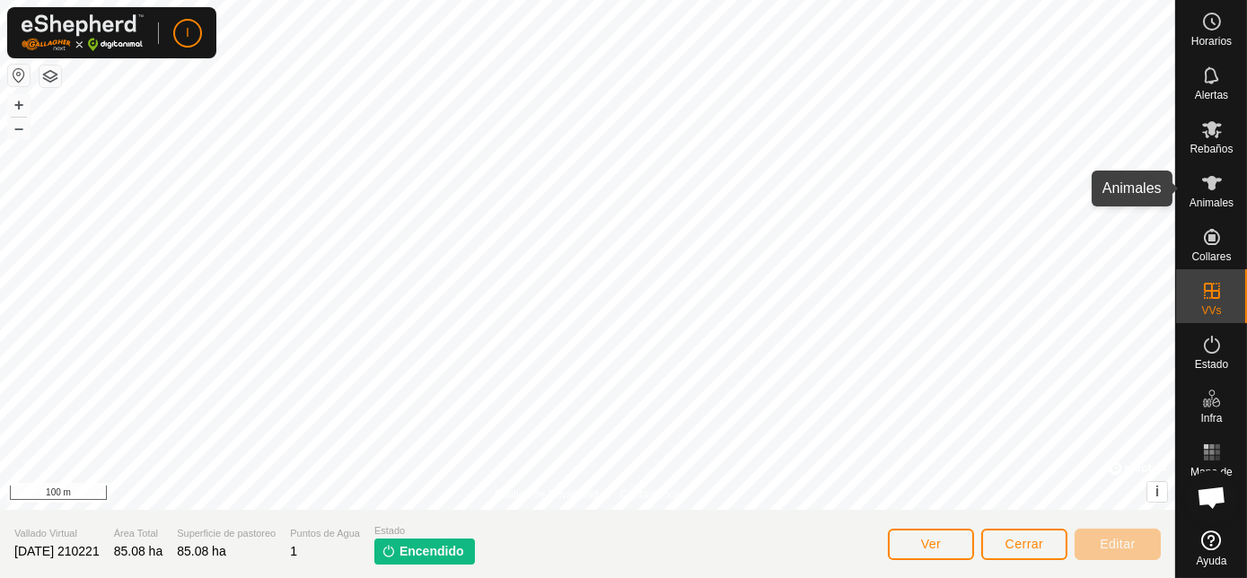
click at [1215, 184] on icon at bounding box center [1212, 183] width 20 height 14
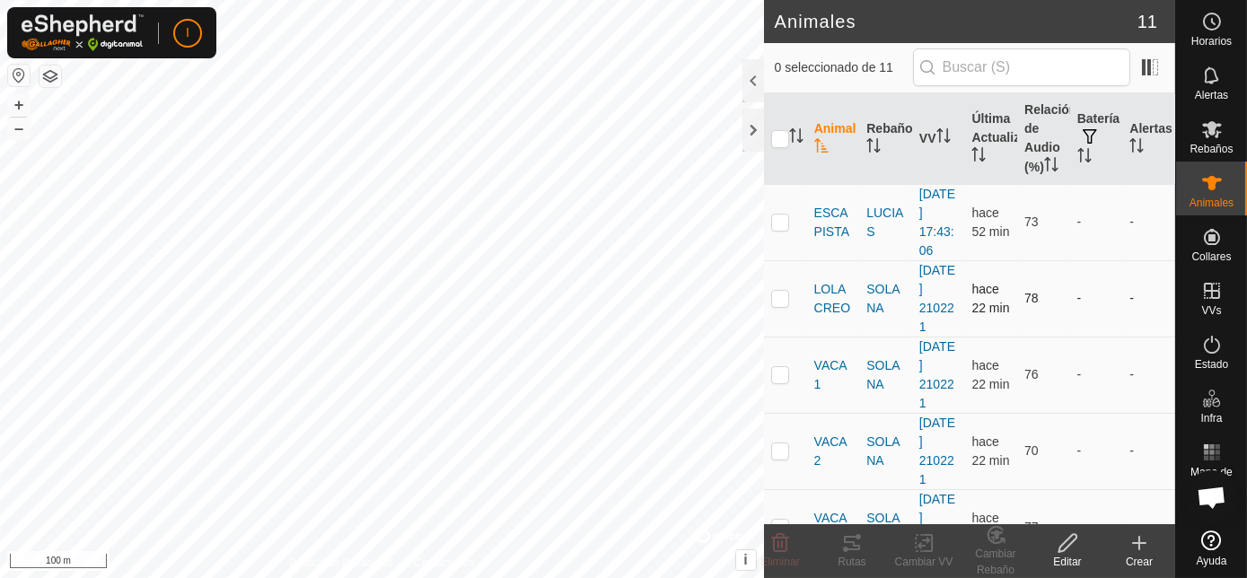
click at [779, 292] on p-checkbox at bounding box center [780, 298] width 18 height 14
checkbox input "true"
click at [780, 381] on p-tablecheckbox at bounding box center [780, 374] width 18 height 14
checkbox input "true"
click at [778, 141] on input "checkbox" at bounding box center [780, 139] width 18 height 18
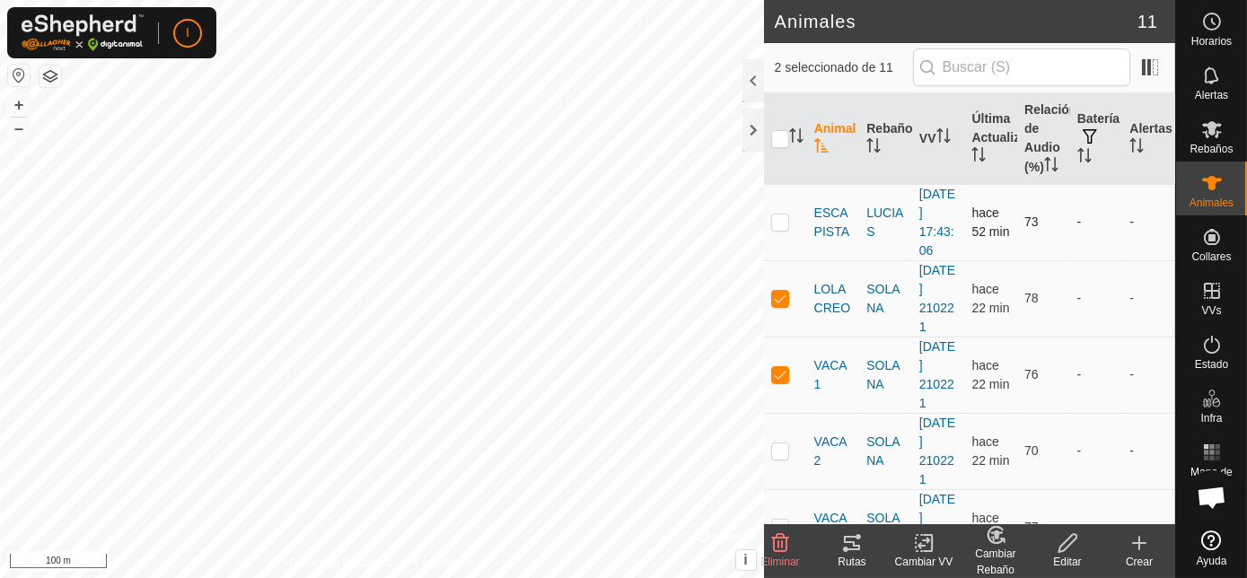
checkbox input "true"
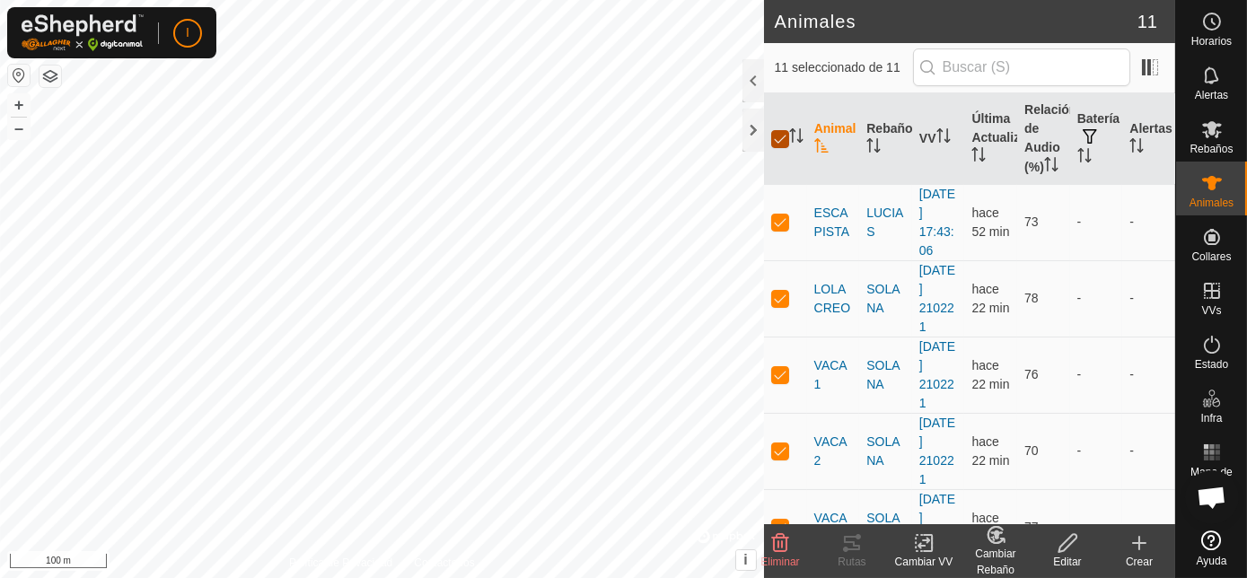
checkbox input "true"
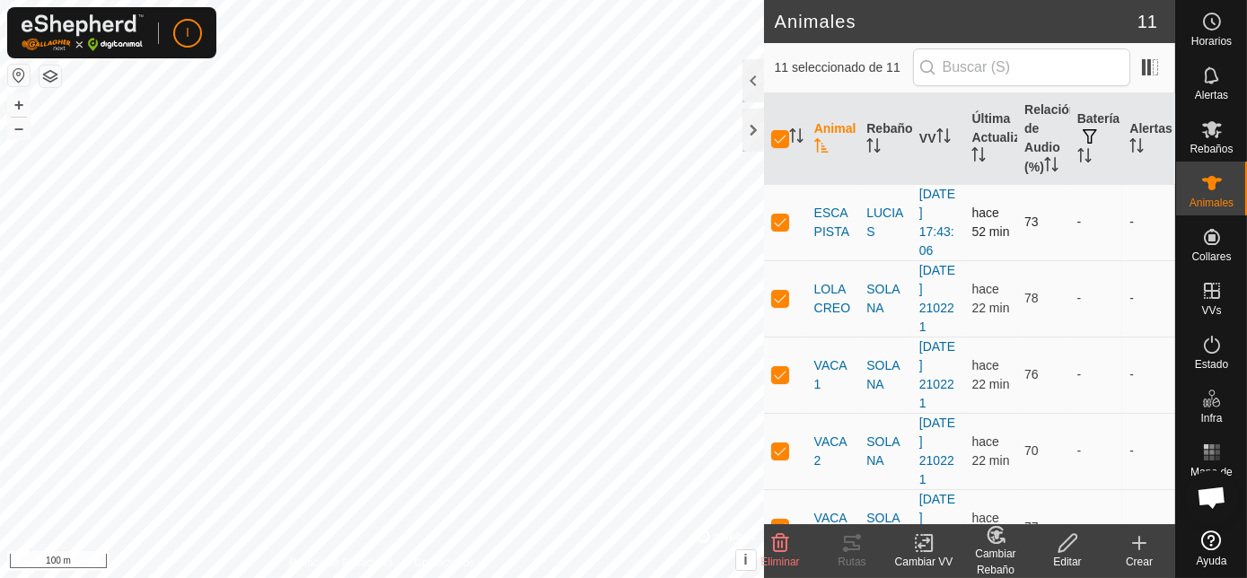
click at [778, 220] on p-checkbox at bounding box center [780, 222] width 18 height 14
checkbox input "false"
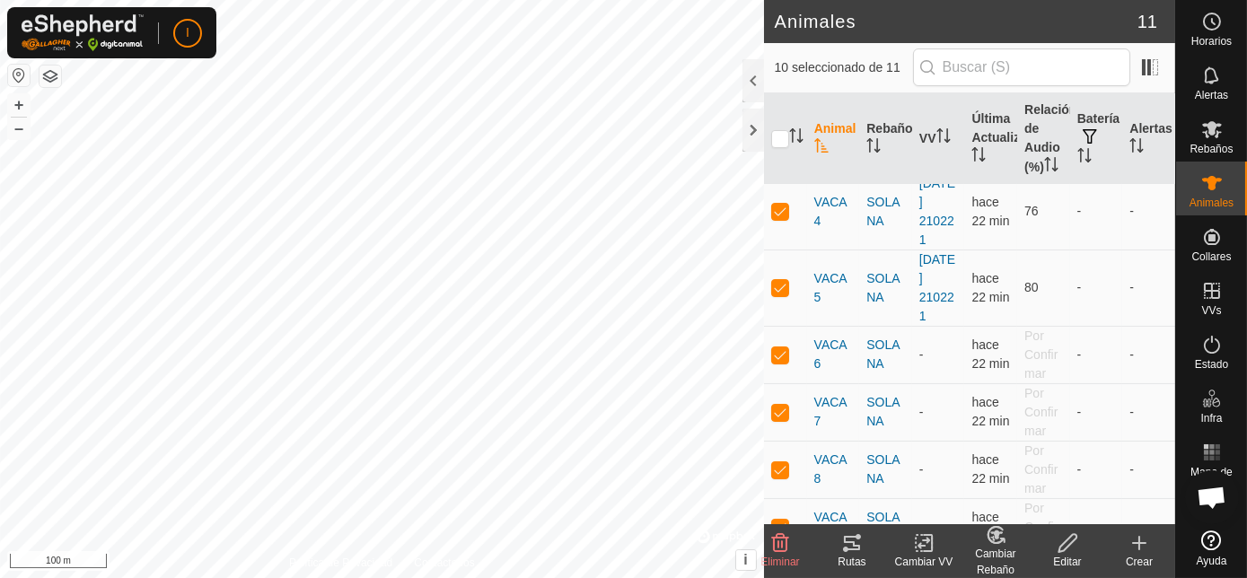
scroll to position [421, 0]
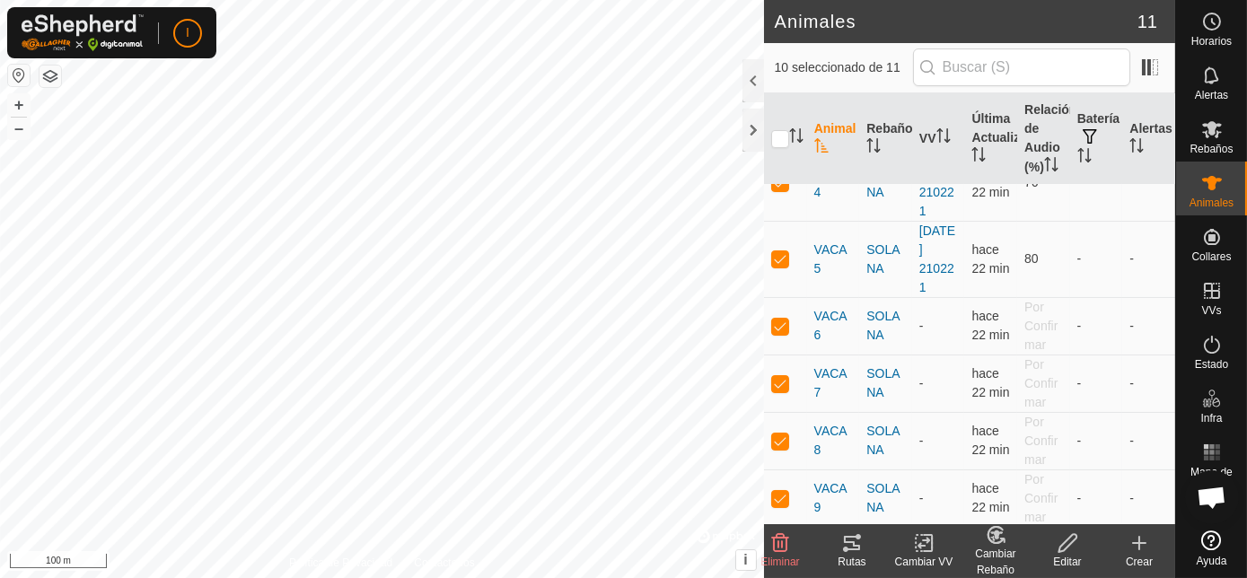
click at [928, 548] on icon at bounding box center [924, 543] width 22 height 22
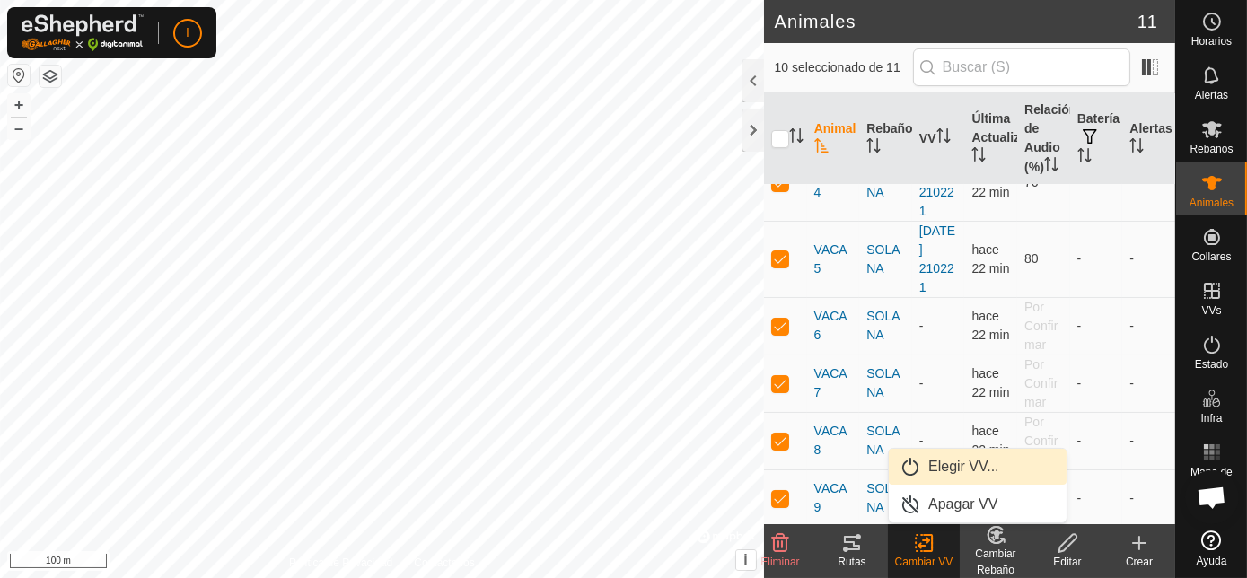
click at [953, 466] on link "Elegir VV..." at bounding box center [978, 467] width 178 height 36
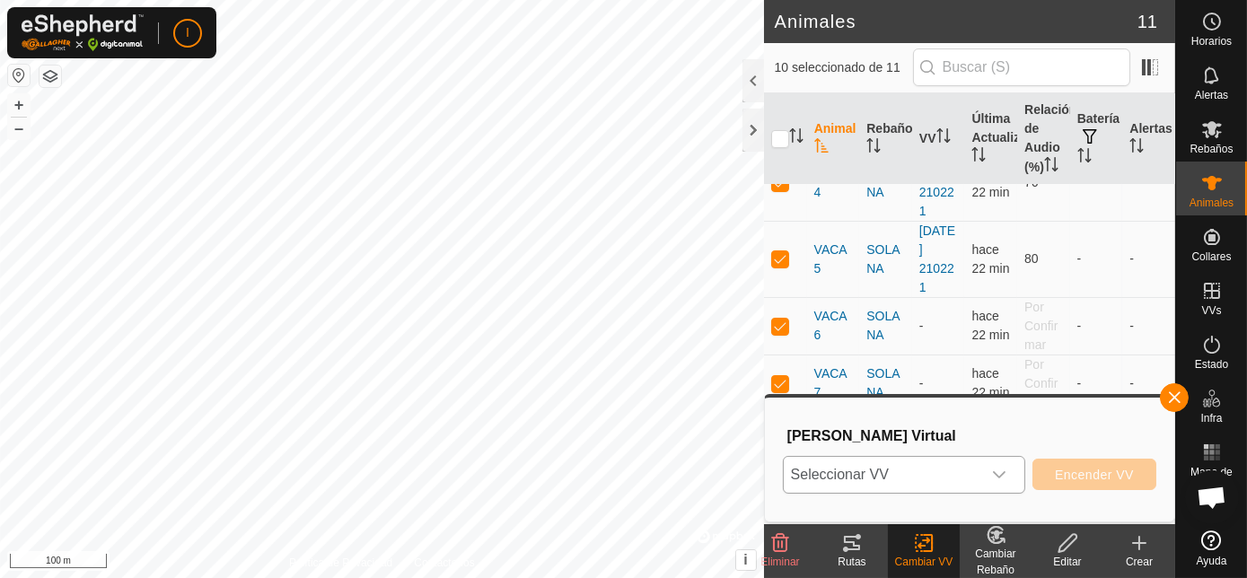
click at [1006, 471] on icon "dropdown trigger" at bounding box center [999, 475] width 14 height 14
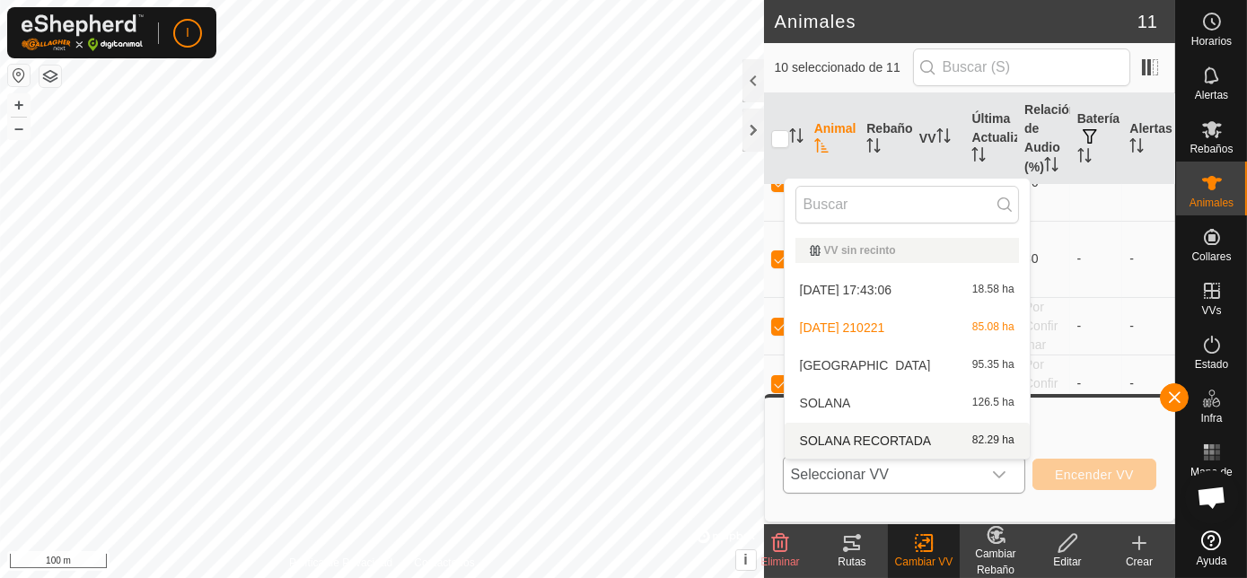
click at [917, 442] on li "SOLANA RECORTADA 82.29 ha" at bounding box center [907, 441] width 245 height 36
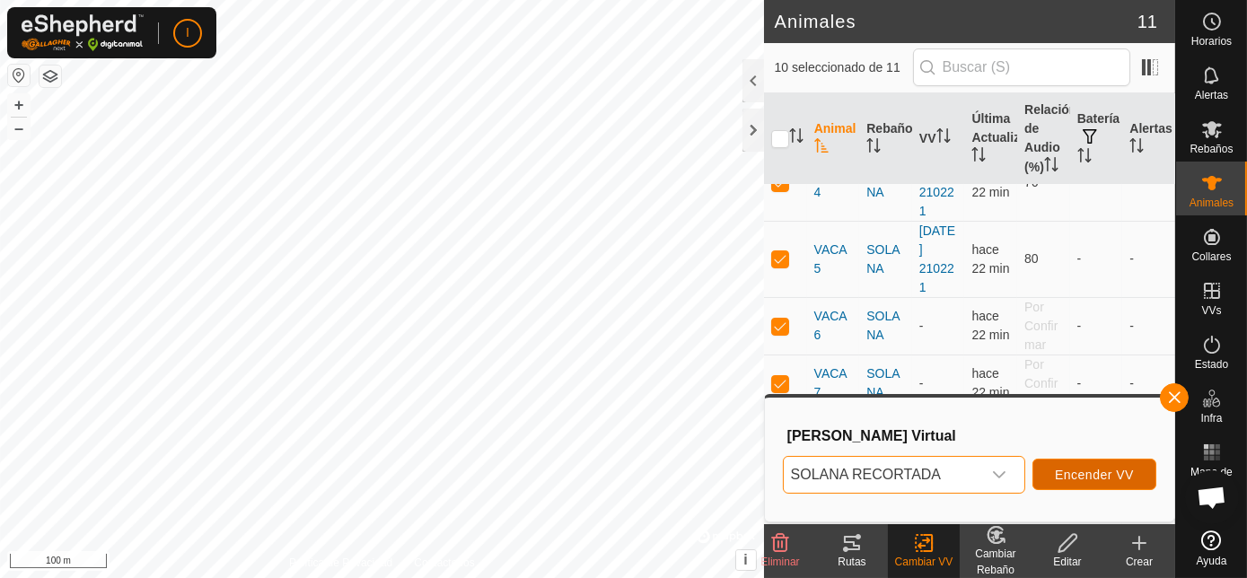
click at [1105, 470] on span "Encender VV" at bounding box center [1094, 475] width 79 height 14
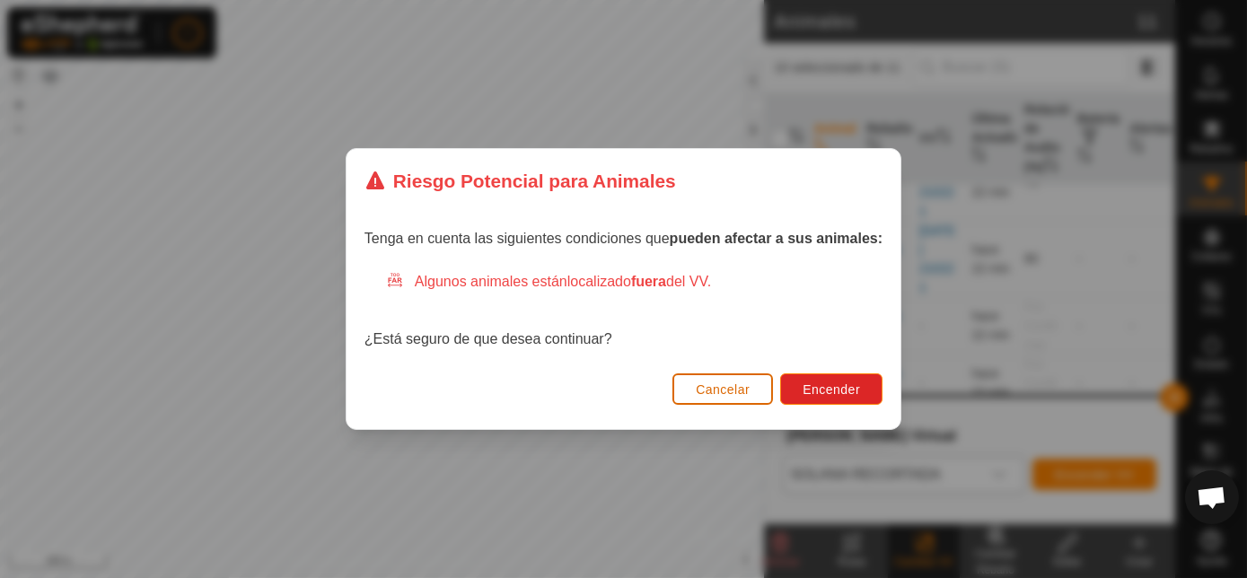
click at [712, 390] on span "Cancelar" at bounding box center [723, 389] width 54 height 14
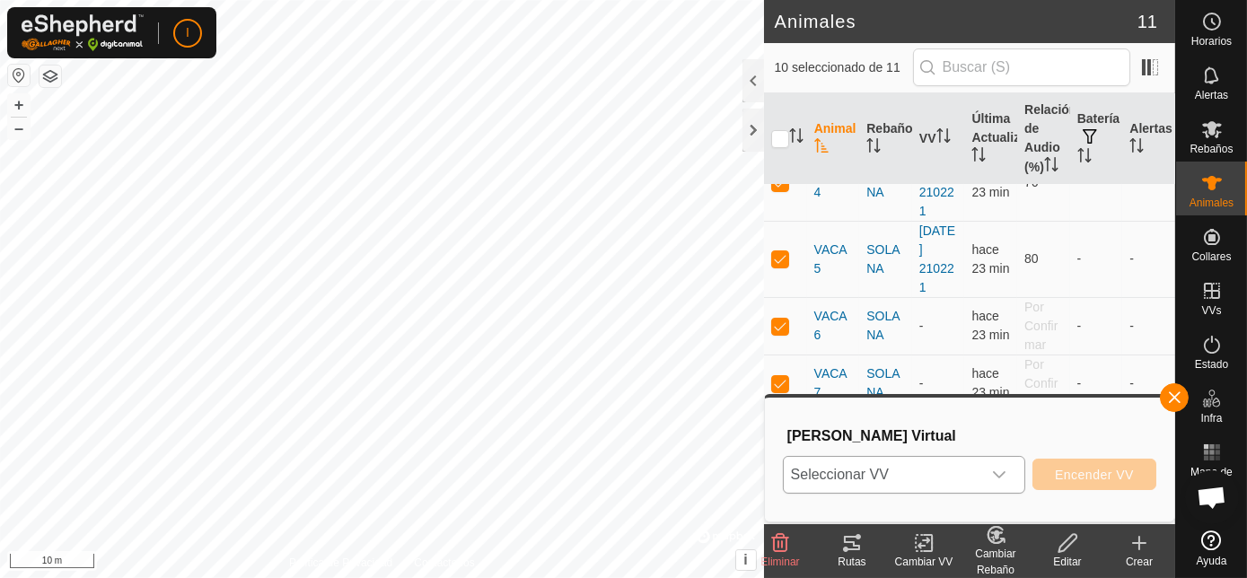
click at [1003, 471] on icon "dropdown trigger" at bounding box center [999, 475] width 14 height 14
click at [752, 125] on div at bounding box center [753, 130] width 22 height 43
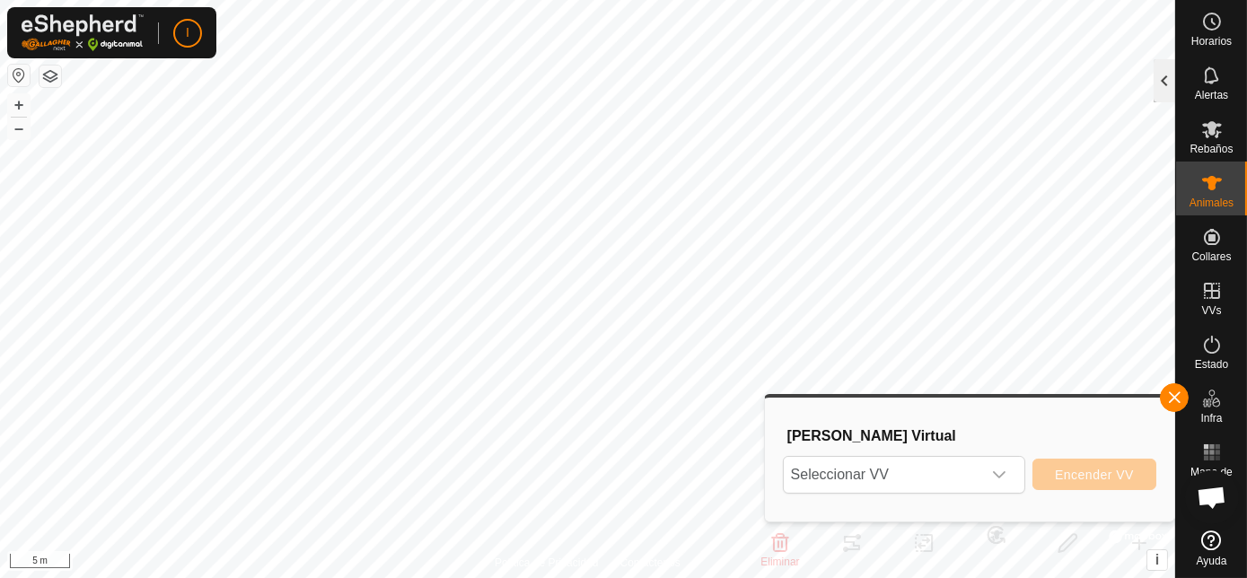
click at [1167, 81] on div at bounding box center [1165, 80] width 22 height 43
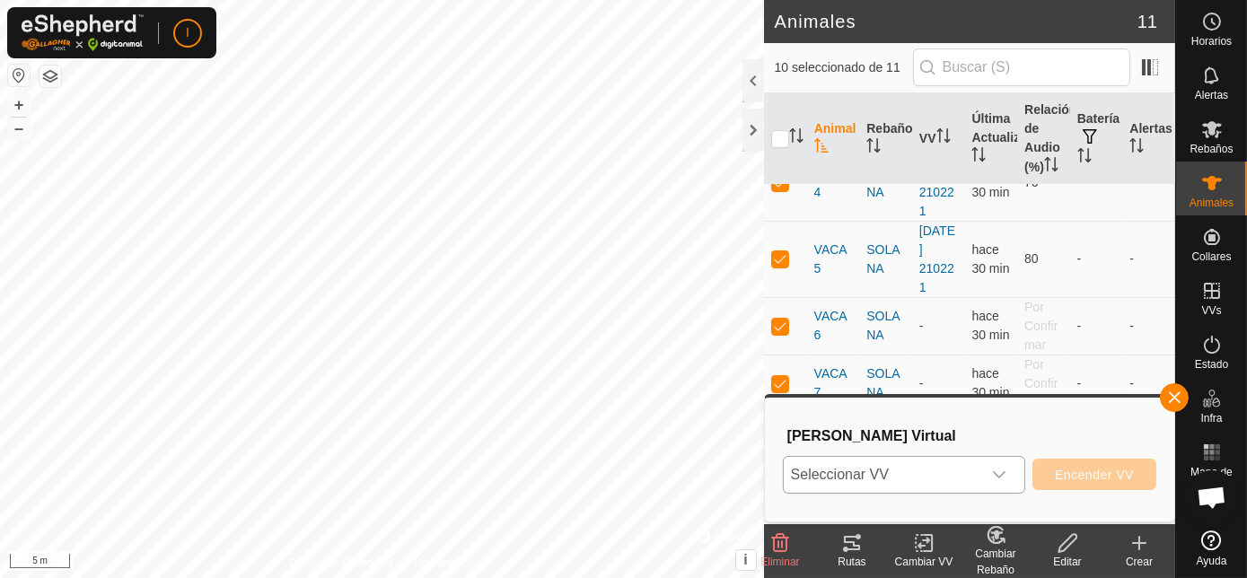
click at [1004, 482] on div "dropdown trigger" at bounding box center [999, 475] width 36 height 36
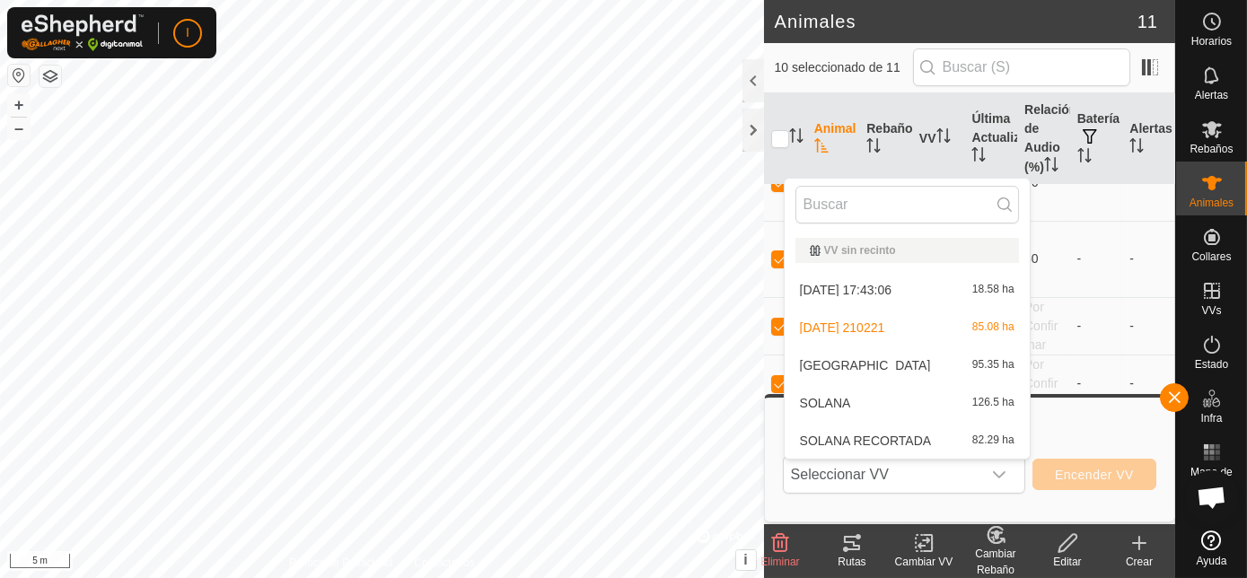
click at [912, 441] on li "SOLANA RECORTADA 82.29 ha" at bounding box center [907, 441] width 245 height 36
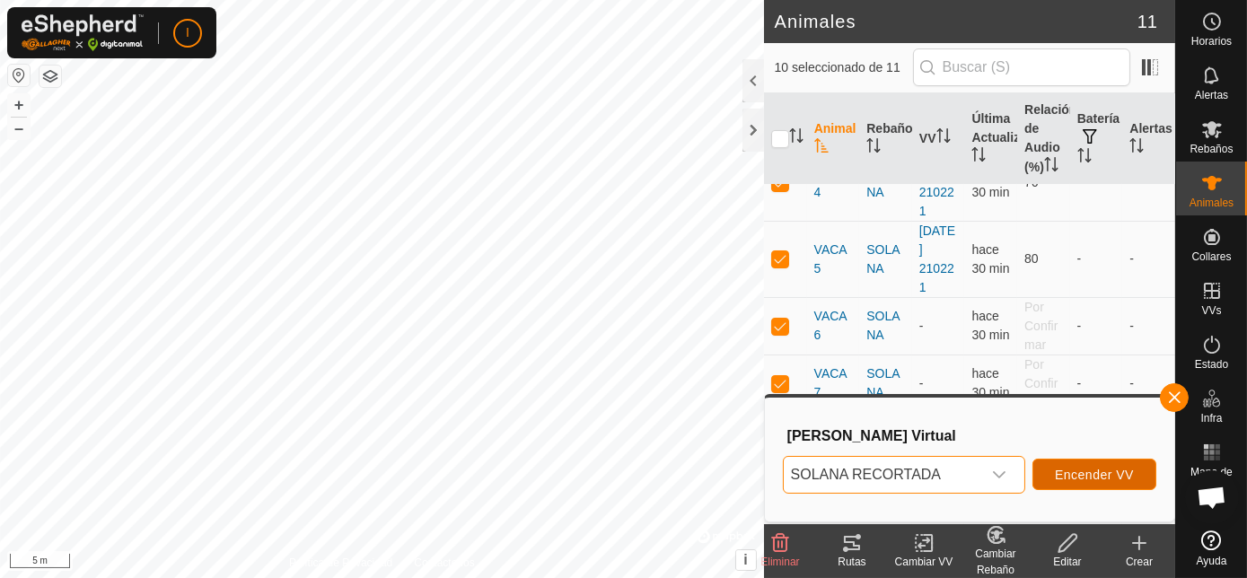
click at [1111, 476] on span "Encender VV" at bounding box center [1094, 475] width 79 height 14
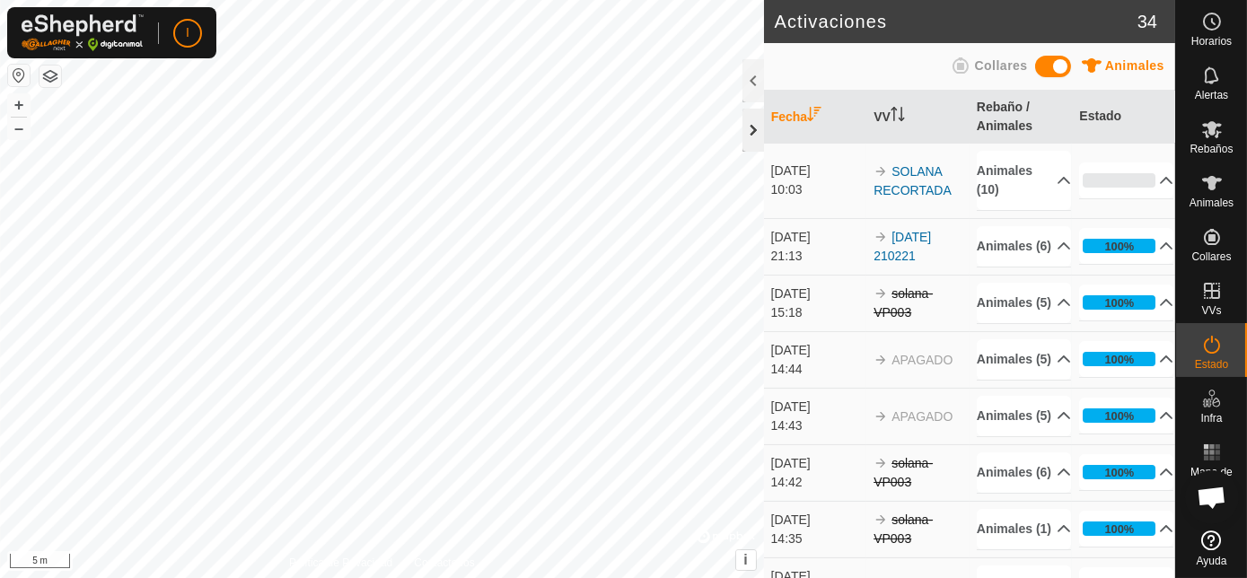
click at [751, 126] on div at bounding box center [753, 130] width 22 height 43
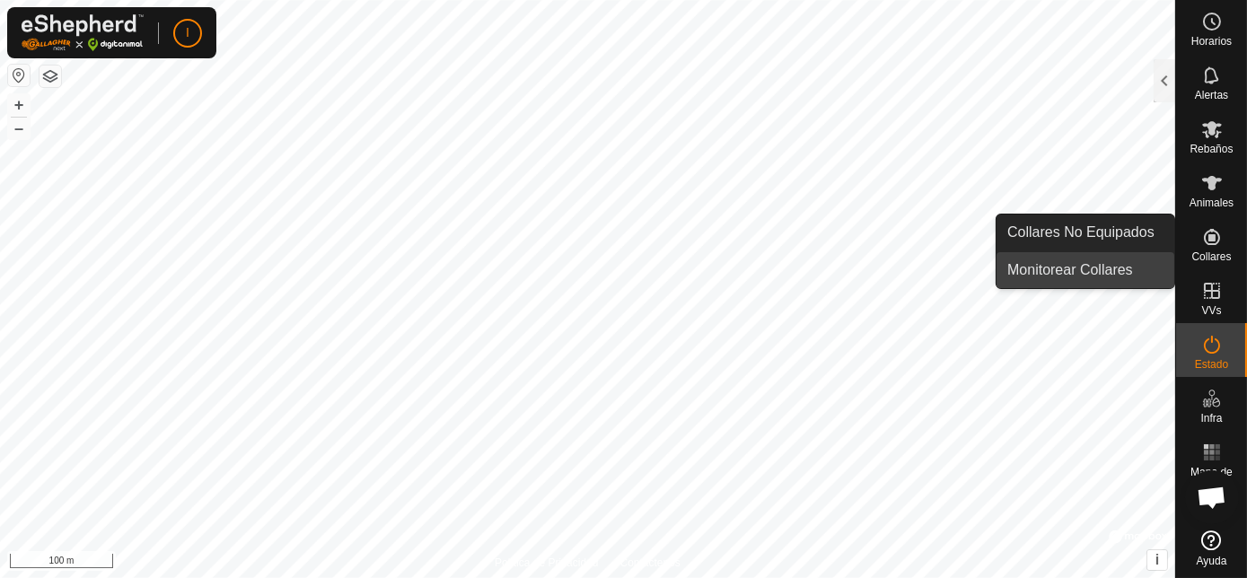
click at [1126, 275] on link "Monitorear Collares" at bounding box center [1086, 270] width 178 height 36
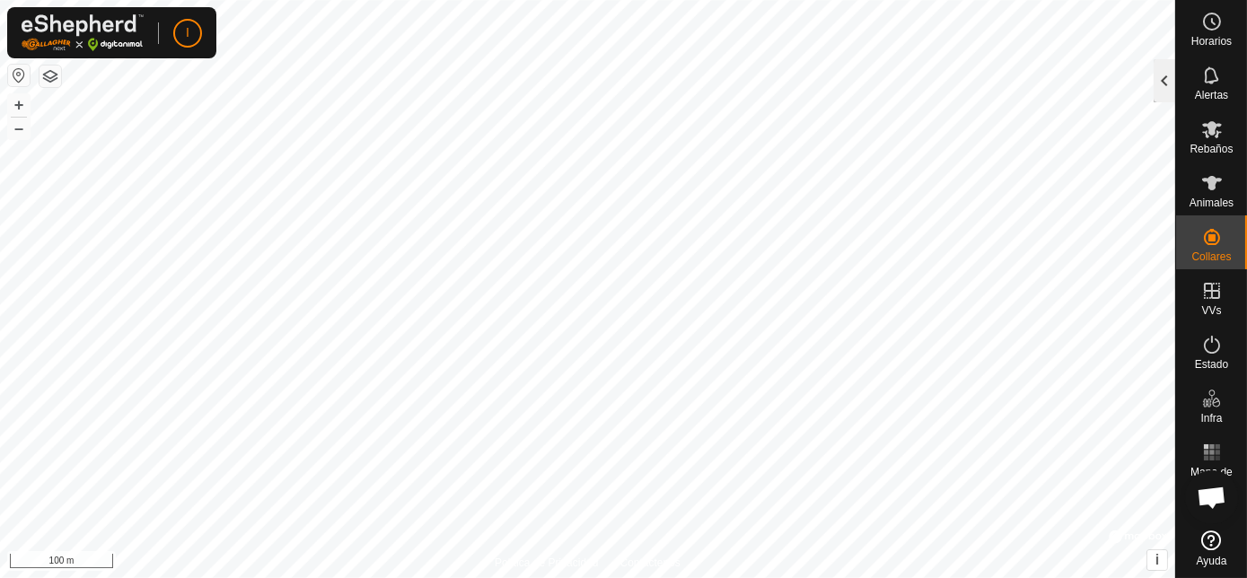
click at [1170, 83] on div at bounding box center [1165, 80] width 22 height 43
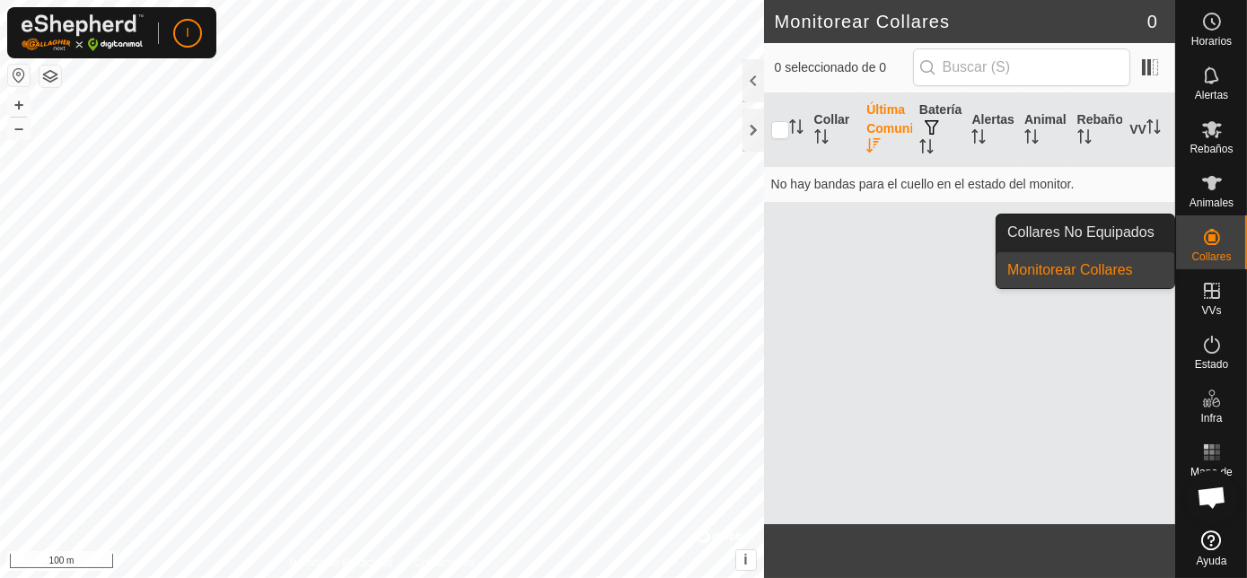
click at [1225, 239] on es-neckbands-svg-icon at bounding box center [1212, 237] width 32 height 29
click at [1129, 224] on link "Collares No Equipados" at bounding box center [1086, 233] width 178 height 36
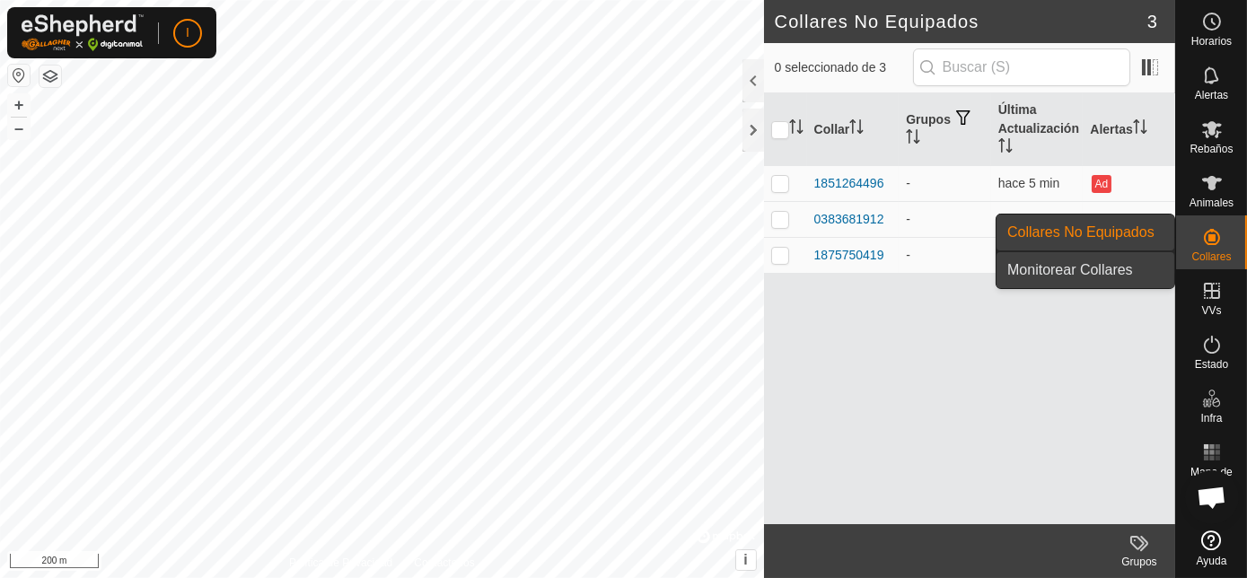
click at [1120, 271] on link "Monitorear Collares" at bounding box center [1086, 270] width 178 height 36
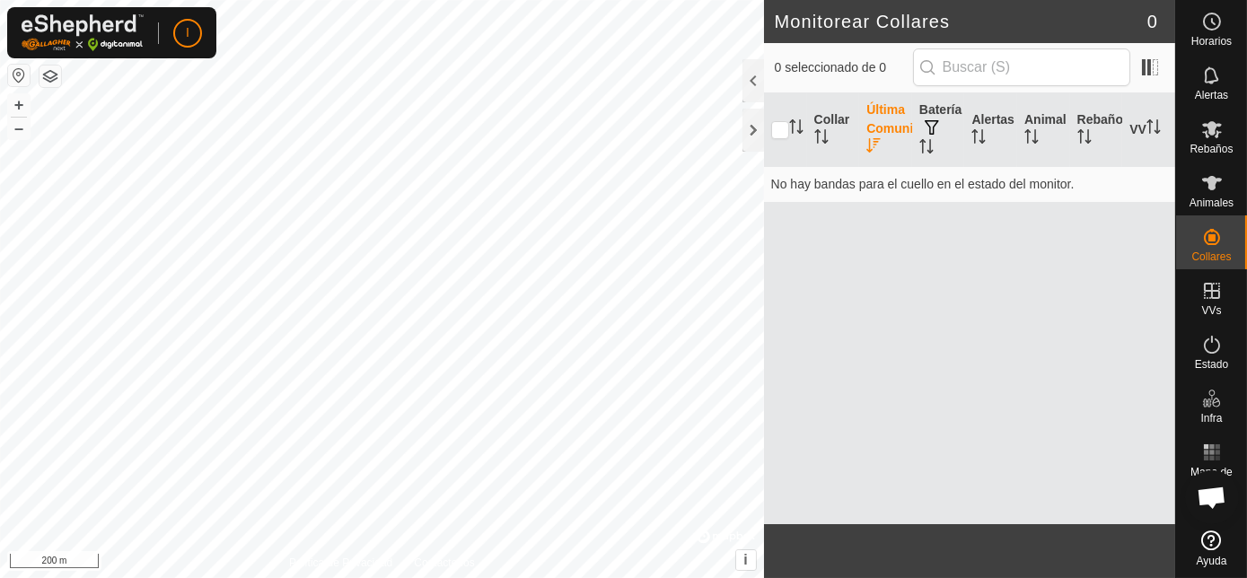
drag, startPoint x: 1215, startPoint y: 122, endPoint x: 862, endPoint y: 276, distance: 384.8
click at [862, 276] on div "Collar Última Comunicación Batería Alertas Animal Rebaño VV No hay bandas para …" at bounding box center [969, 308] width 411 height 431
click at [1217, 134] on icon at bounding box center [1212, 129] width 20 height 17
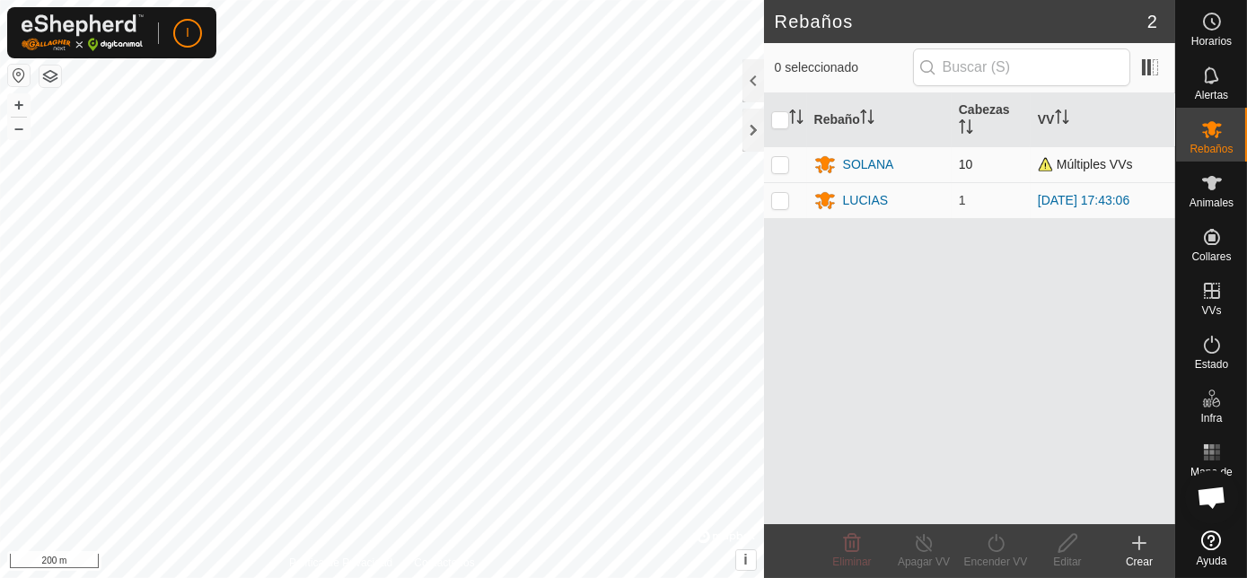
click at [780, 161] on p-checkbox at bounding box center [780, 164] width 18 height 14
checkbox input "false"
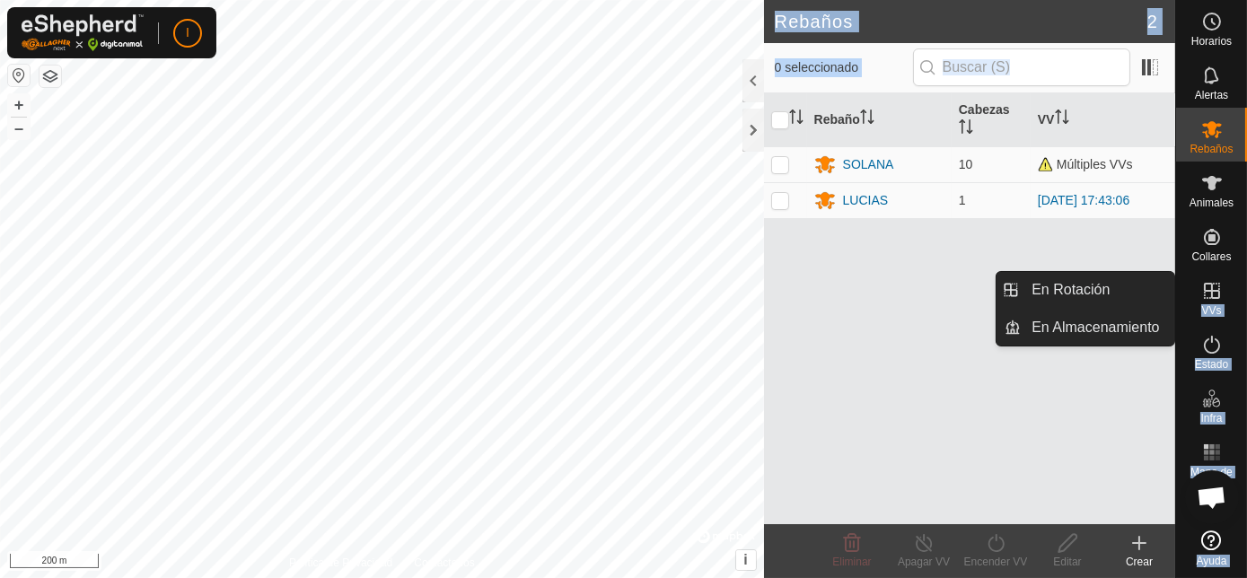
drag, startPoint x: 1120, startPoint y: 391, endPoint x: 1103, endPoint y: 382, distance: 19.3
click at [1105, 385] on div "Horarios Alertas Rebaños Animales Collares VVs Estado Infra Mapa de Calor Ayuda…" at bounding box center [623, 289] width 1247 height 578
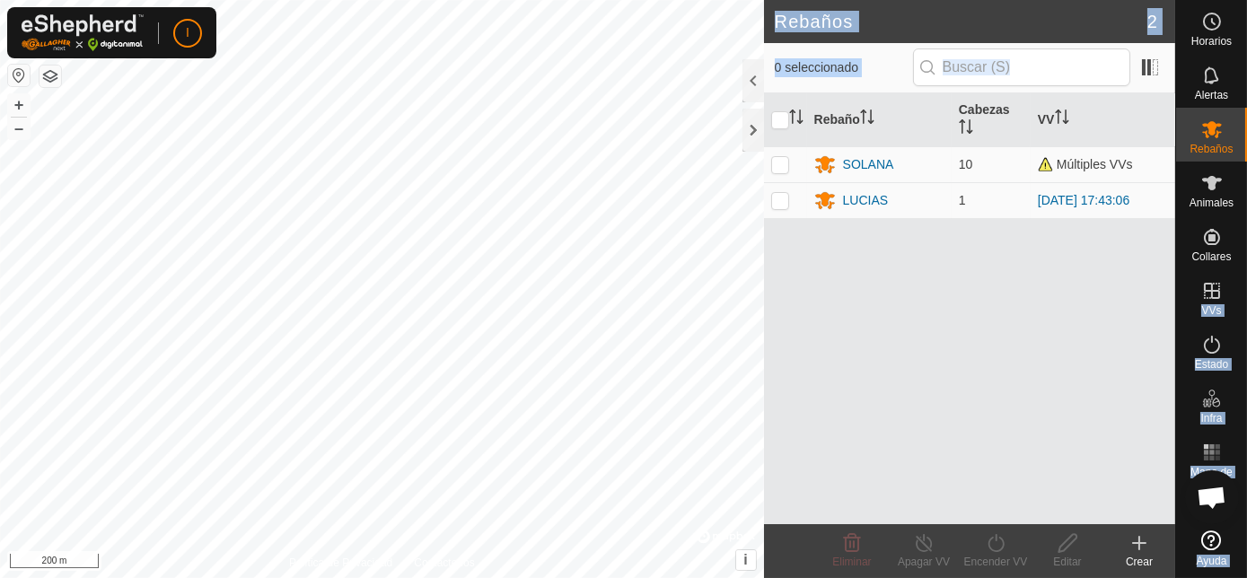
drag, startPoint x: 1103, startPoint y: 382, endPoint x: 1070, endPoint y: 273, distance: 114.5
click at [1070, 273] on div "Rebaño [PERSON_NAME] SOLANA 10 Múltiples VVs LUCIAS 1 [DATE] 17:43:06" at bounding box center [969, 308] width 411 height 431
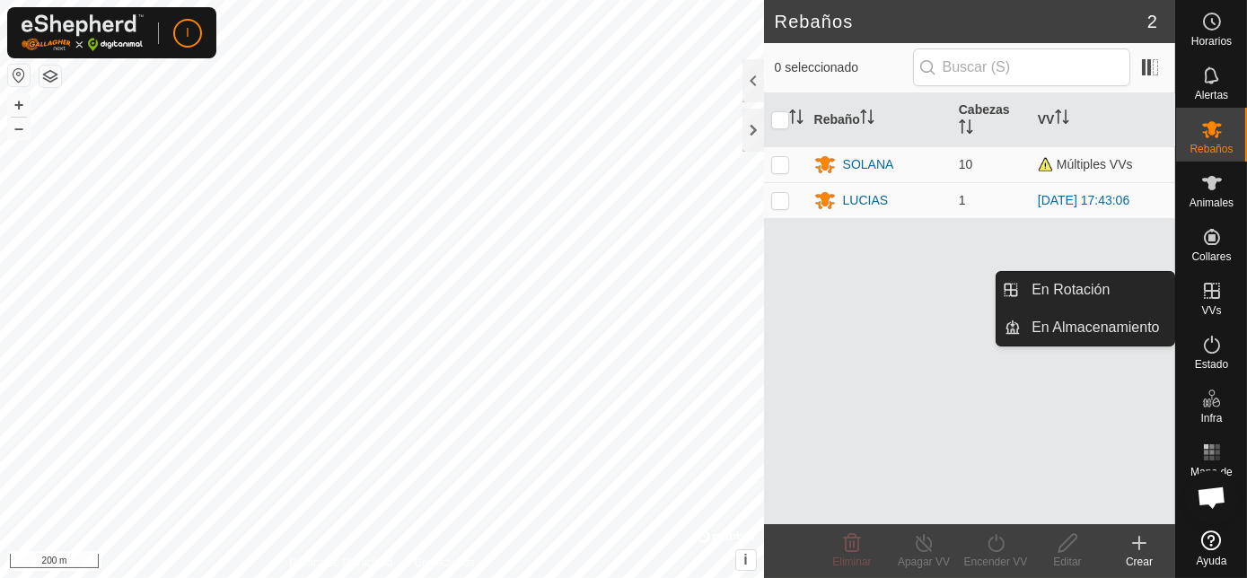
click at [1205, 294] on icon at bounding box center [1212, 291] width 22 height 22
click at [1098, 285] on link "En Rotación" at bounding box center [1098, 290] width 154 height 36
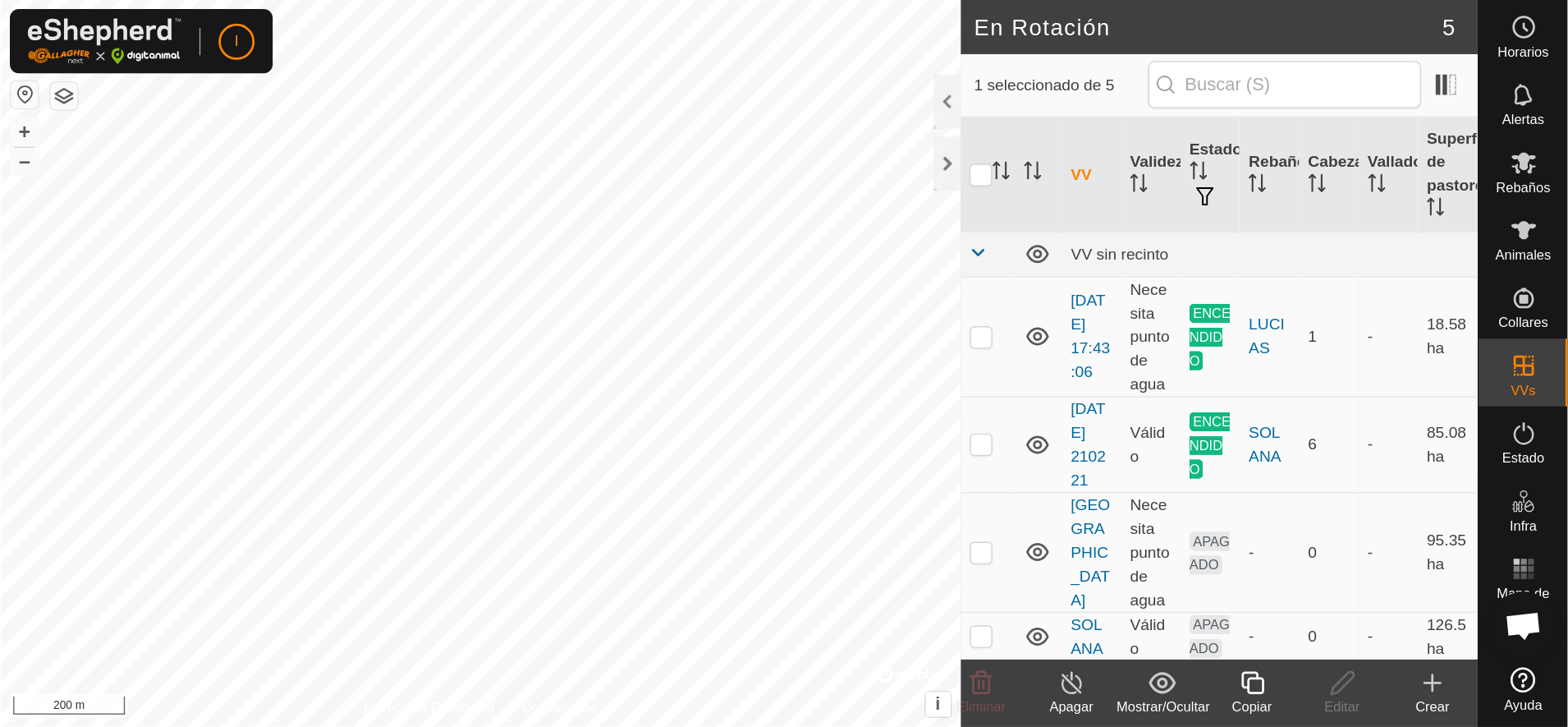
scroll to position [103, 0]
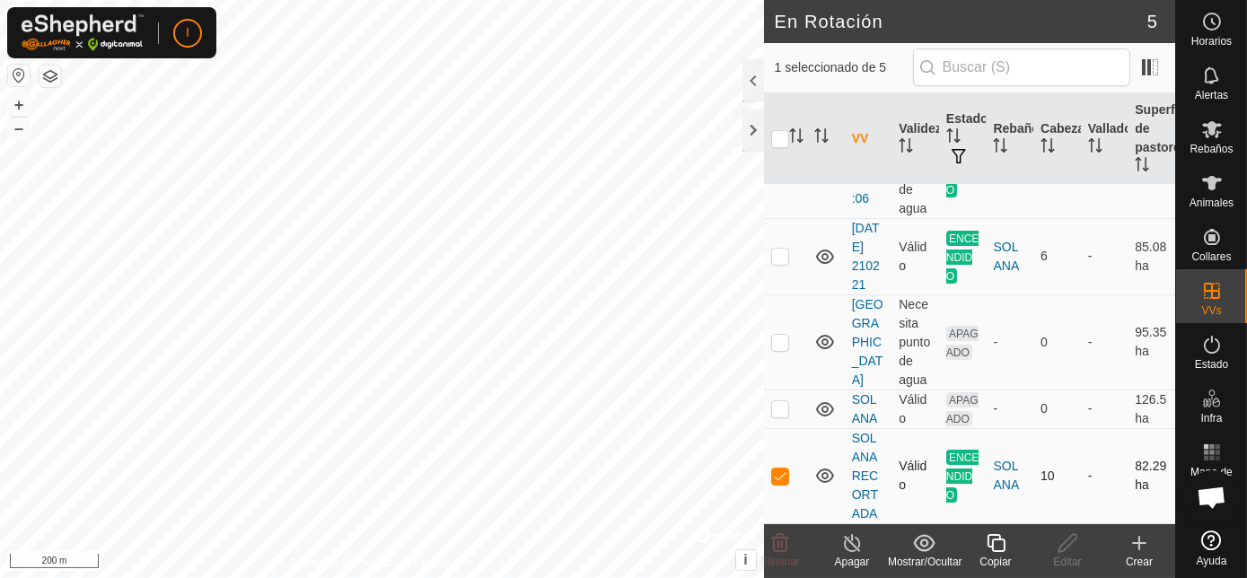
click at [783, 475] on p-checkbox at bounding box center [780, 476] width 18 height 14
checkbox input "false"
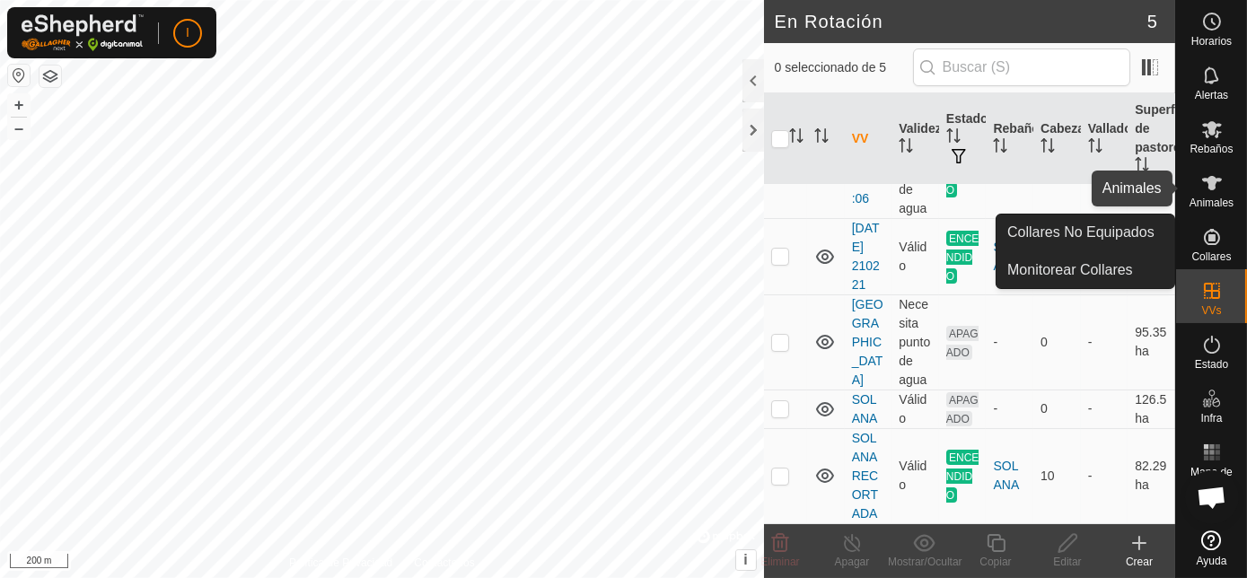
click at [1218, 202] on span "Animales" at bounding box center [1212, 203] width 44 height 11
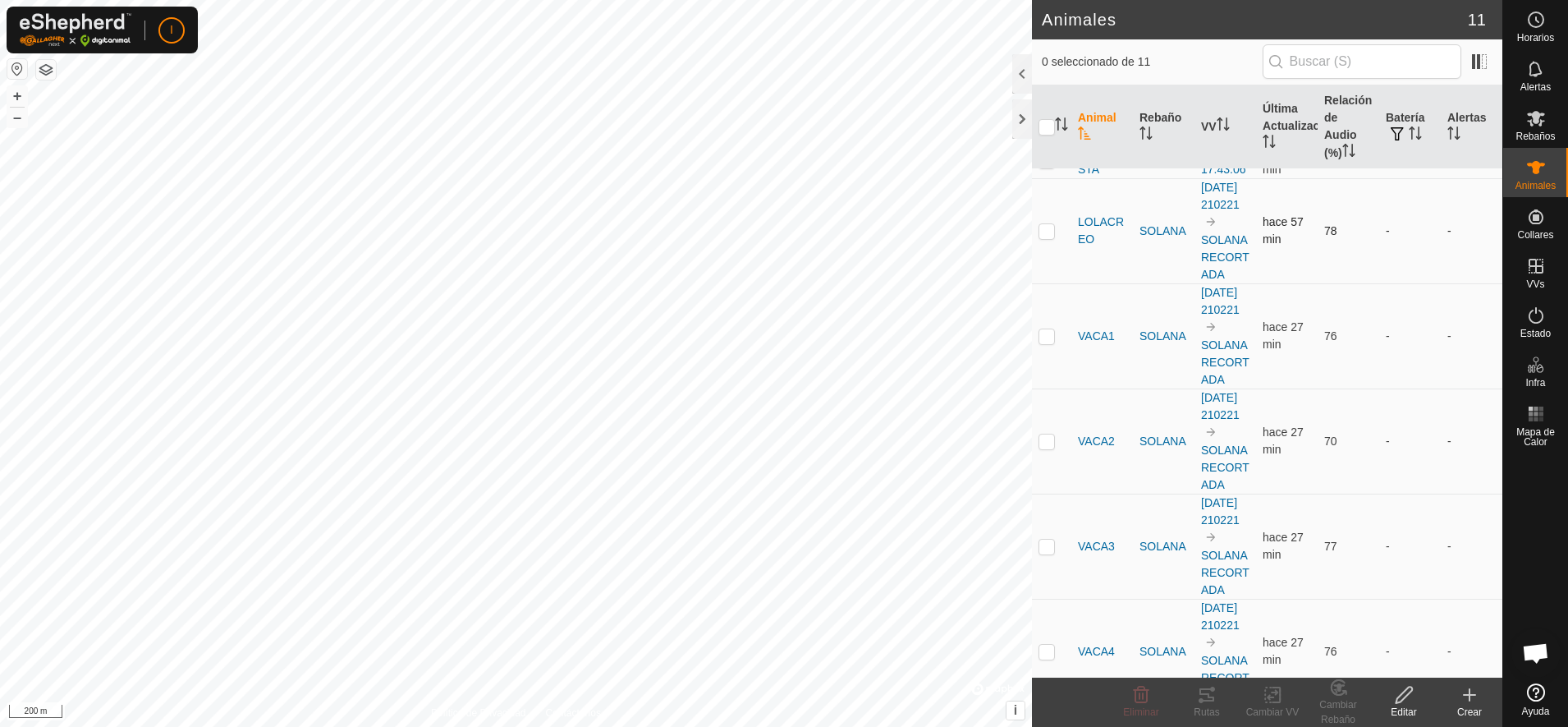
scroll to position [24, 0]
click at [1019, 70] on div at bounding box center [1022, 73] width 20 height 39
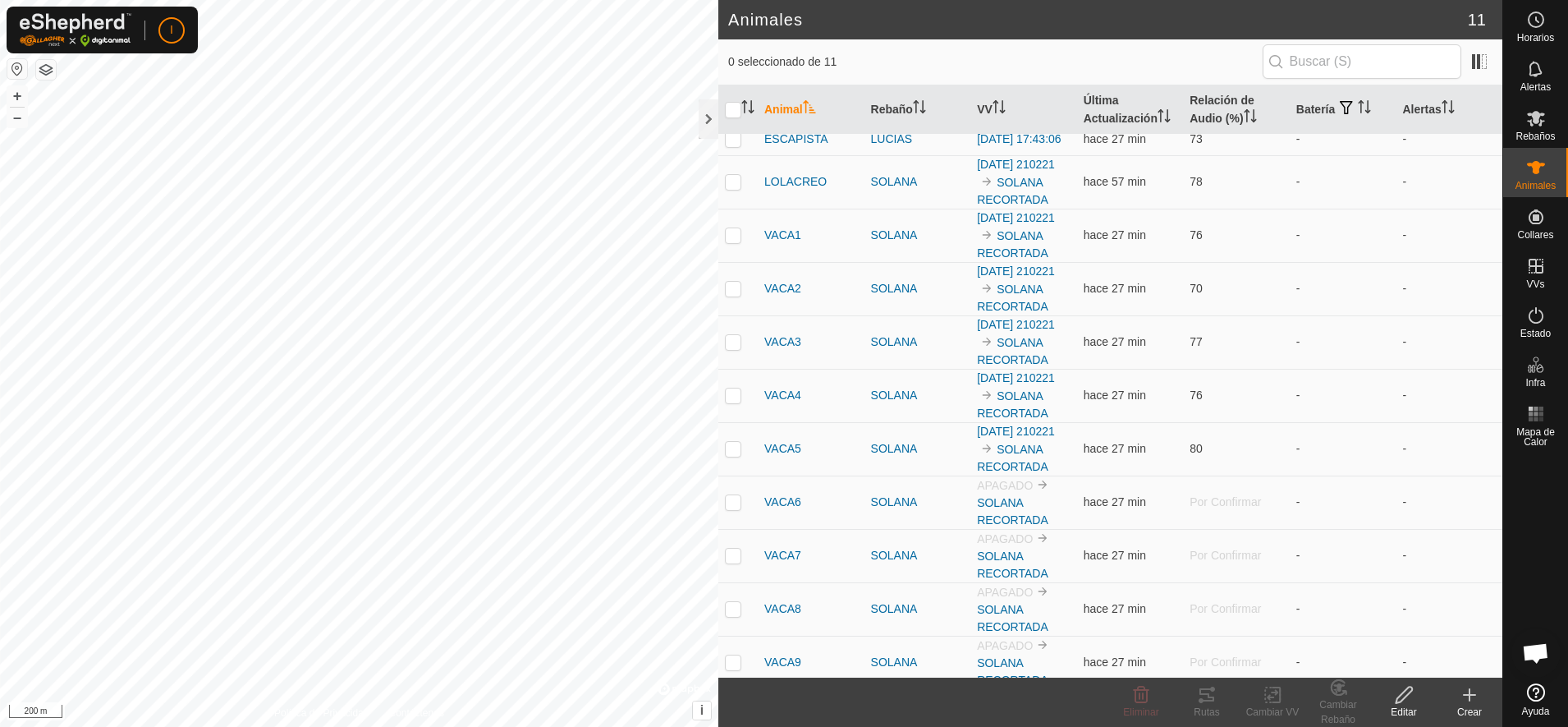
scroll to position [0, 0]
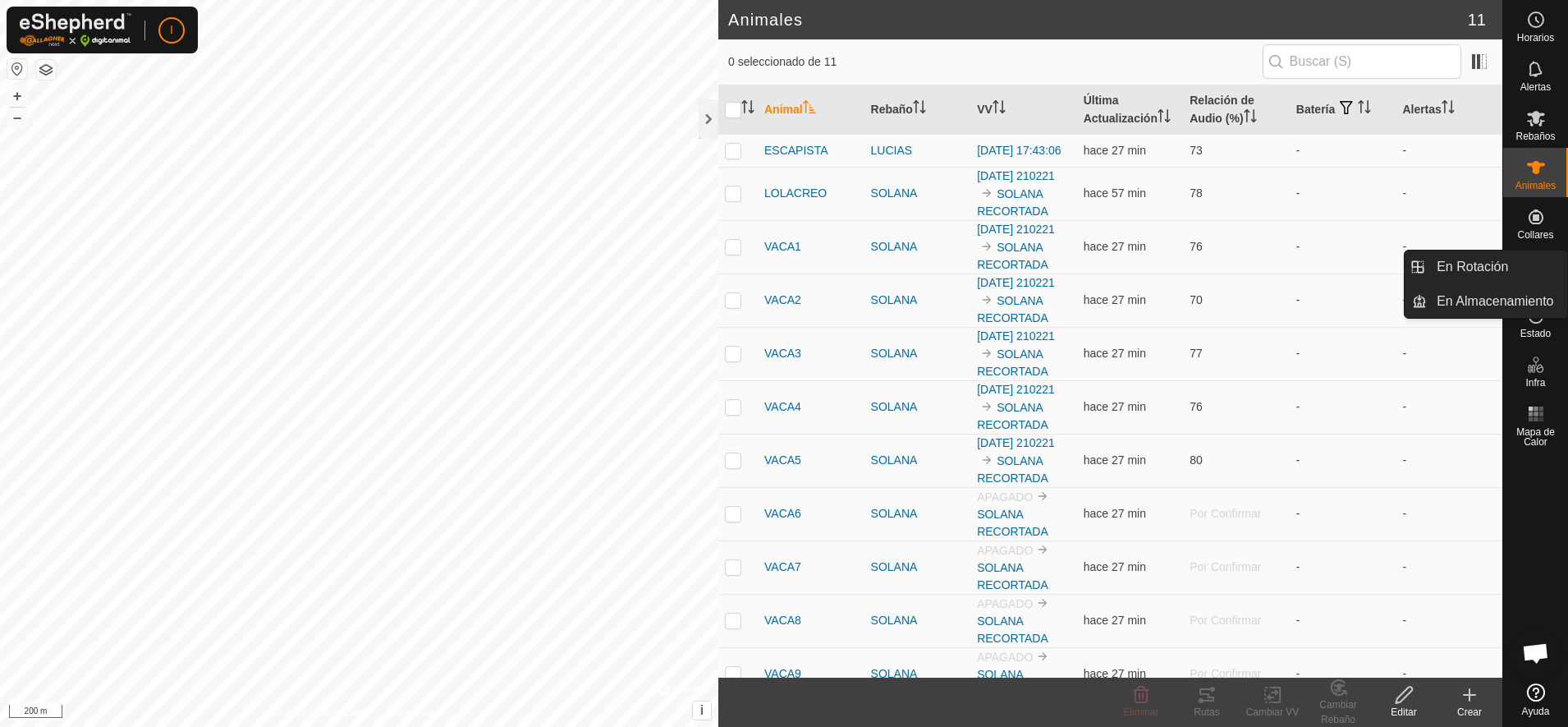
drag, startPoint x: 1506, startPoint y: 161, endPoint x: 1507, endPoint y: 246, distance: 85.0
click at [1393, 246] on nav "Horarios Alertas Rebaños Animales Collares VVs Estado Infra Mapa de Calor Ayuda" at bounding box center [1535, 363] width 65 height 727
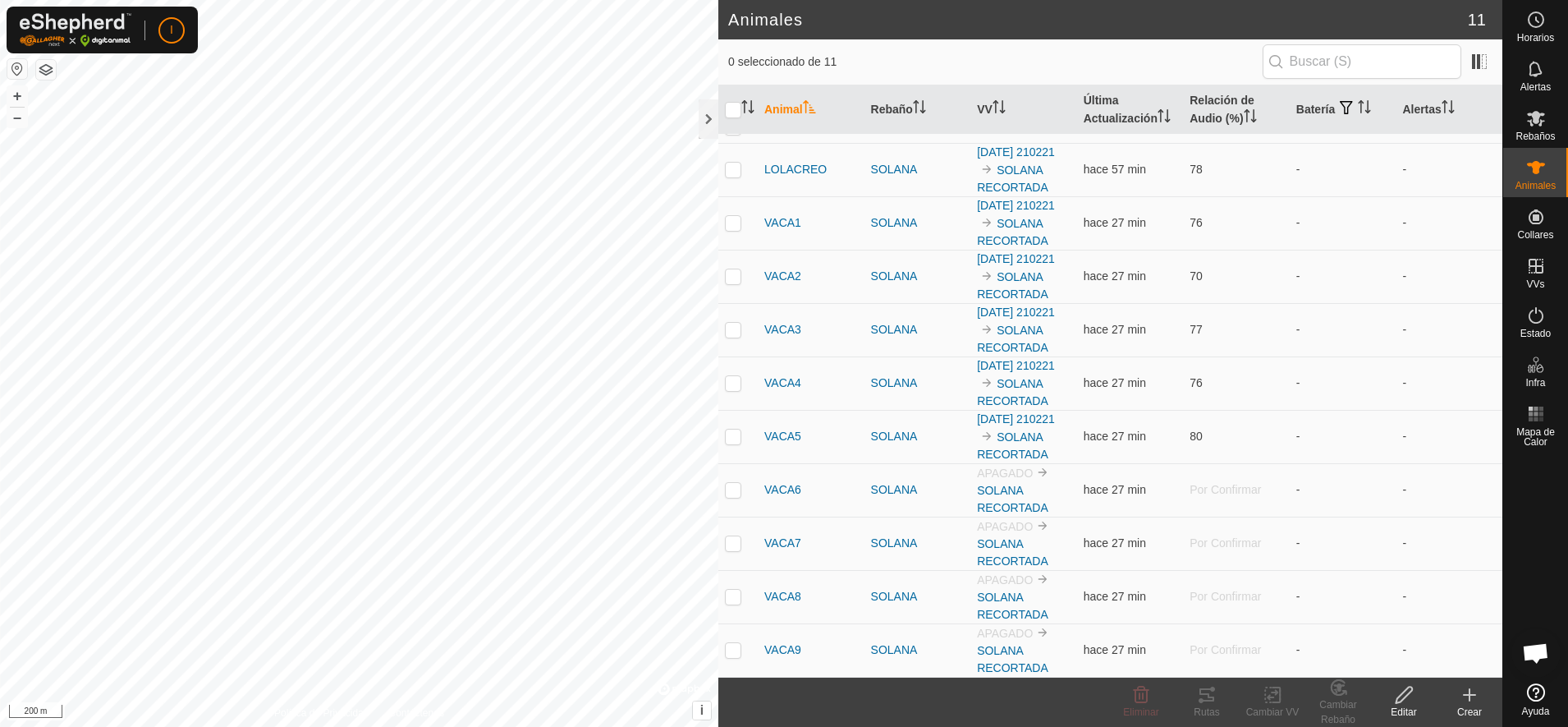
scroll to position [130, 0]
click at [703, 116] on div at bounding box center [709, 119] width 20 height 39
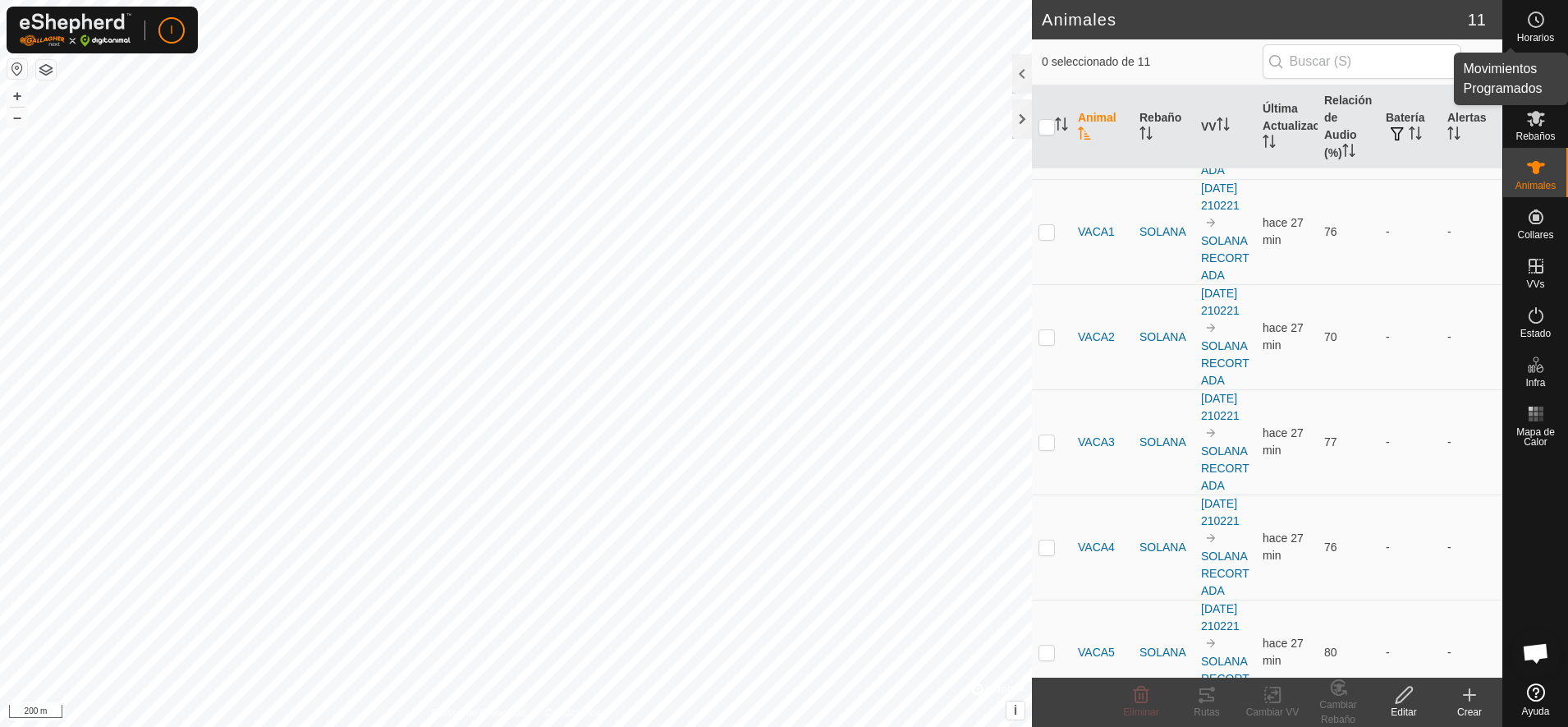
click at [1393, 26] on icon at bounding box center [1536, 20] width 20 height 20
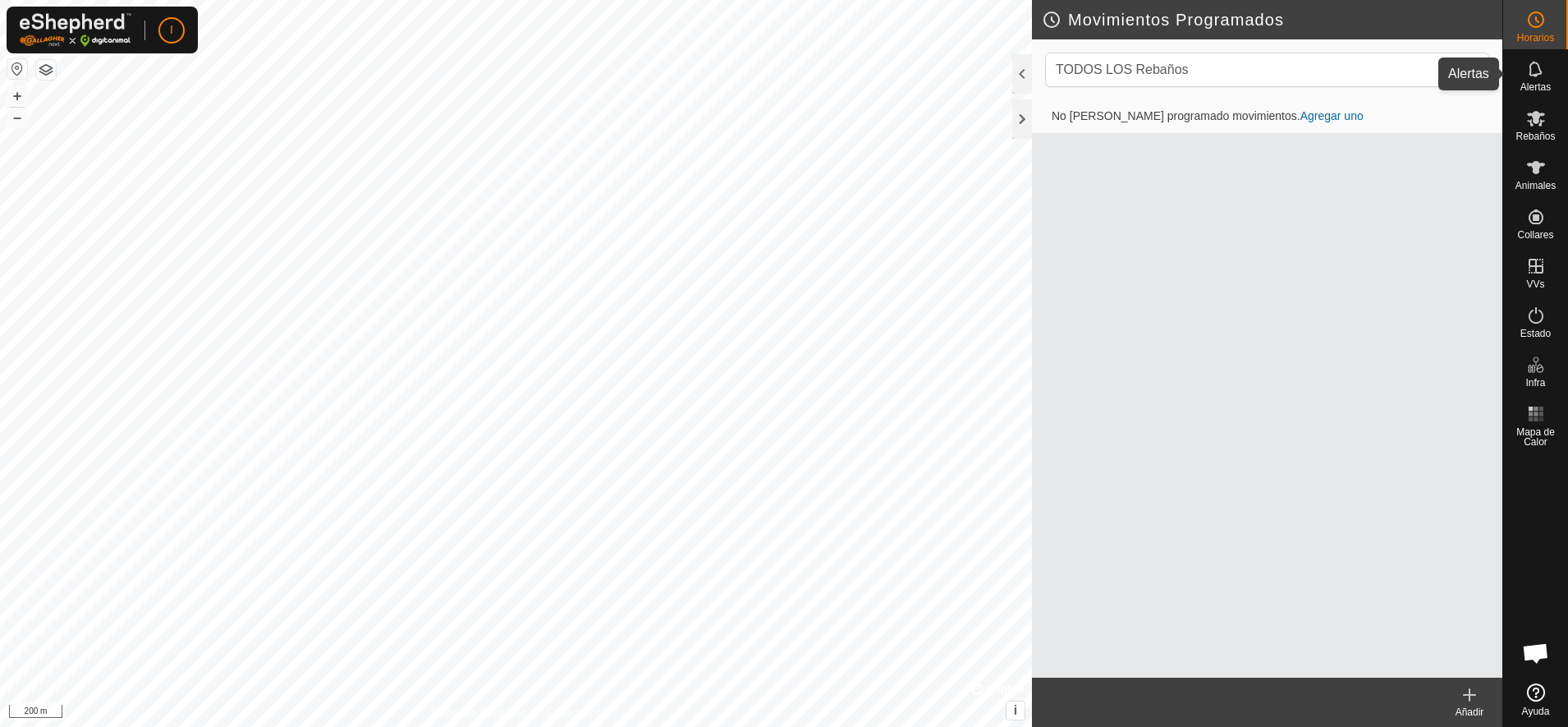
click at [1393, 82] on span "Alertas" at bounding box center [1535, 87] width 30 height 10
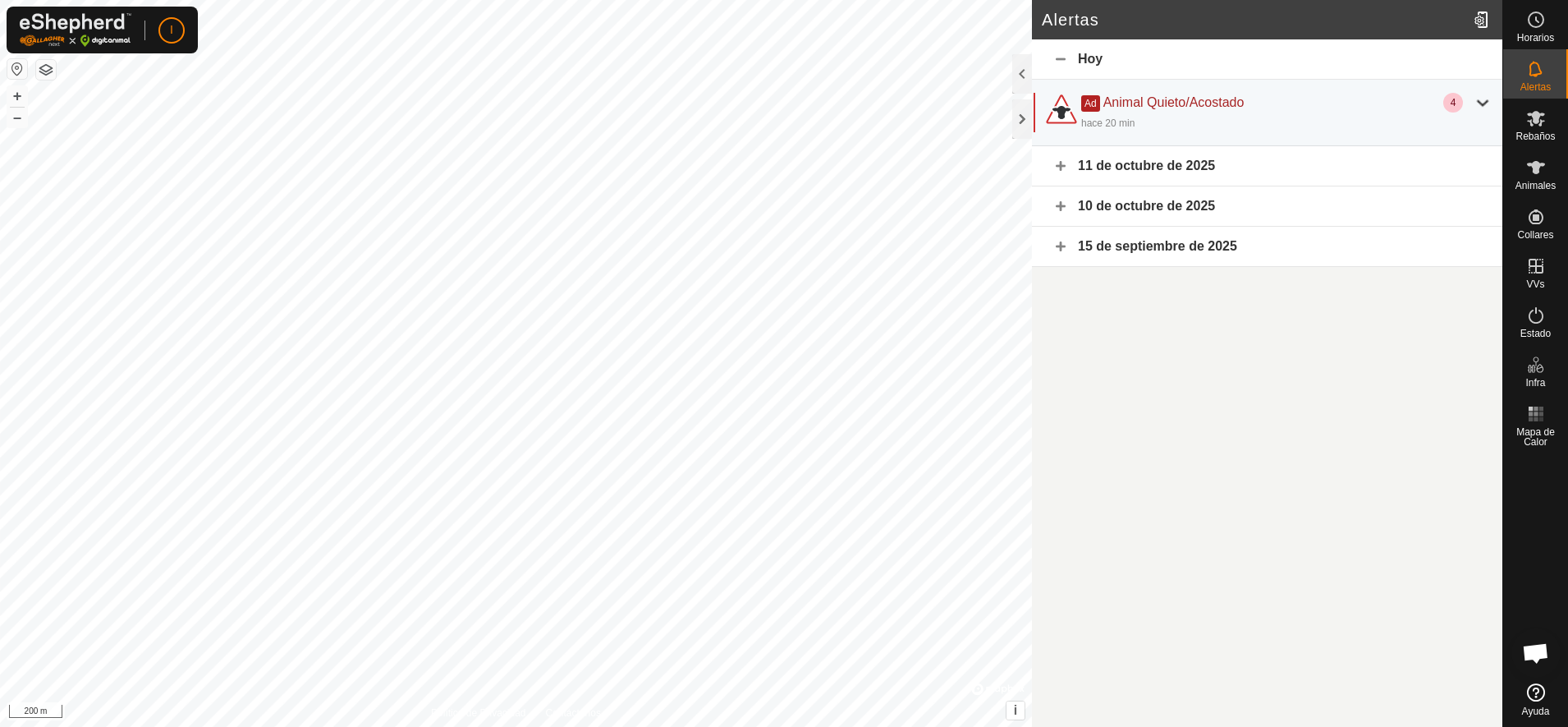
click at [1058, 166] on div "11 de octubre de 2025" at bounding box center [1267, 166] width 470 height 40
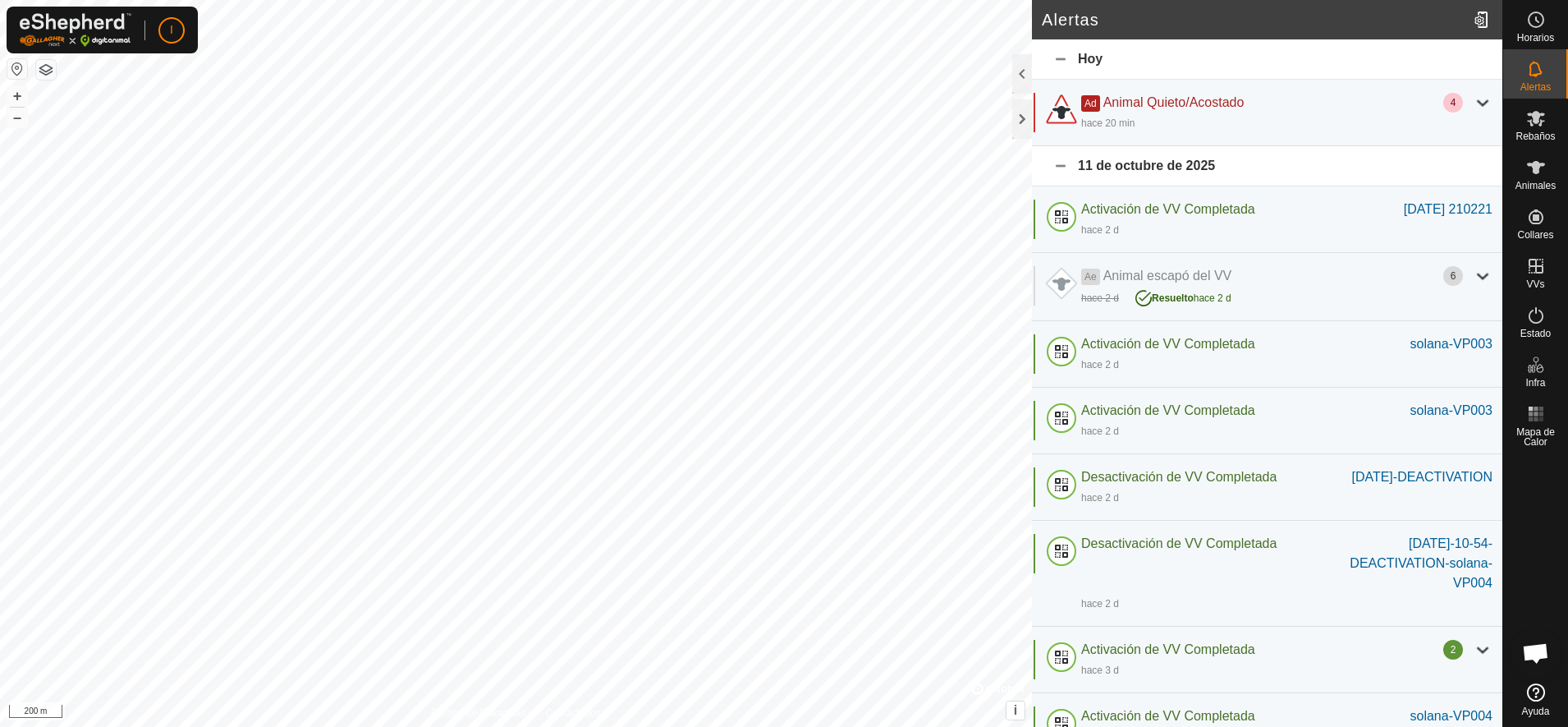
click at [1058, 166] on div "11 de octubre de 2025" at bounding box center [1267, 166] width 470 height 40
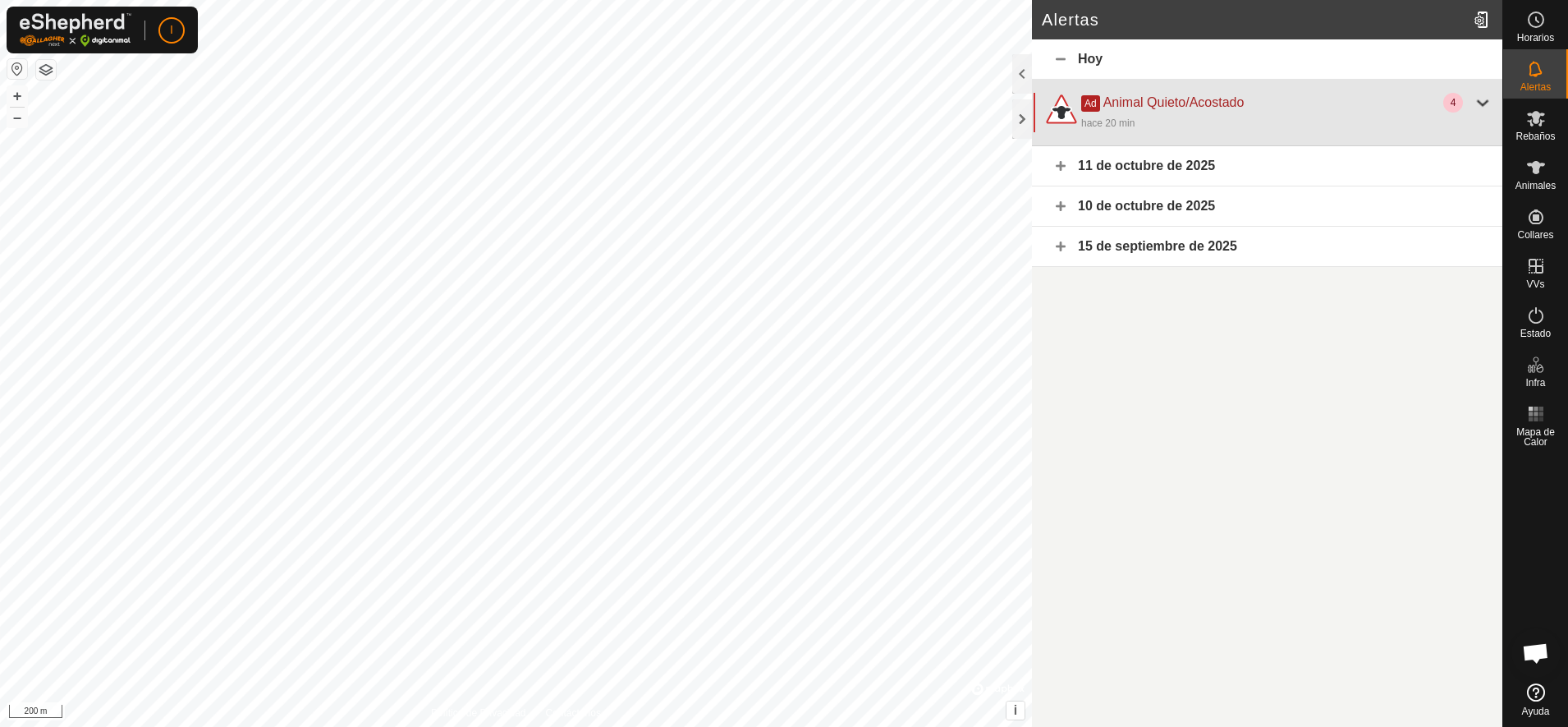
click at [1393, 105] on div at bounding box center [1483, 102] width 20 height 20
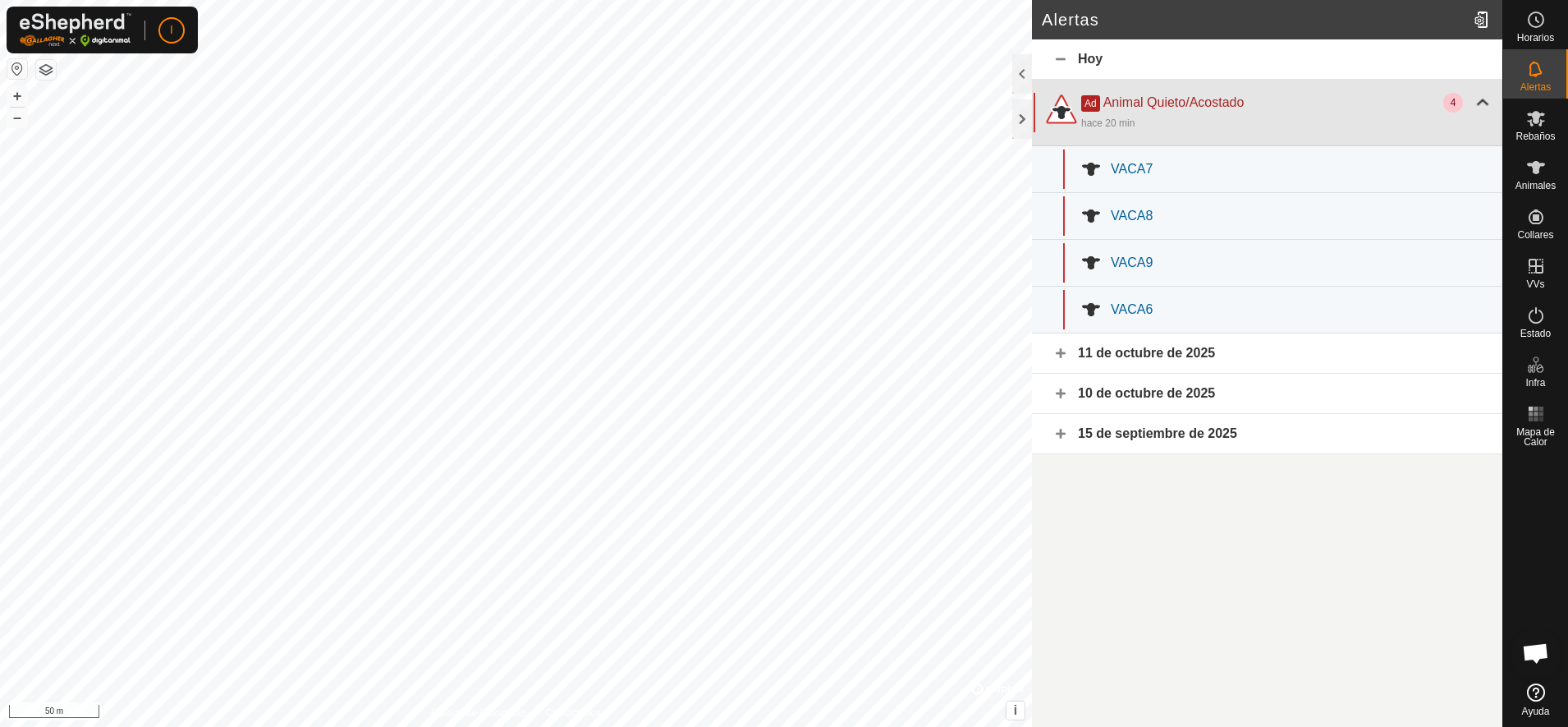
click at [1393, 106] on div at bounding box center [1483, 102] width 20 height 20
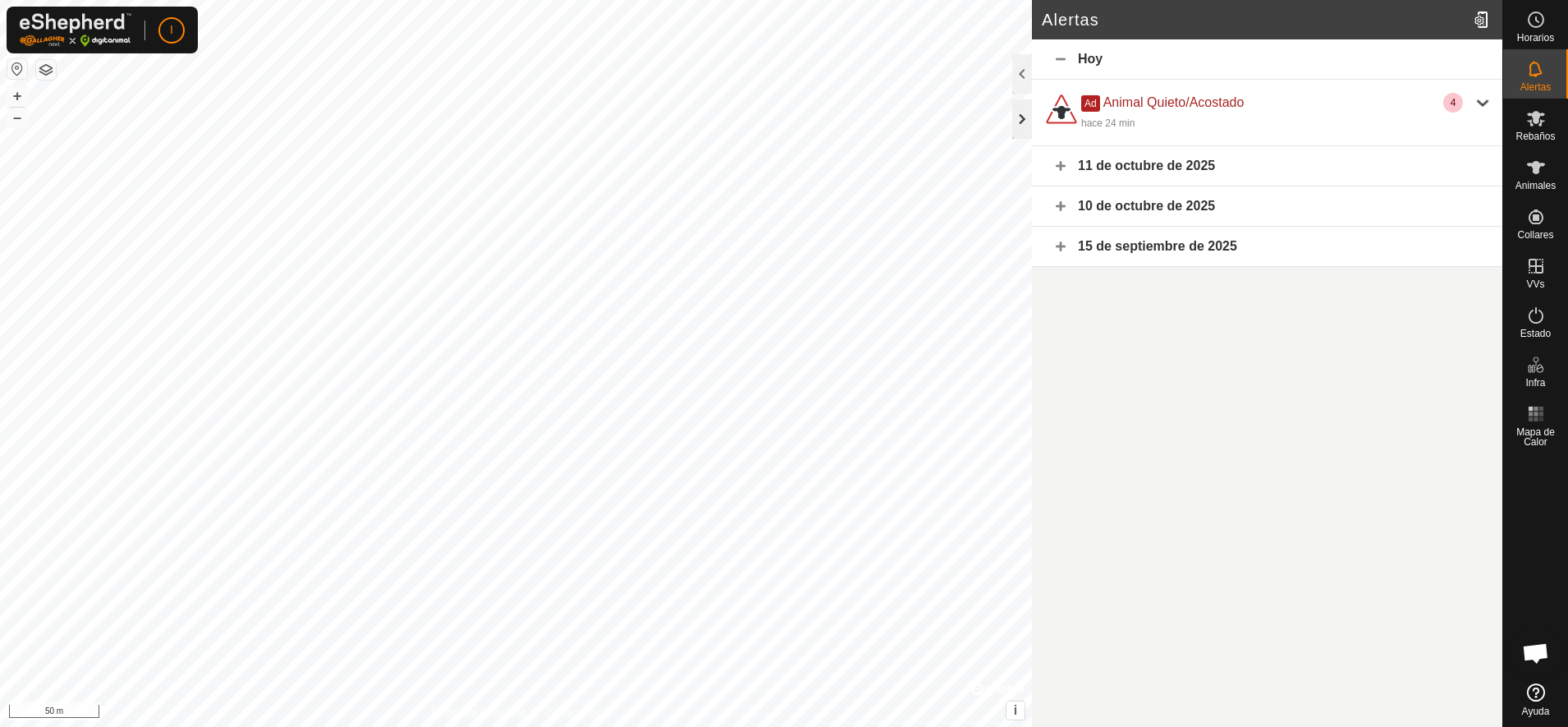
click at [1019, 110] on div at bounding box center [1022, 119] width 20 height 39
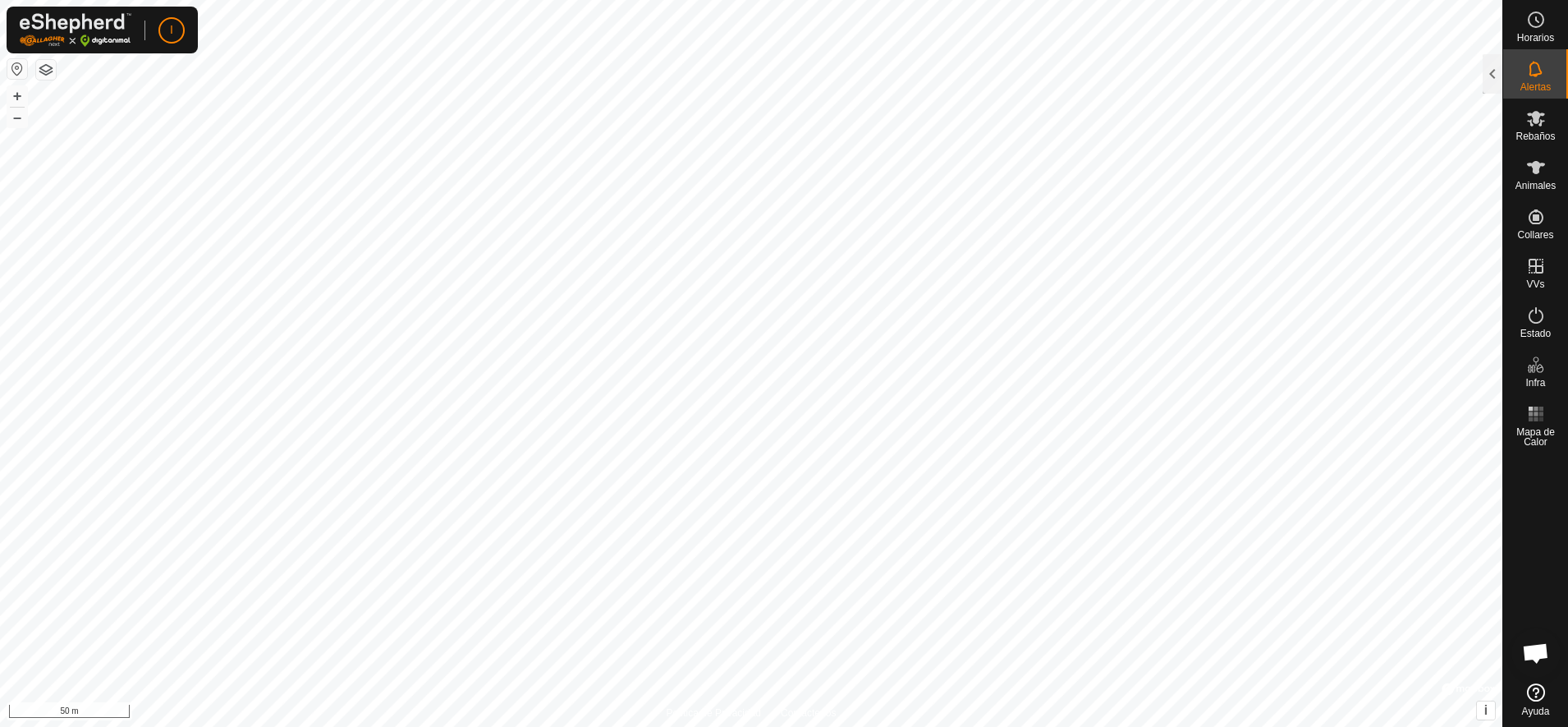
click at [993, 0] on html "I Horarios Alertas Rebaños Animales Collares VVs Estado Infra Mapa de Calor Ayu…" at bounding box center [784, 363] width 1568 height 727
click at [1026, 0] on html "I Horarios Alertas Rebaños Animales Collares VVs Estado Infra Mapa de Calor Ayu…" at bounding box center [784, 363] width 1568 height 727
click at [1393, 69] on div at bounding box center [1492, 73] width 20 height 39
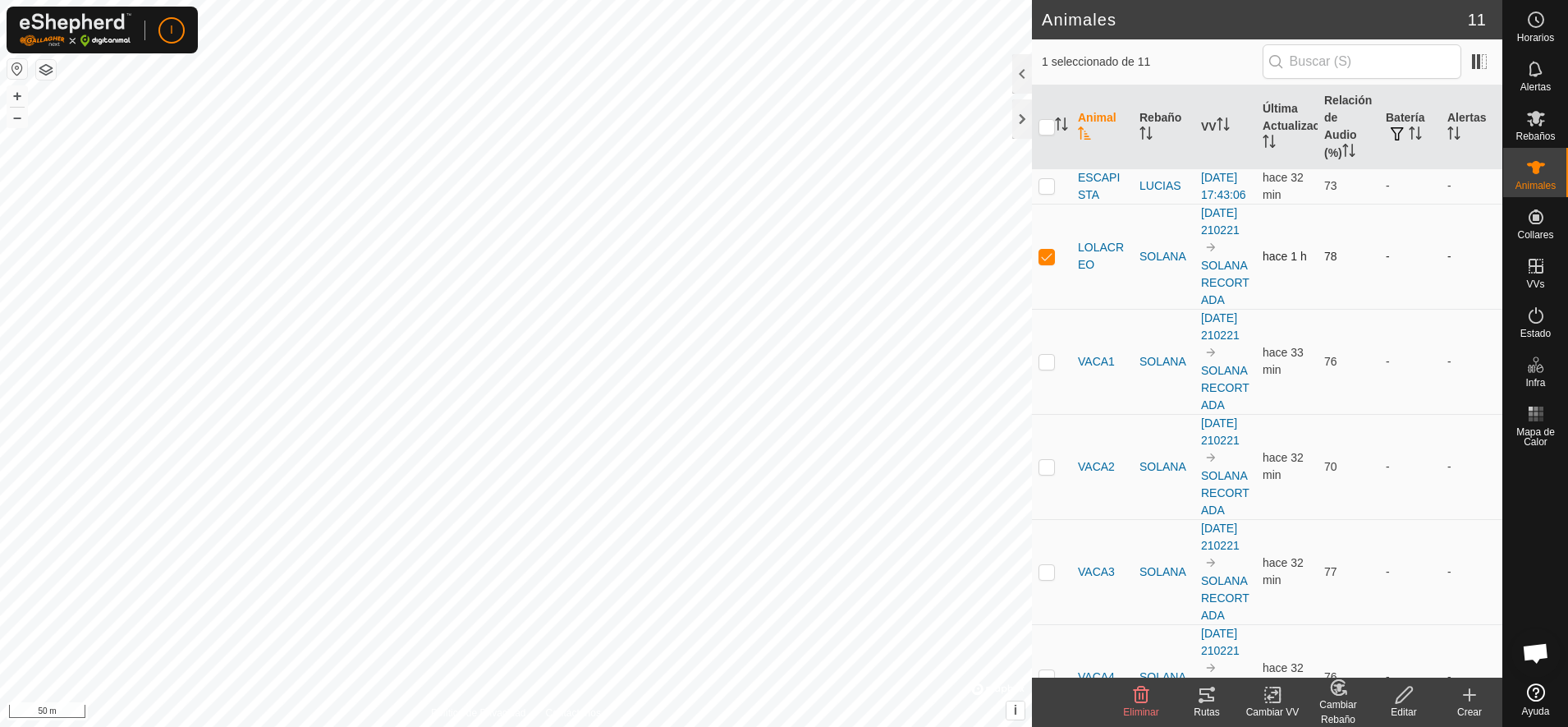
click at [1050, 262] on p-checkbox at bounding box center [1047, 256] width 16 height 13
checkbox input "false"
click at [1021, 120] on div at bounding box center [1022, 119] width 20 height 39
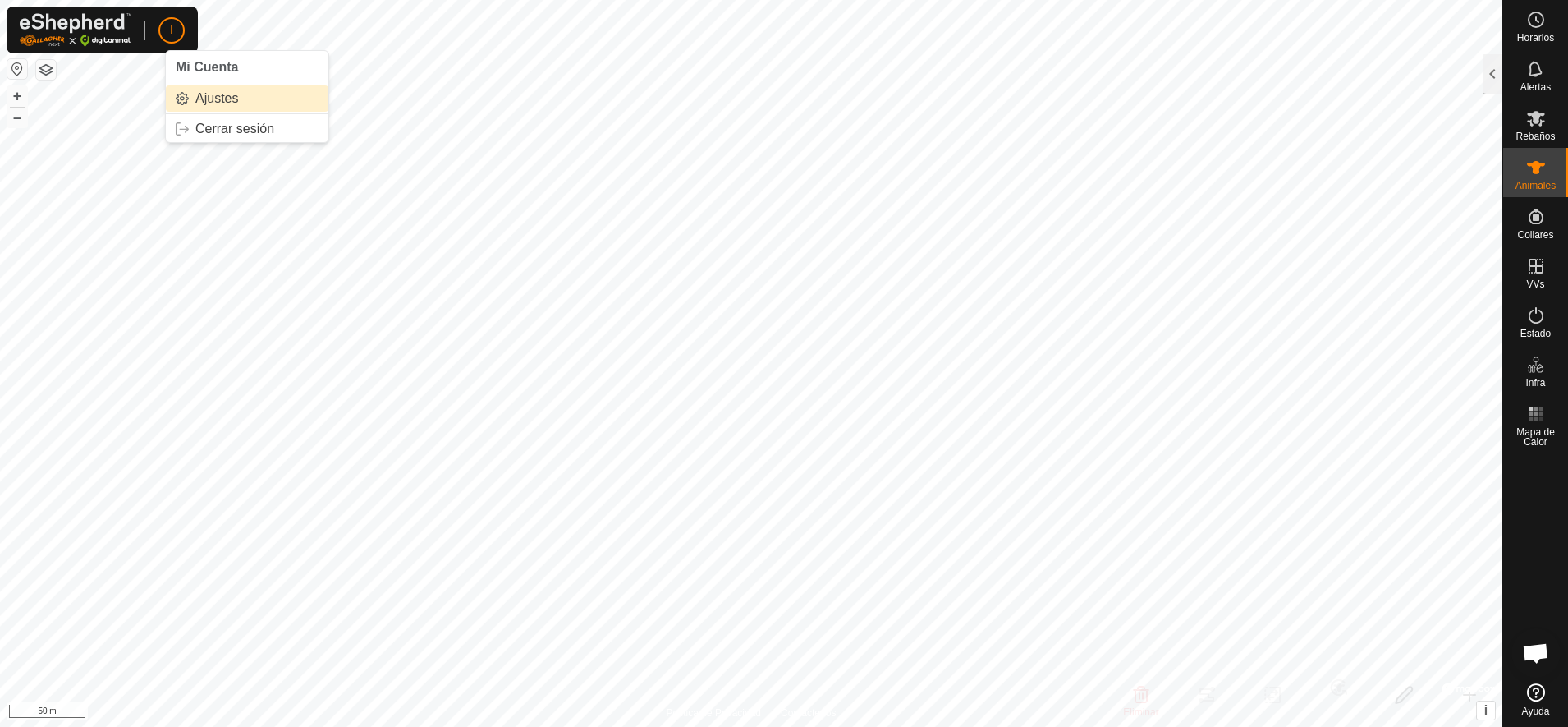
click at [205, 94] on link "Ajustes" at bounding box center [247, 98] width 163 height 27
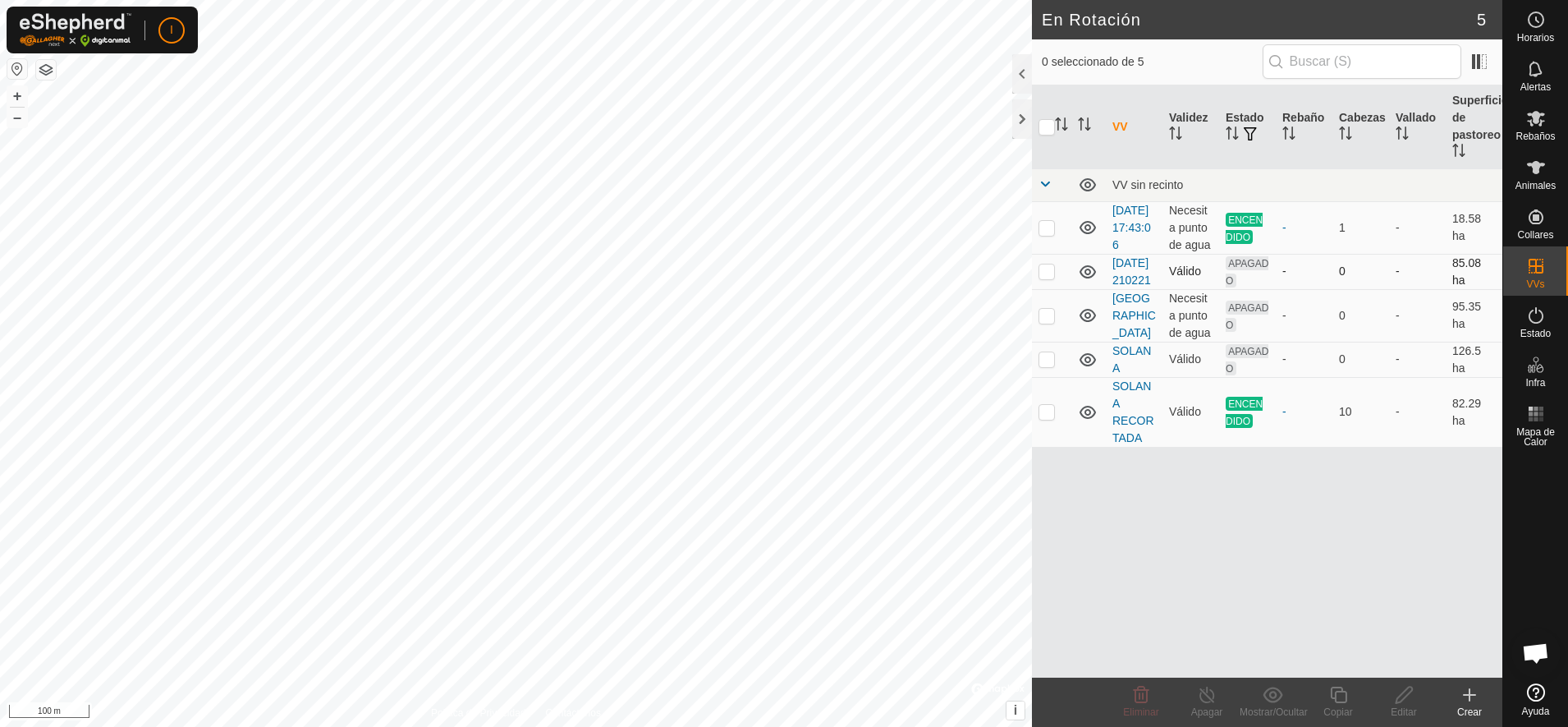
click at [1049, 277] on p-checkbox at bounding box center [1047, 271] width 16 height 13
checkbox input "true"
click at [1042, 322] on p-checkbox at bounding box center [1047, 315] width 16 height 13
checkbox input "true"
click at [1044, 277] on p-checkbox at bounding box center [1047, 271] width 16 height 13
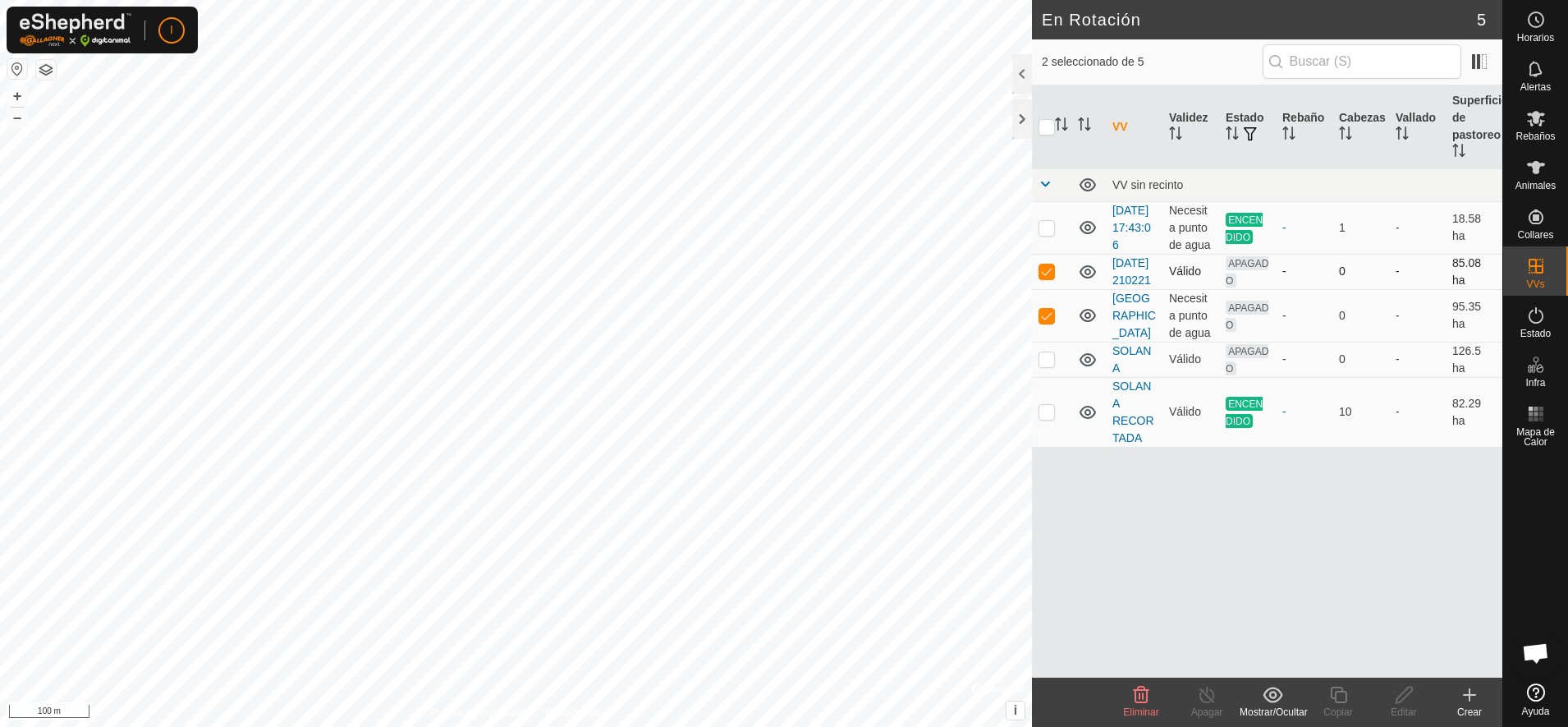
checkbox input "false"
click at [1045, 322] on p-checkbox at bounding box center [1047, 315] width 16 height 13
checkbox input "false"
click at [1044, 366] on p-checkbox at bounding box center [1047, 358] width 16 height 13
click at [1045, 366] on p-checkbox at bounding box center [1047, 358] width 16 height 13
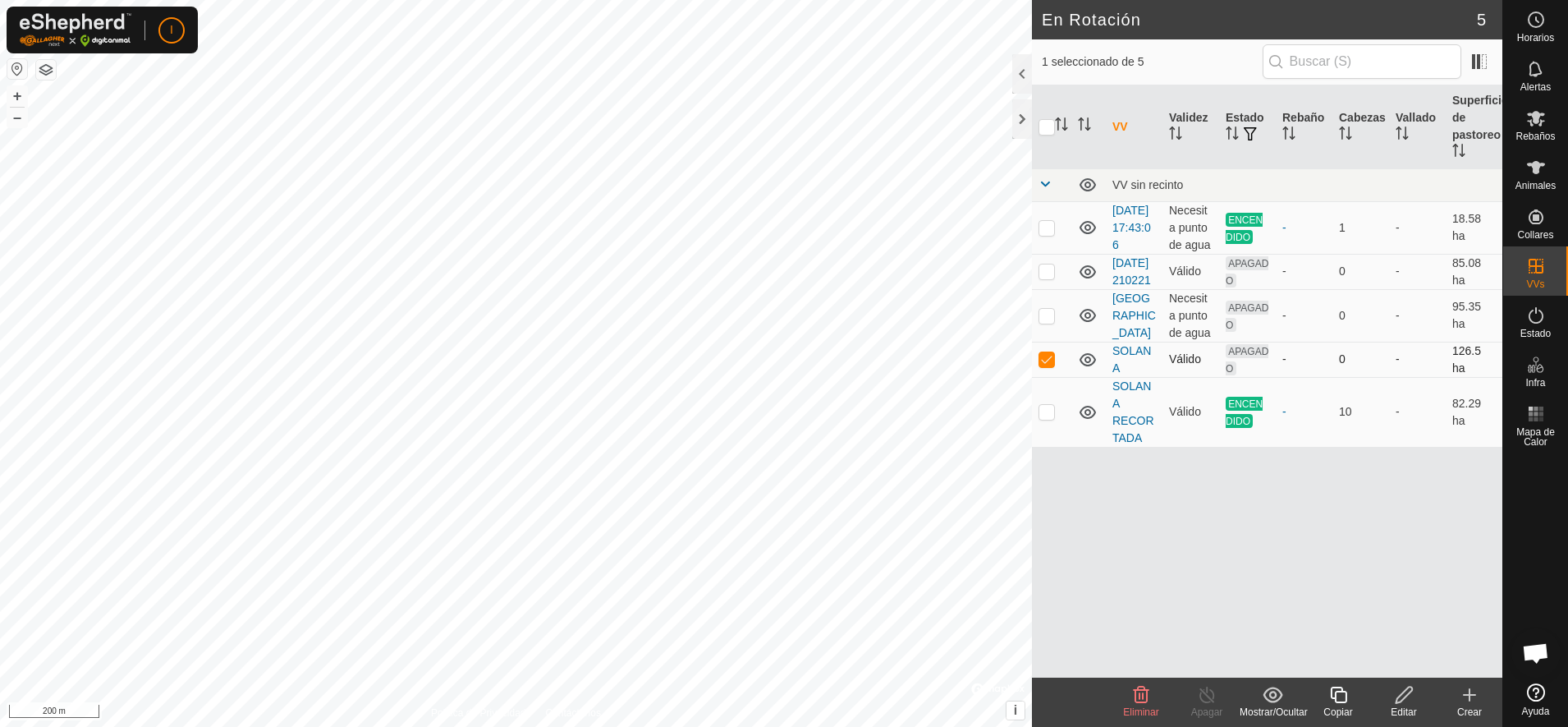
checkbox input "false"
click at [1049, 234] on p-checkbox at bounding box center [1047, 228] width 16 height 13
checkbox input "false"
click at [1051, 277] on p-checkbox at bounding box center [1047, 271] width 16 height 13
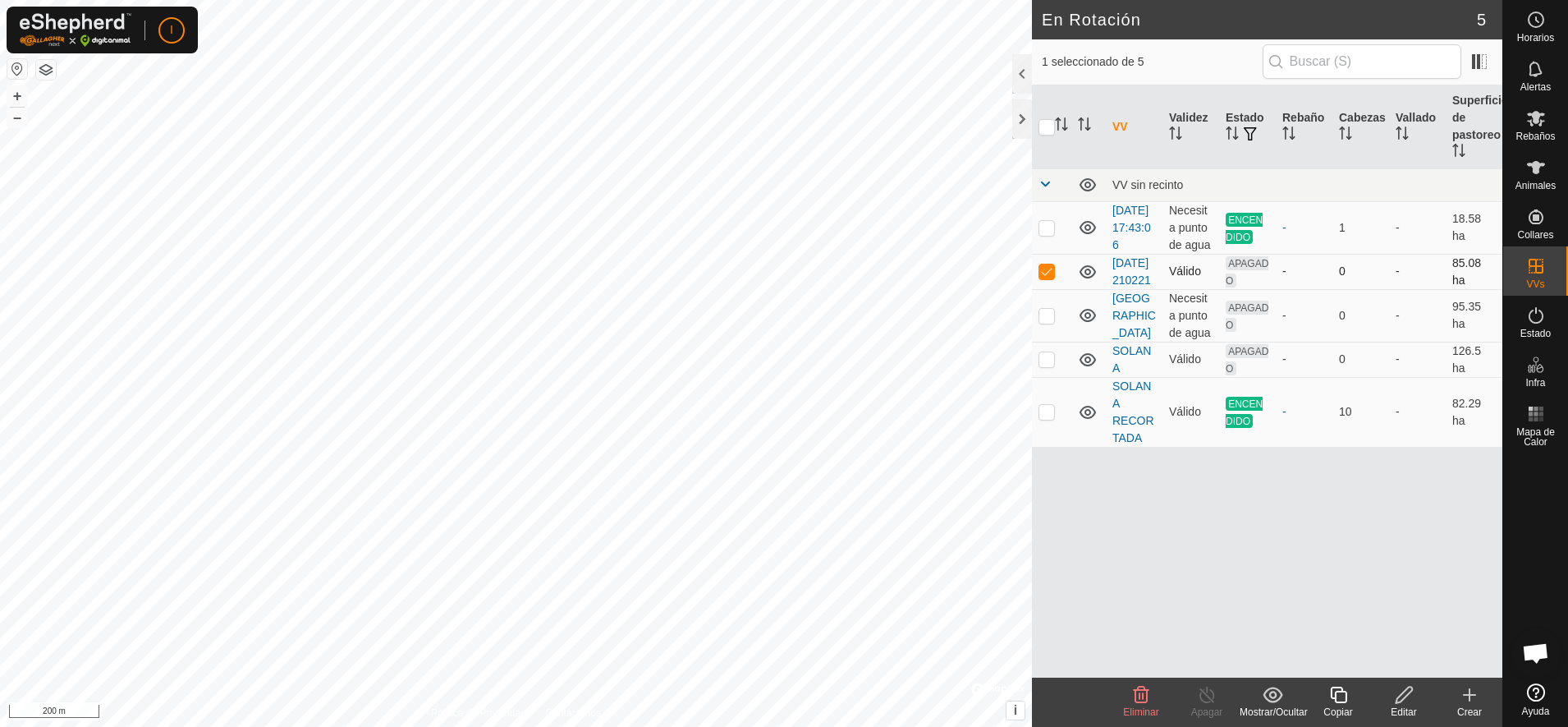
click at [1051, 277] on p-checkbox at bounding box center [1047, 271] width 16 height 13
checkbox input "false"
click at [1049, 322] on p-checkbox at bounding box center [1047, 315] width 16 height 13
checkbox input "false"
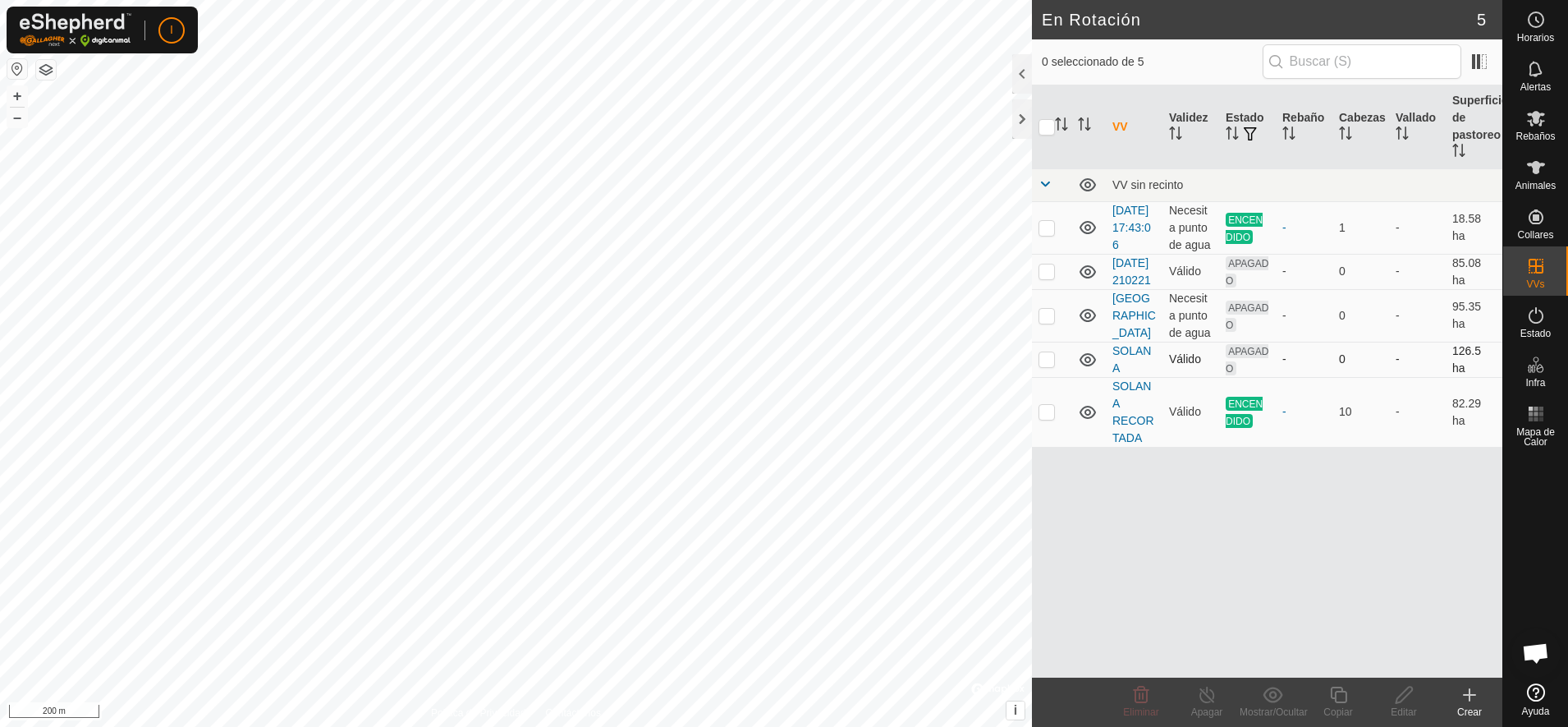
click at [1042, 366] on p-checkbox at bounding box center [1047, 358] width 16 height 13
checkbox input "false"
click at [1045, 418] on p-checkbox at bounding box center [1047, 412] width 16 height 13
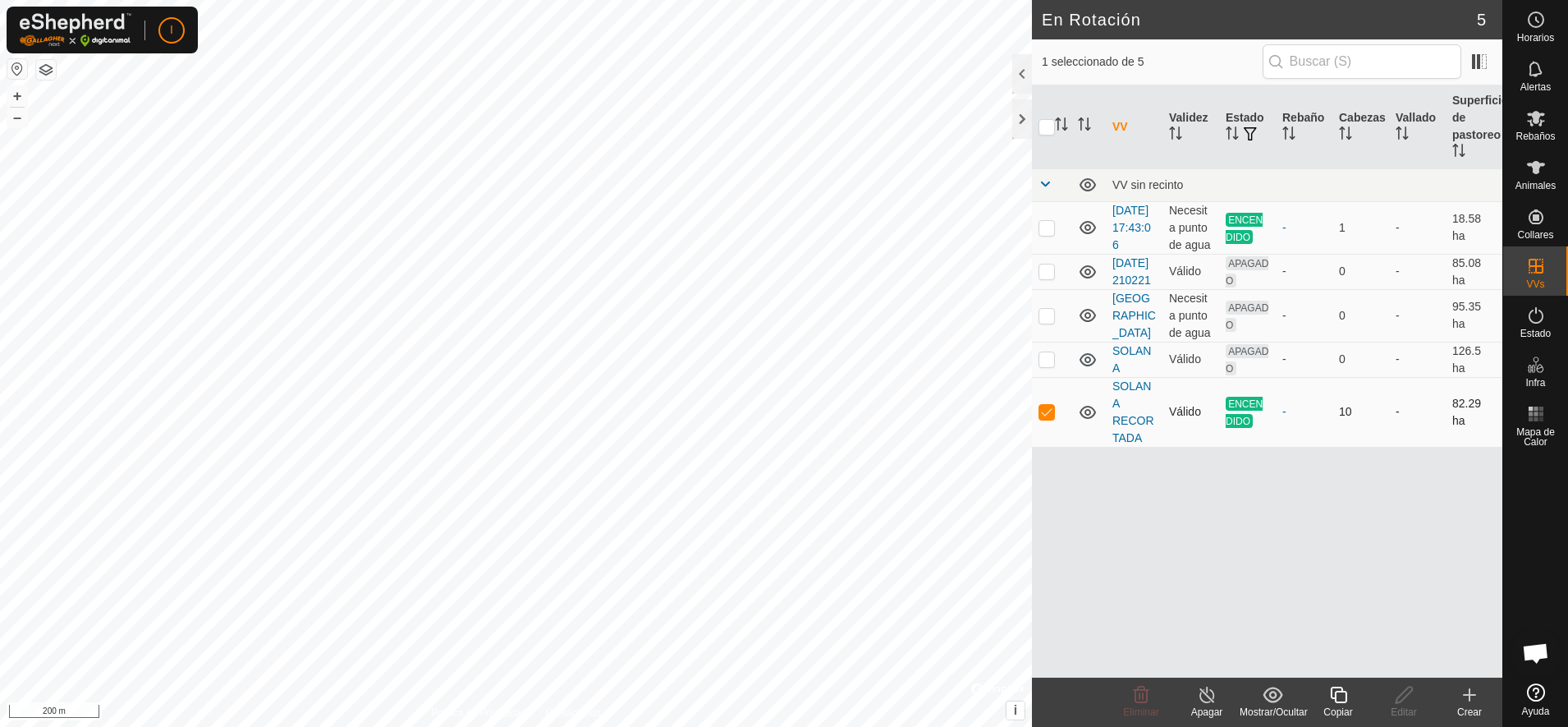
checkbox input "false"
click at [1048, 366] on p-checkbox at bounding box center [1047, 358] width 16 height 13
checkbox input "false"
click at [1047, 234] on p-tablecheckbox at bounding box center [1047, 228] width 16 height 13
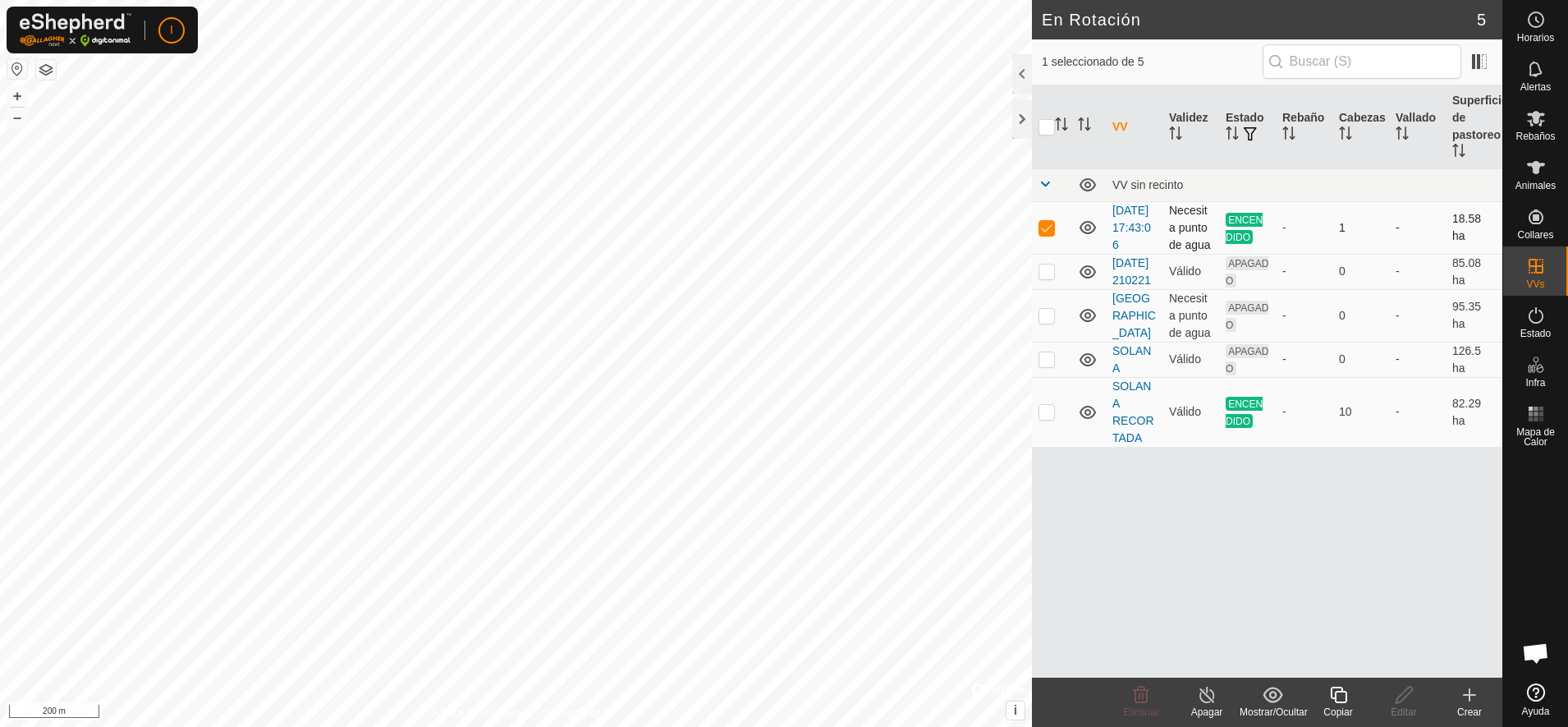
click at [1047, 234] on p-tablecheckbox at bounding box center [1047, 228] width 16 height 13
click at [1045, 234] on p-tablecheckbox at bounding box center [1047, 228] width 16 height 13
click at [1045, 234] on p-checkbox at bounding box center [1047, 228] width 16 height 13
checkbox input "false"
click at [1046, 277] on p-checkbox at bounding box center [1047, 271] width 16 height 13
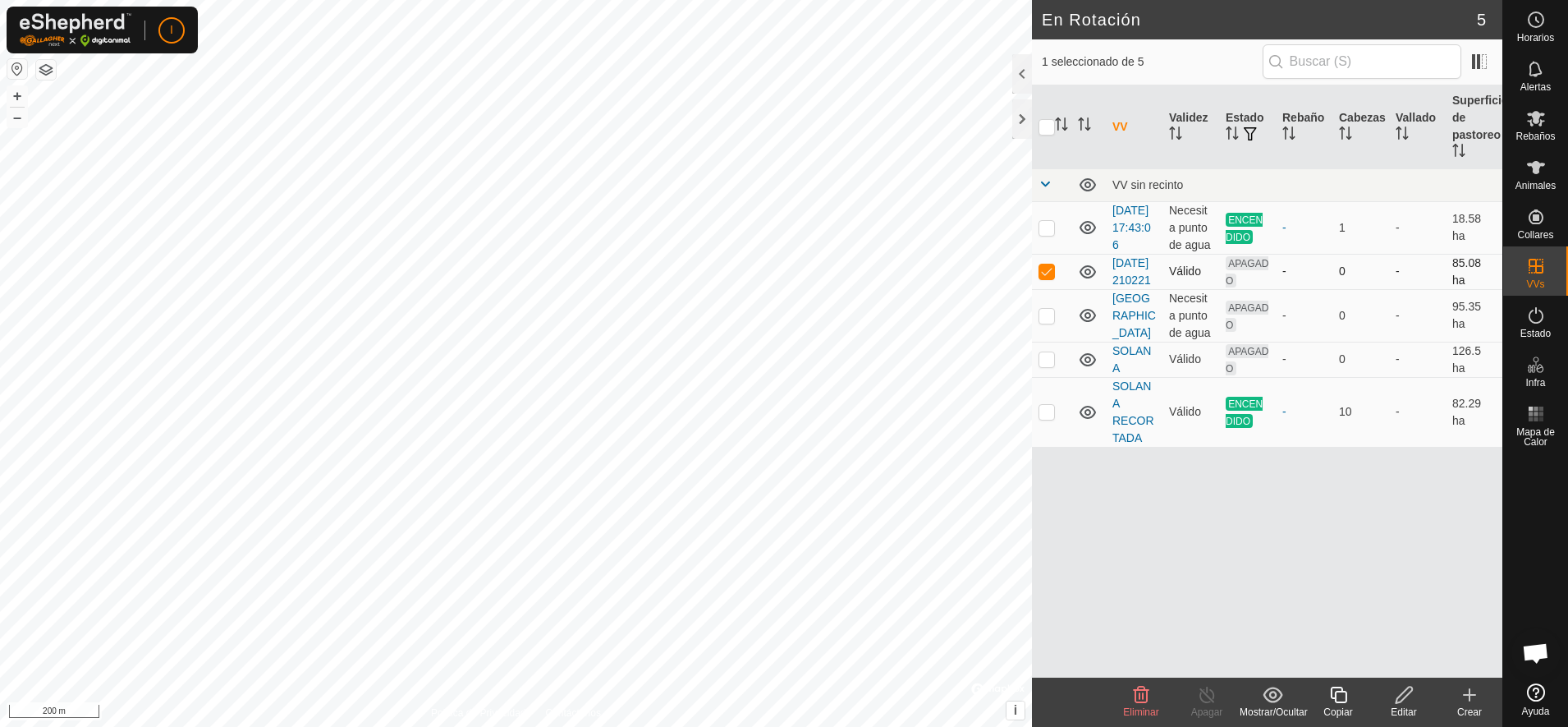
click at [1046, 277] on p-checkbox at bounding box center [1047, 271] width 16 height 13
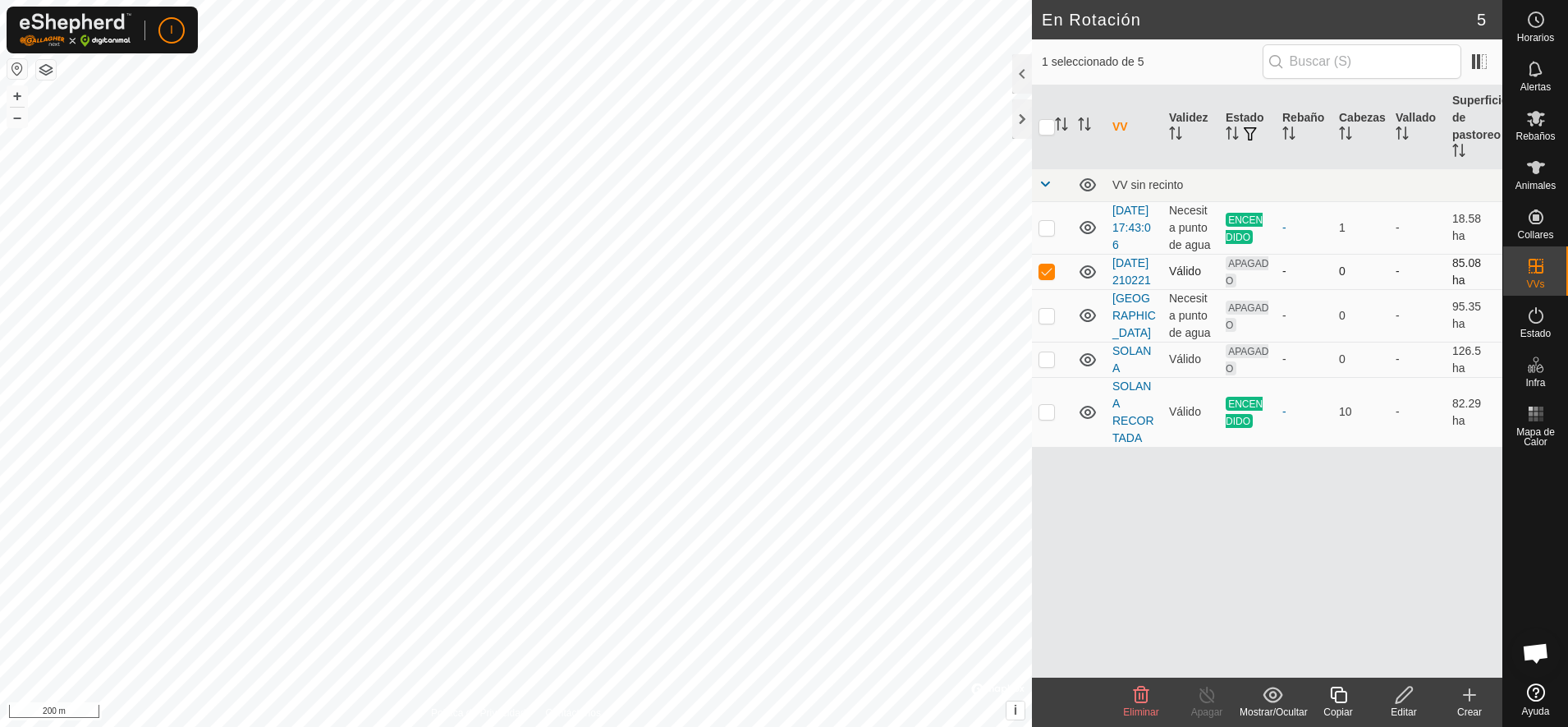
checkbox input "false"
click at [1047, 322] on p-checkbox at bounding box center [1047, 315] width 16 height 13
checkbox input "false"
click at [1042, 366] on p-checkbox at bounding box center [1047, 358] width 16 height 13
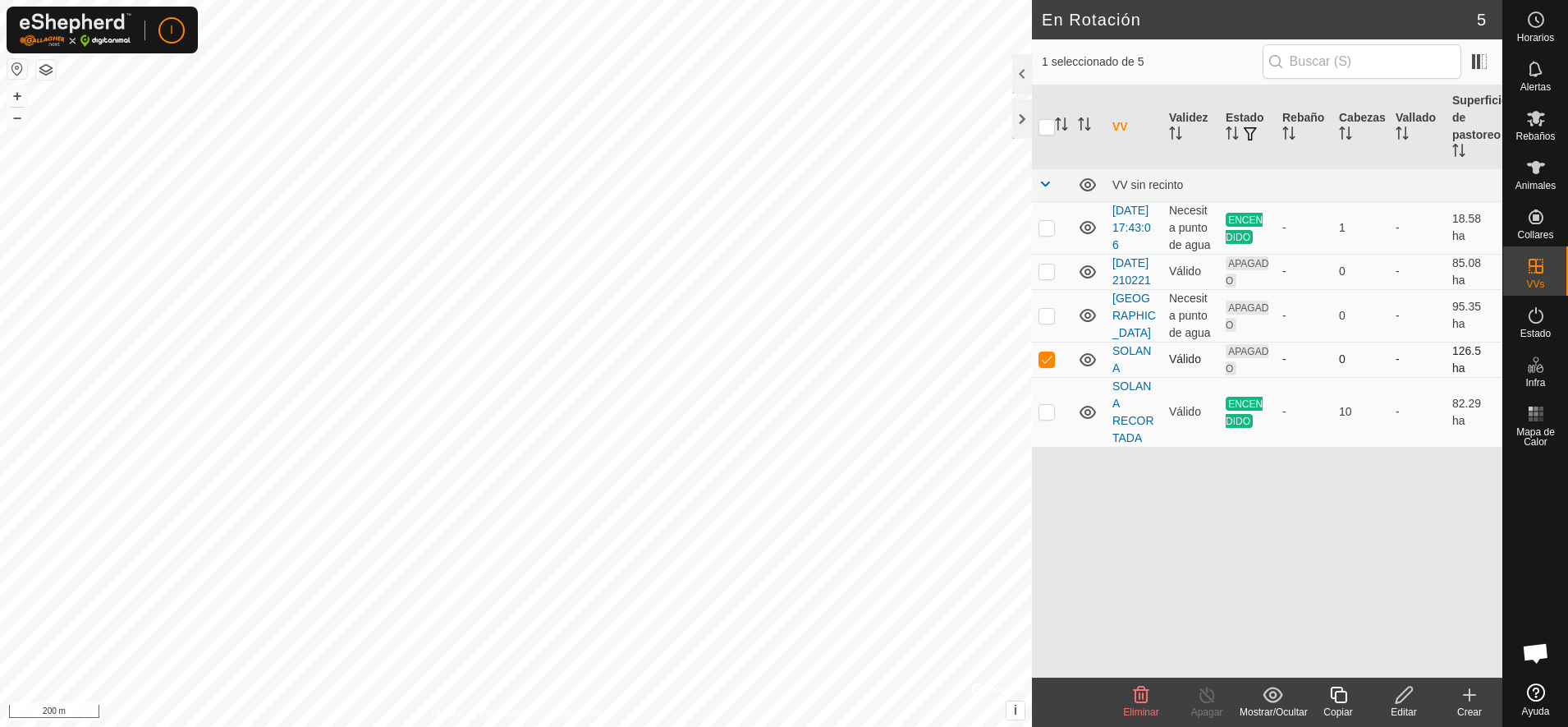
click at [1042, 366] on p-checkbox at bounding box center [1047, 358] width 16 height 13
checkbox input "false"
click at [1046, 418] on p-checkbox at bounding box center [1047, 412] width 16 height 13
checkbox input "false"
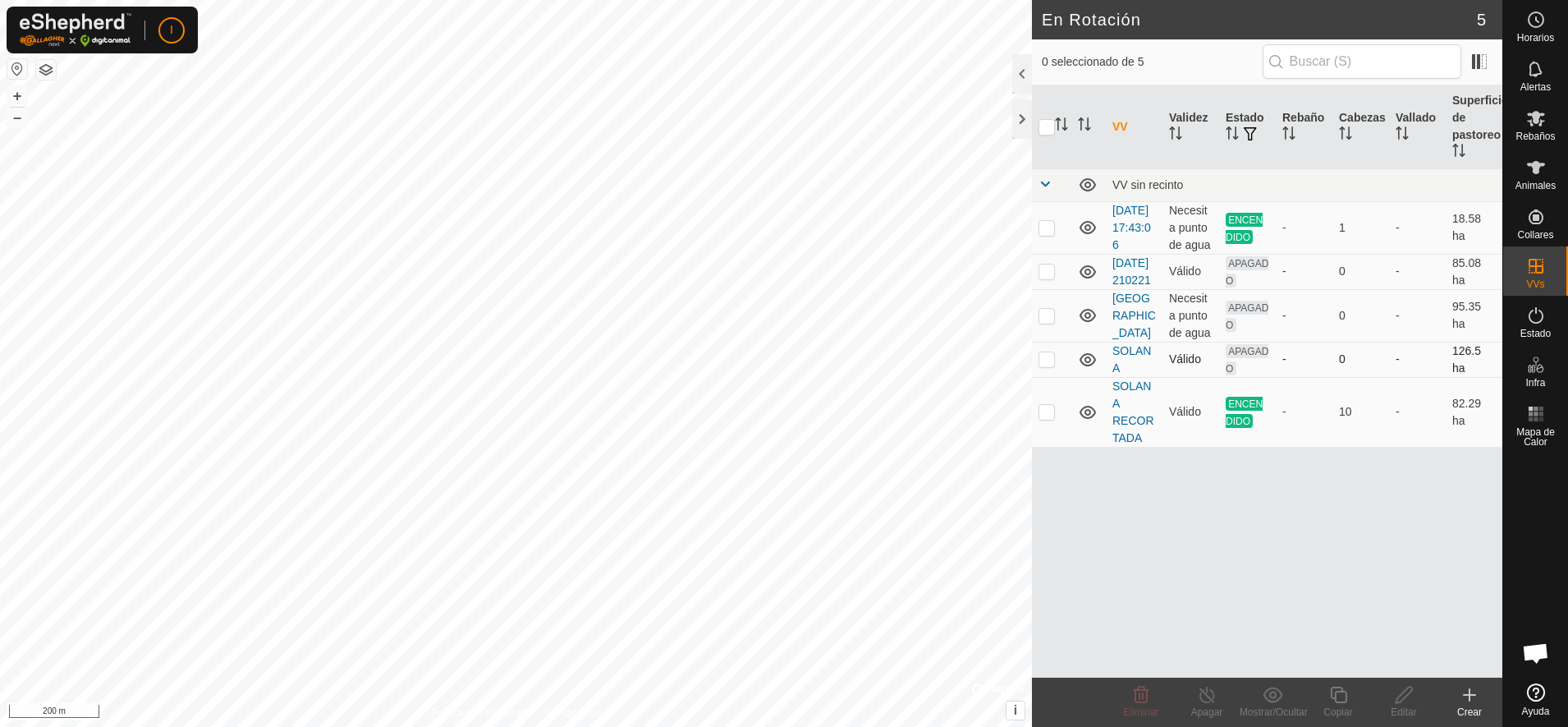
click at [1047, 366] on p-checkbox at bounding box center [1047, 358] width 16 height 13
checkbox input "false"
click at [1048, 234] on p-checkbox at bounding box center [1047, 228] width 16 height 13
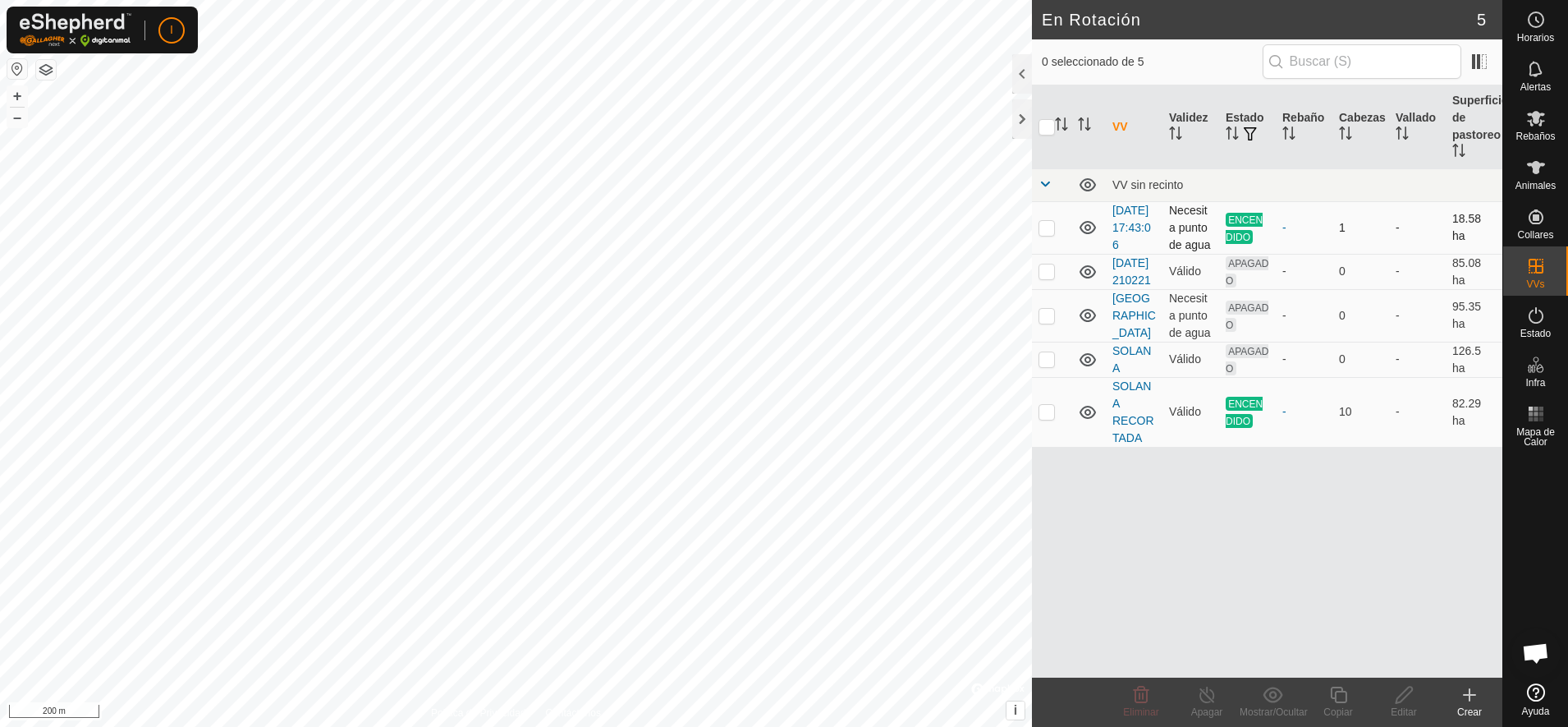
click at [1048, 234] on p-checkbox at bounding box center [1047, 228] width 16 height 13
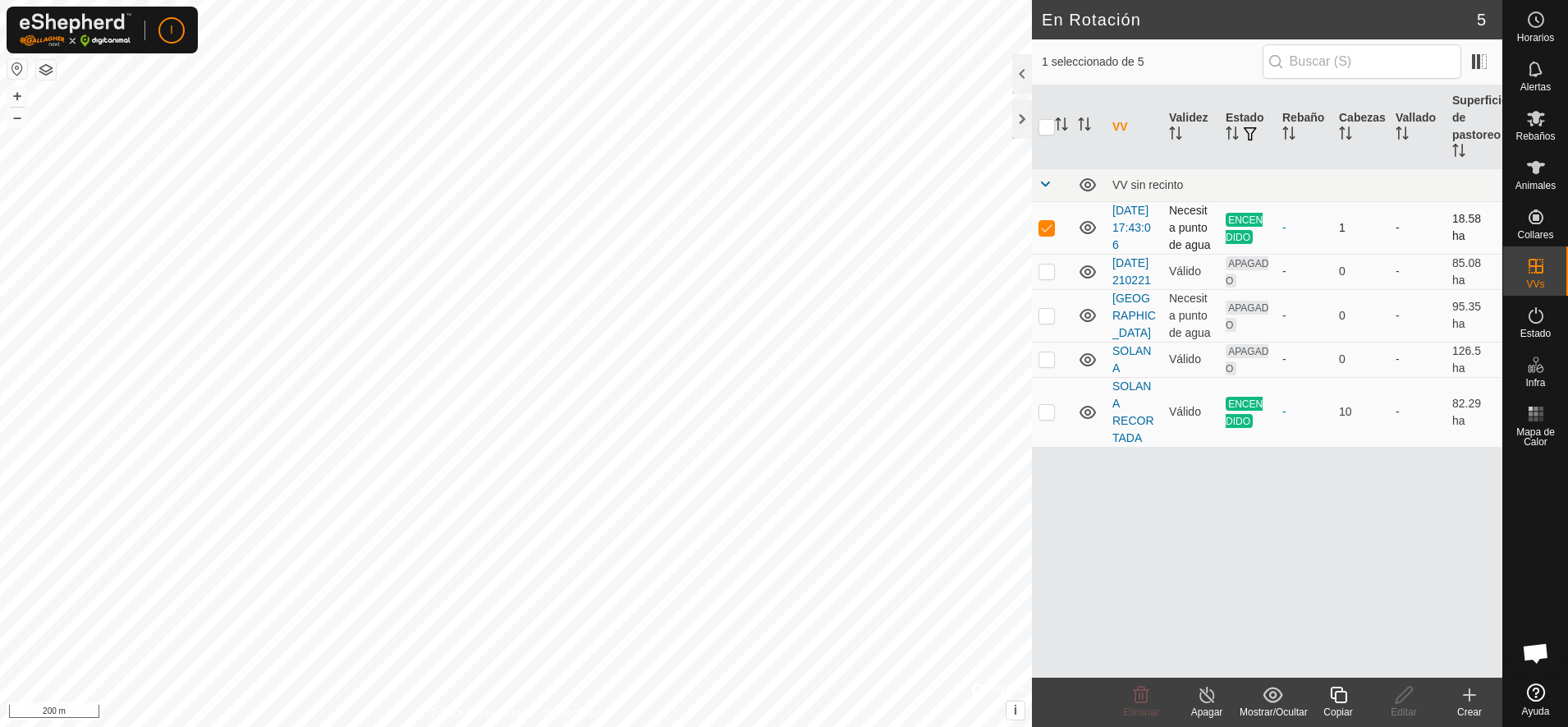
click at [1048, 234] on p-checkbox at bounding box center [1047, 228] width 16 height 13
click at [1042, 234] on p-checkbox at bounding box center [1047, 228] width 16 height 13
click at [1051, 234] on p-checkbox at bounding box center [1047, 228] width 16 height 13
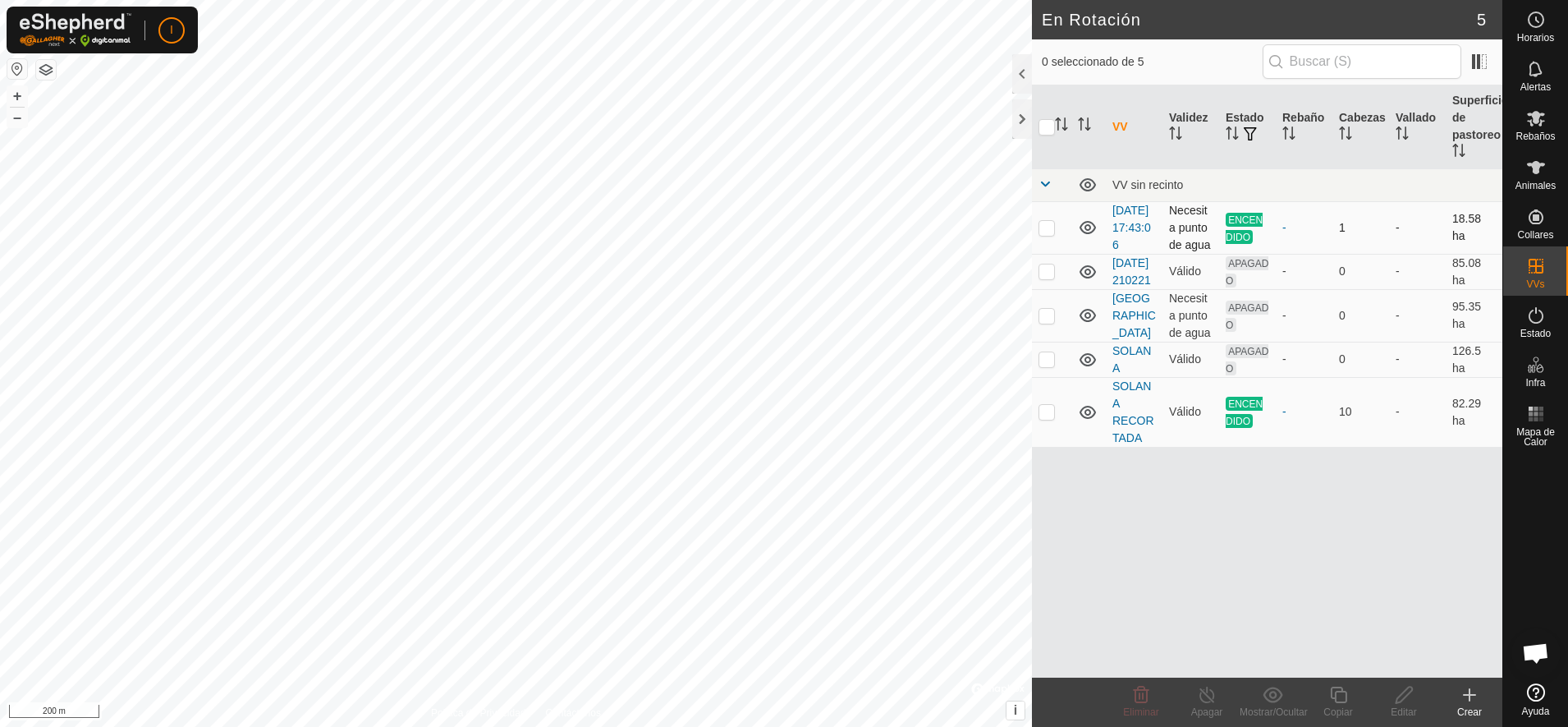
click at [1051, 234] on p-checkbox at bounding box center [1047, 228] width 16 height 13
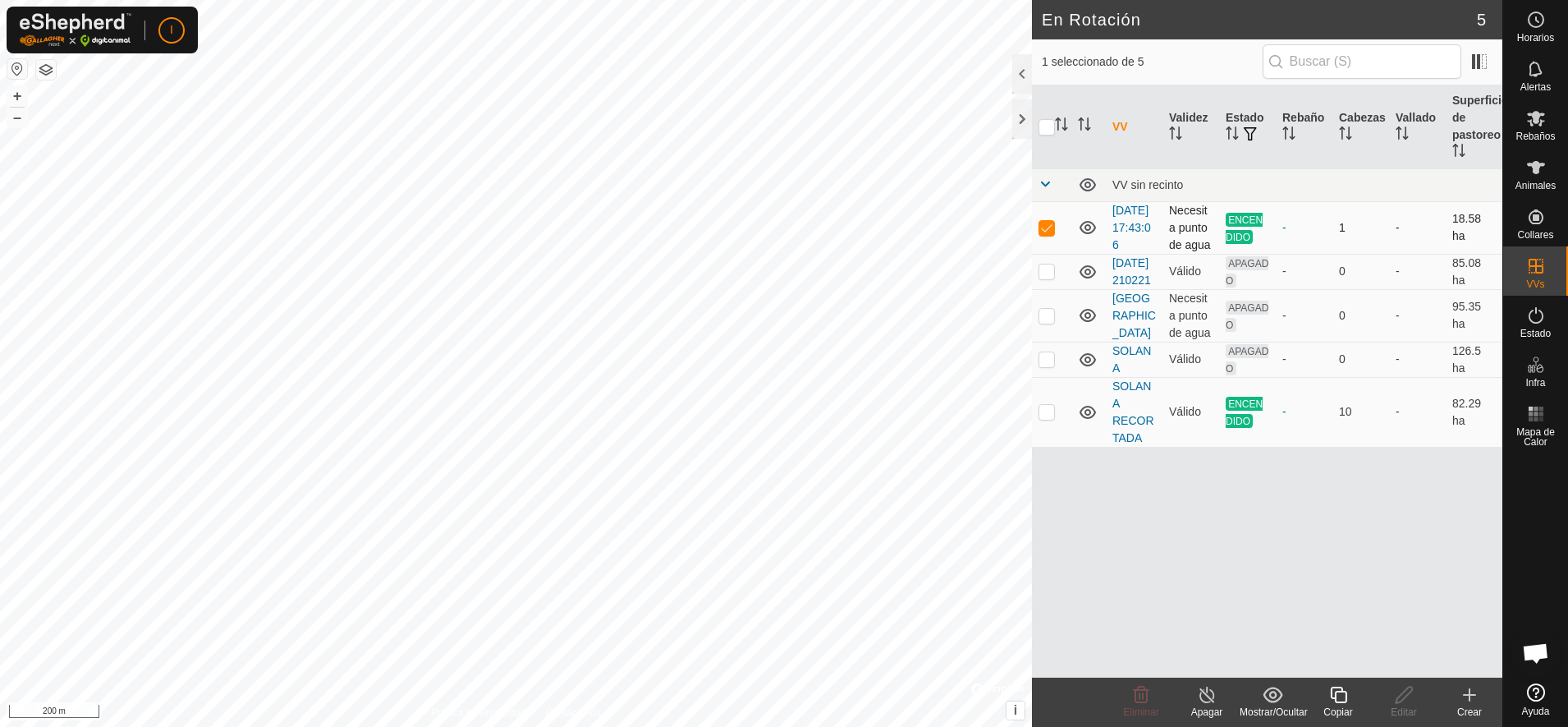
click at [1051, 234] on p-checkbox at bounding box center [1047, 228] width 16 height 13
checkbox input "false"
click at [1045, 277] on p-checkbox at bounding box center [1047, 271] width 16 height 13
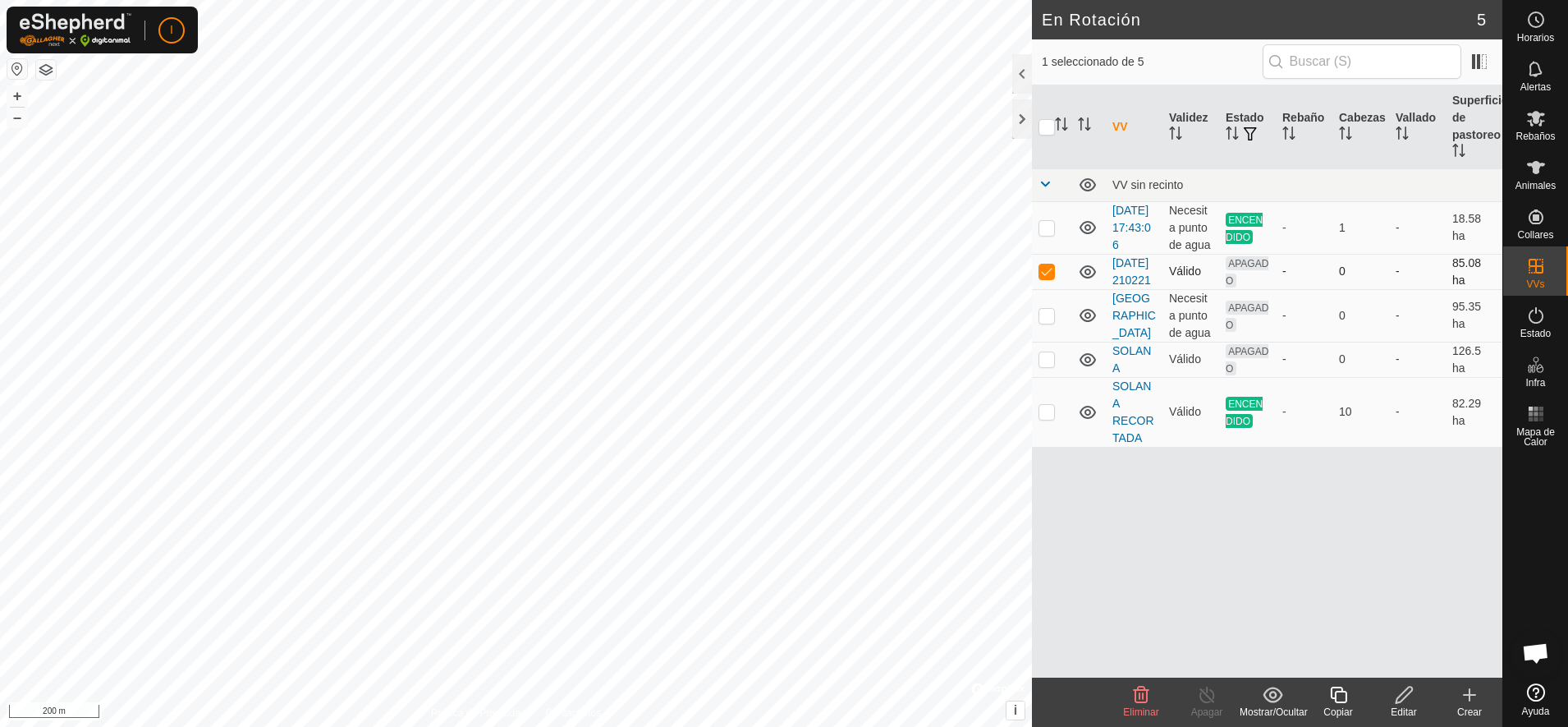
click at [1045, 277] on p-checkbox at bounding box center [1047, 271] width 16 height 13
checkbox input "false"
click at [1040, 341] on td at bounding box center [1051, 315] width 39 height 52
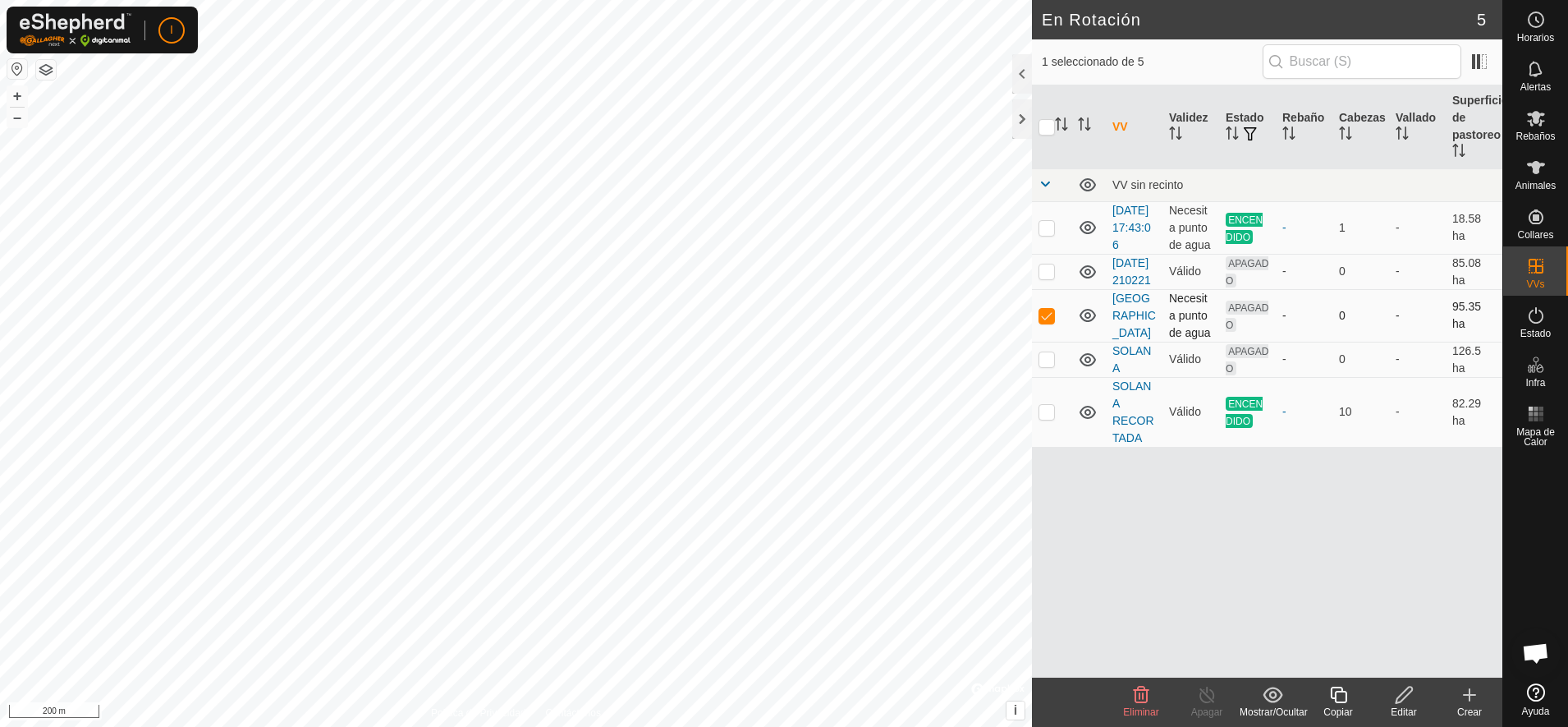
click at [1040, 341] on td at bounding box center [1051, 315] width 39 height 52
checkbox input "false"
click at [1042, 366] on p-checkbox at bounding box center [1047, 358] width 16 height 13
checkbox input "false"
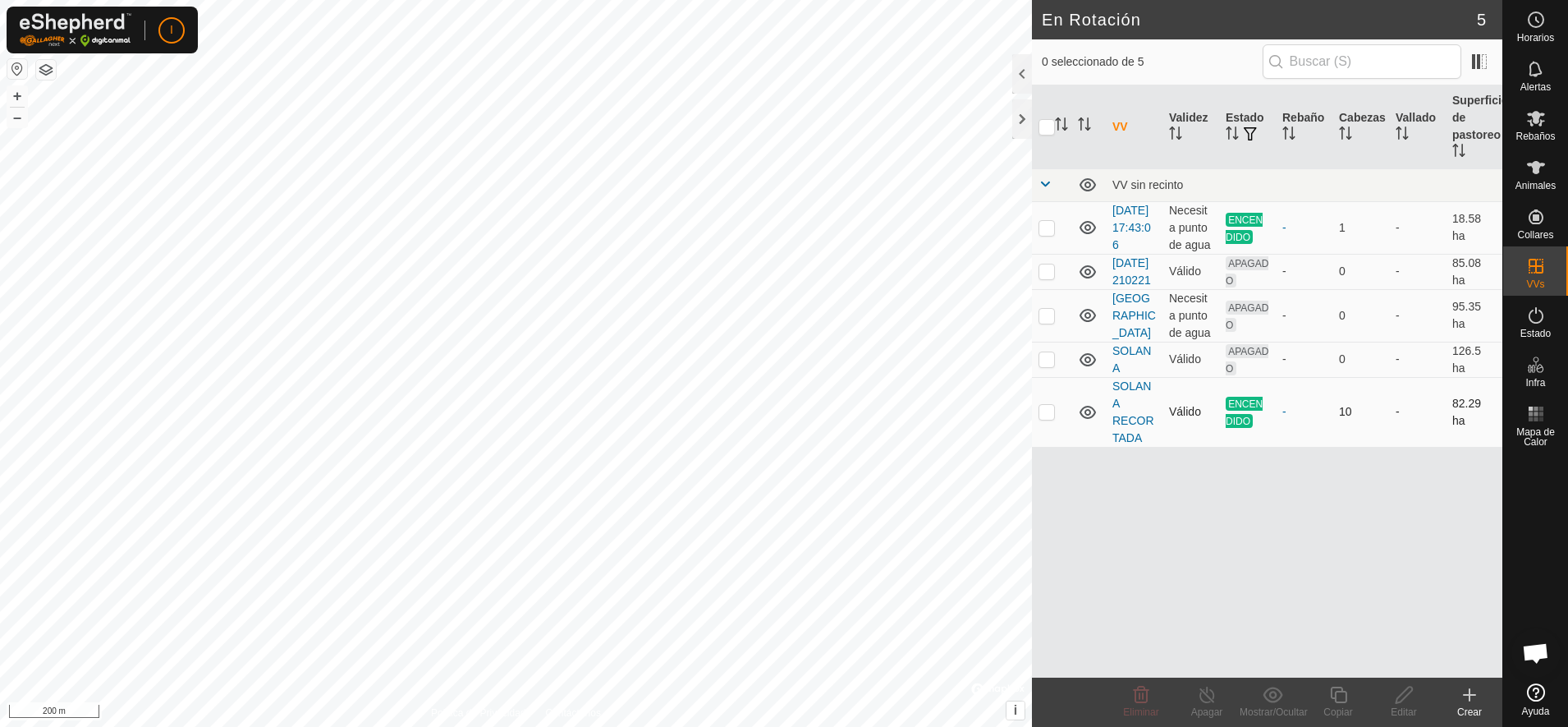
click at [1041, 418] on p-checkbox at bounding box center [1047, 412] width 16 height 13
click at [1047, 418] on p-checkbox at bounding box center [1047, 412] width 16 height 13
checkbox input "false"
click at [1531, 84] on span "Alertas" at bounding box center [1535, 87] width 30 height 10
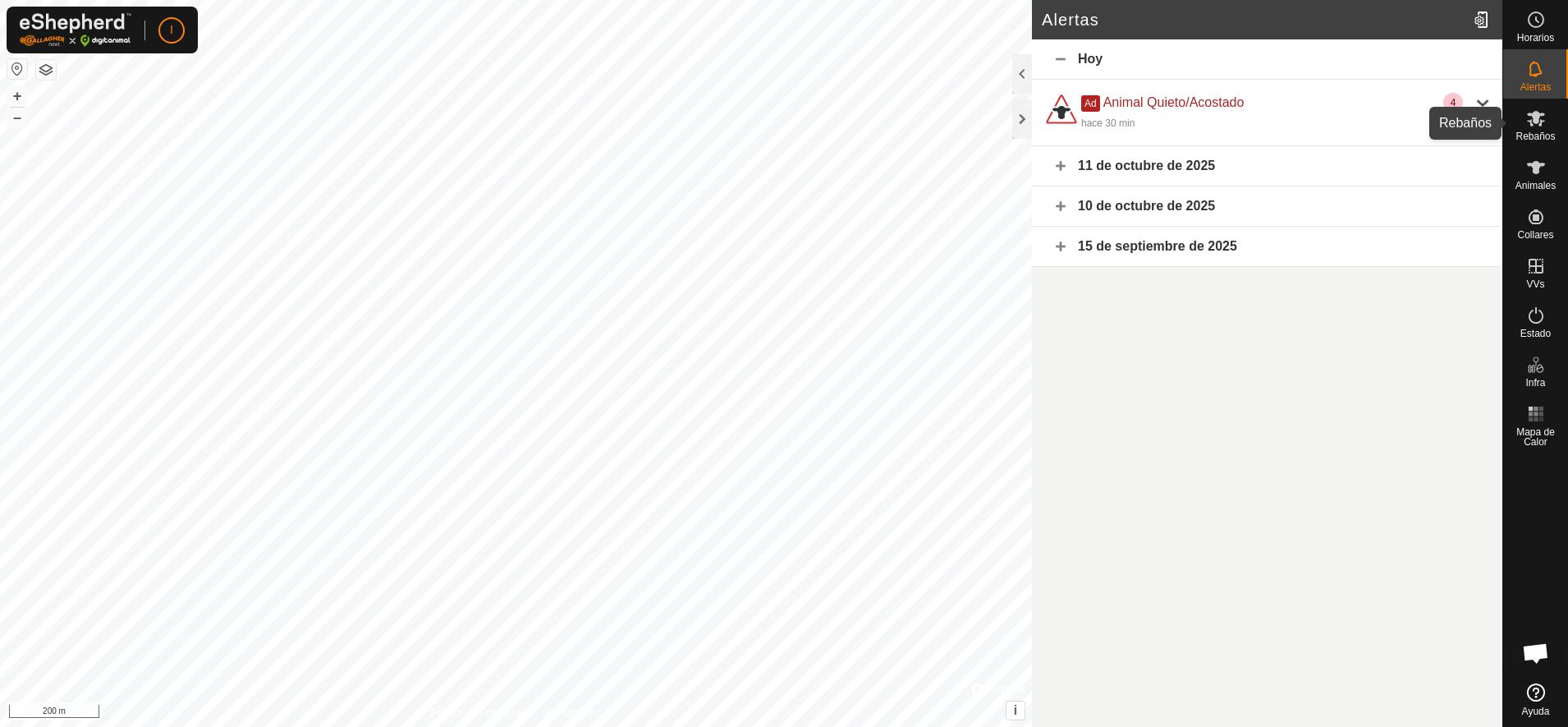
click at [1539, 125] on icon at bounding box center [1536, 119] width 20 height 20
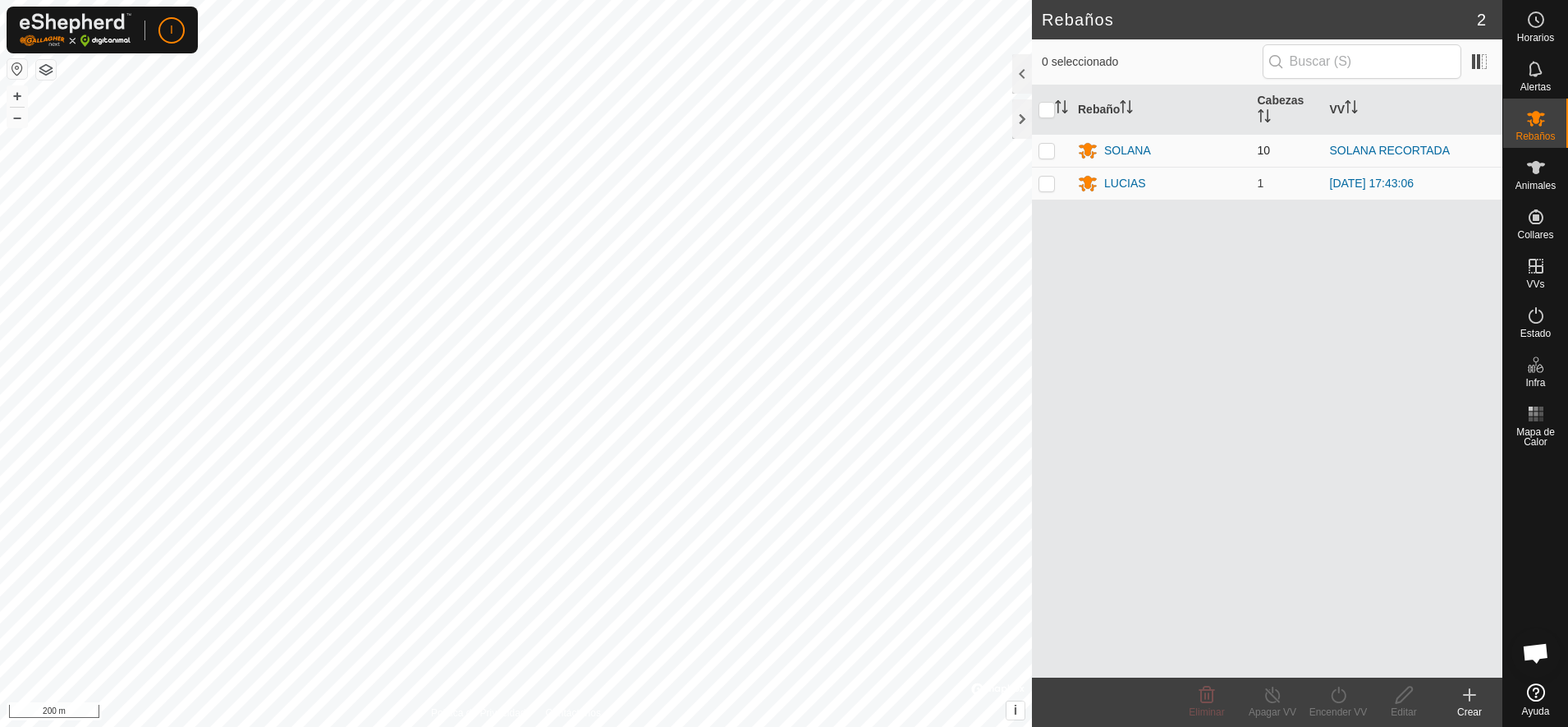
click at [1042, 155] on p-checkbox at bounding box center [1047, 150] width 16 height 13
checkbox input "false"
click at [1544, 179] on es-animals-svg-icon at bounding box center [1536, 167] width 29 height 27
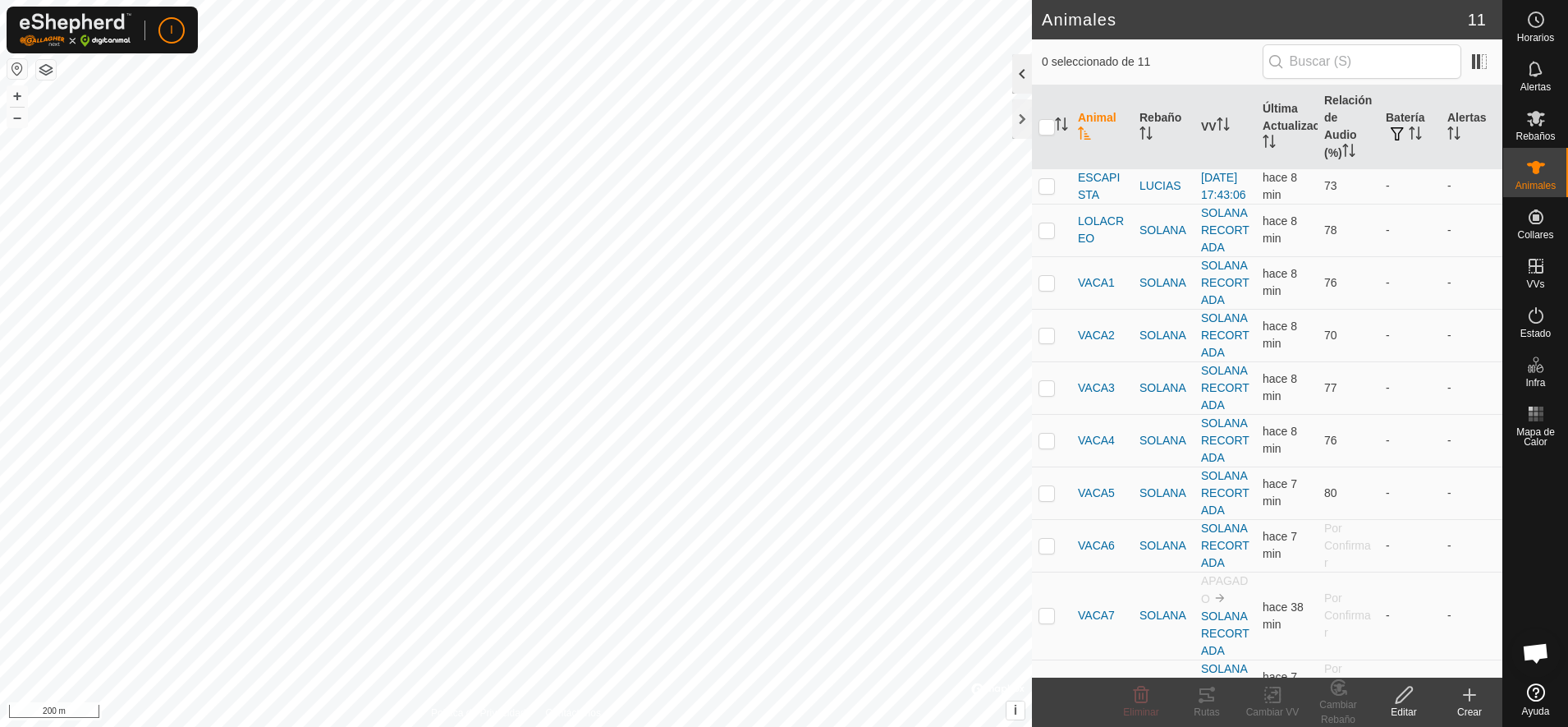
click at [1026, 73] on div at bounding box center [1022, 73] width 20 height 39
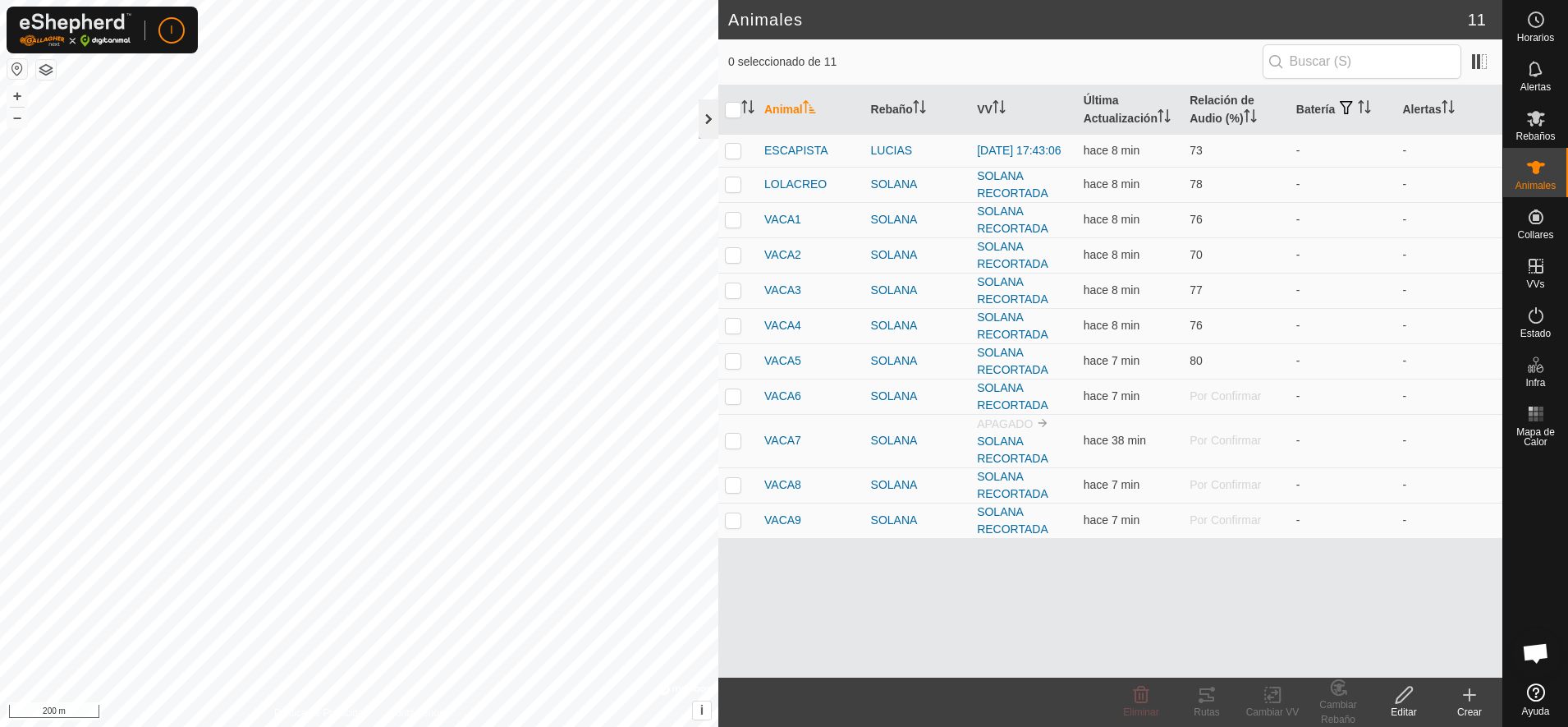
click at [704, 119] on div at bounding box center [709, 119] width 20 height 39
